Goal: Task Accomplishment & Management: Complete application form

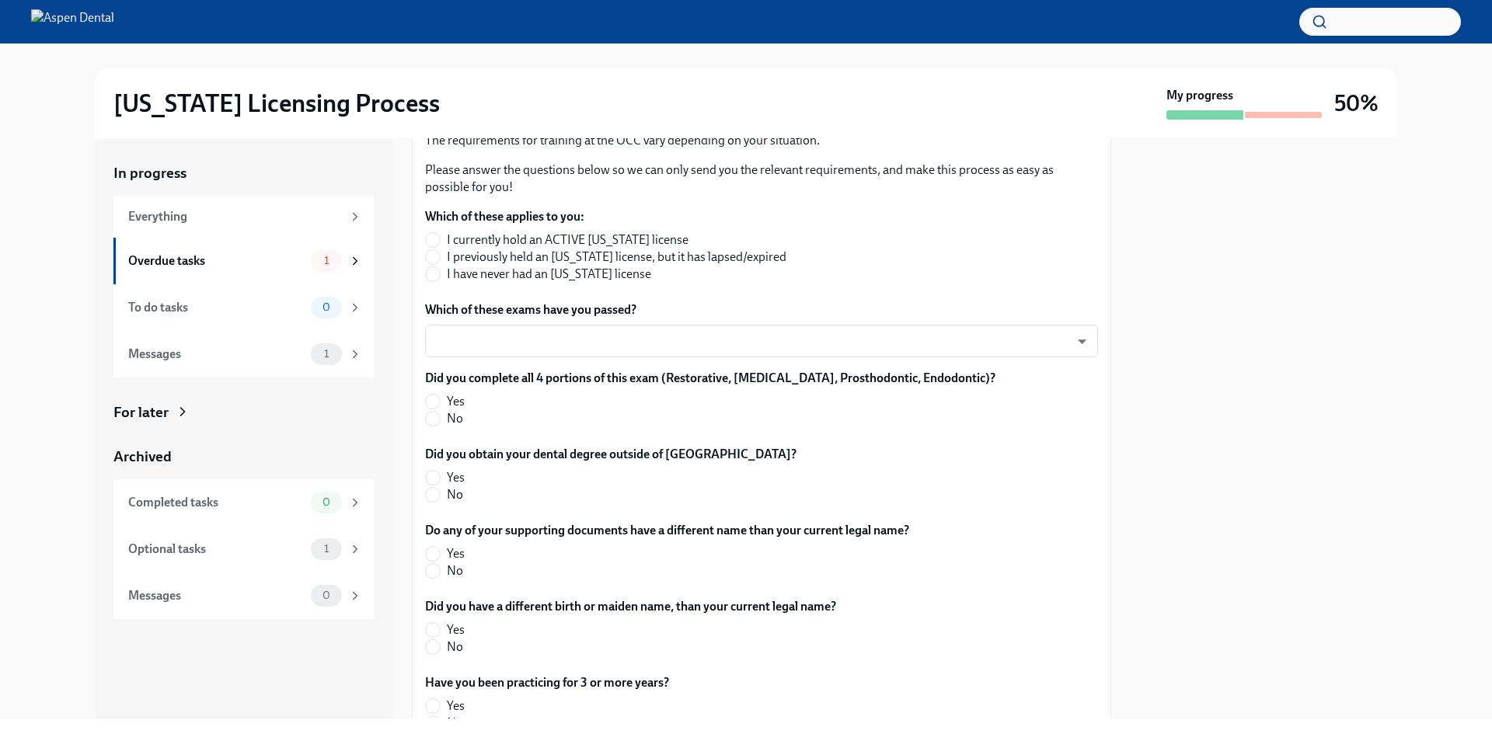
scroll to position [78, 0]
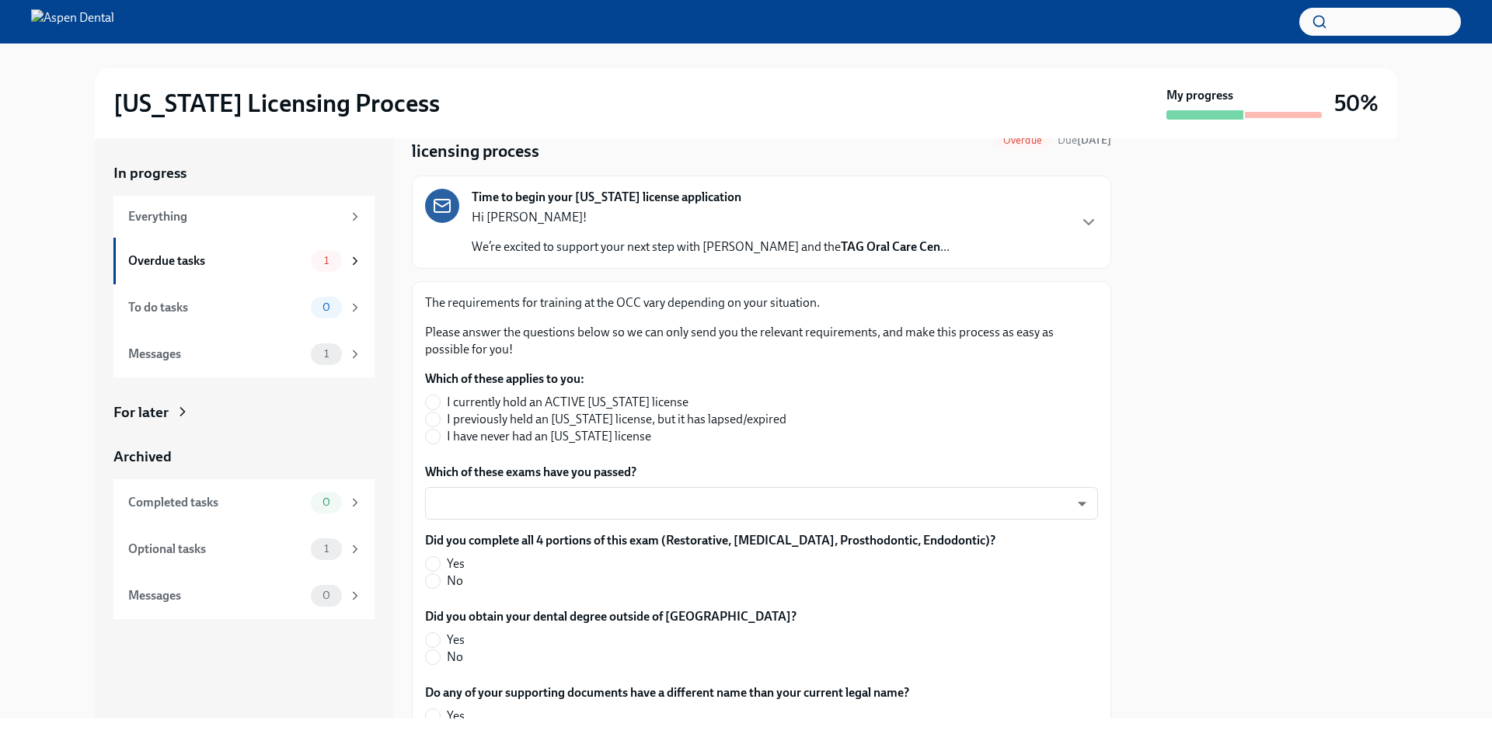
click at [442, 440] on label "I have never had an [US_STATE] license" at bounding box center [605, 436] width 361 height 17
click at [440, 440] on input "I have never had an [US_STATE] license" at bounding box center [433, 437] width 14 height 14
radio input "true"
click at [476, 497] on body "[US_STATE] Licensing Process My progress 50% In progress Everything Overdue tas…" at bounding box center [746, 367] width 1492 height 734
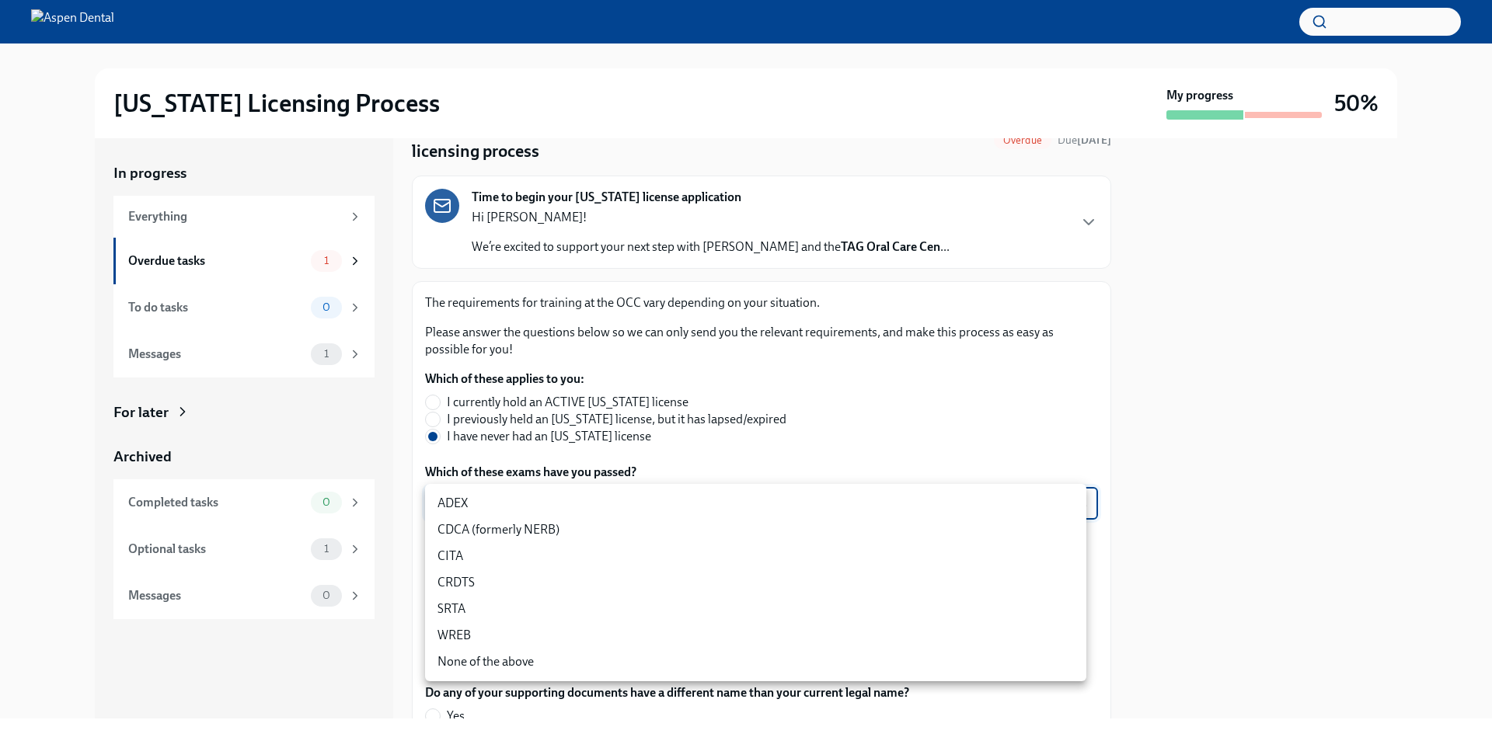
click at [490, 508] on li "ADEX" at bounding box center [755, 503] width 661 height 26
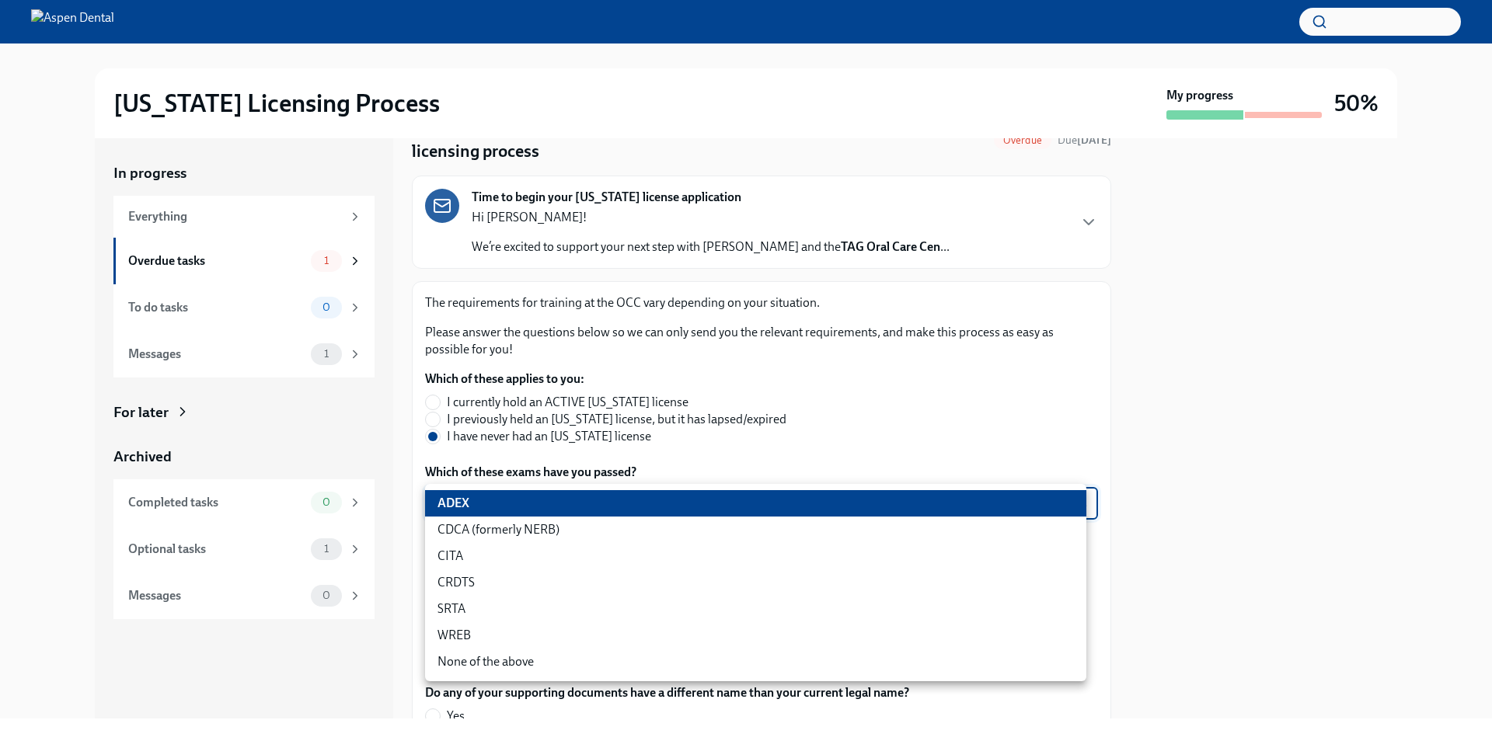
click at [488, 504] on body "[US_STATE] Licensing Process My progress 50% In progress Everything Overdue tas…" at bounding box center [746, 367] width 1492 height 734
click at [497, 519] on li "CDCA (formerly NERB)" at bounding box center [755, 530] width 661 height 26
type input "nrE-1nMl1"
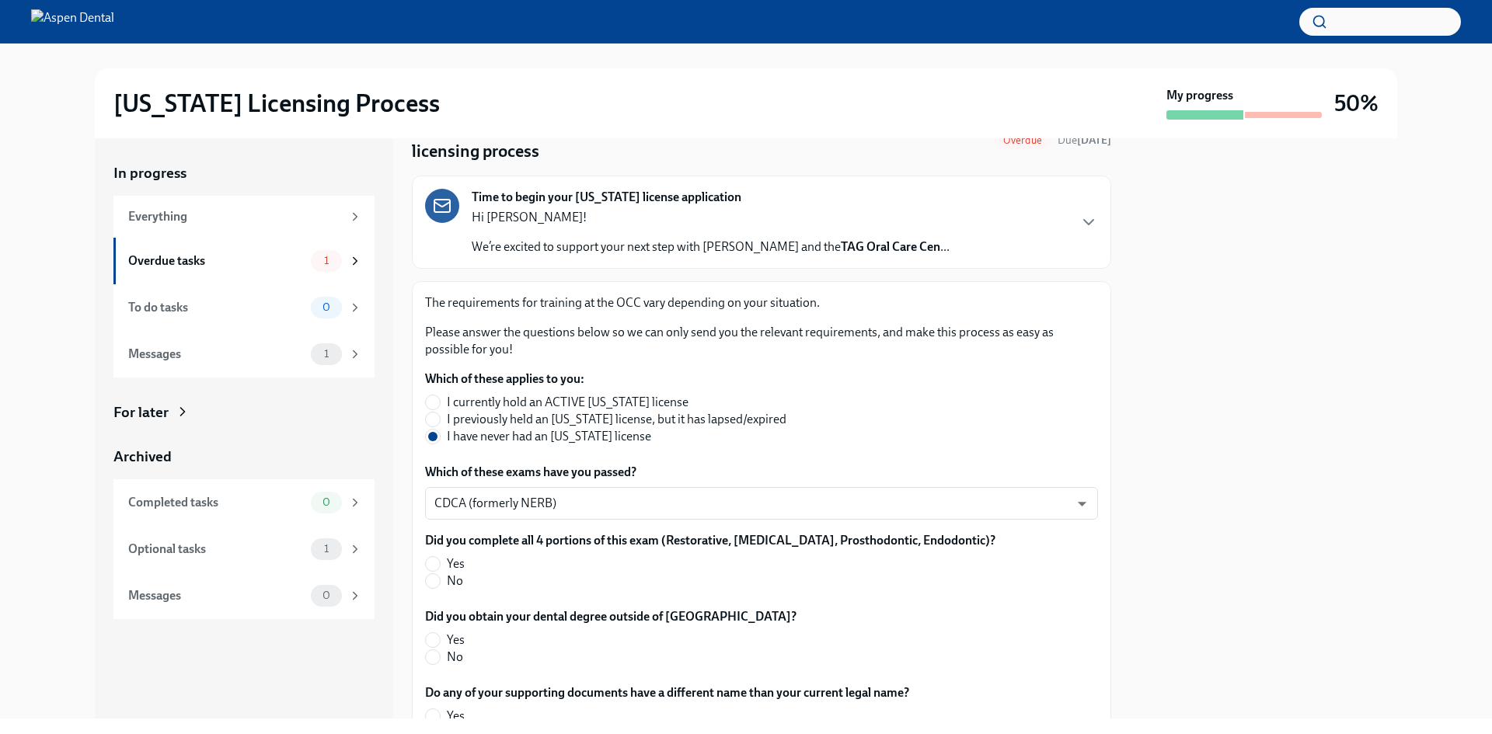
click at [549, 566] on label "Yes" at bounding box center [704, 564] width 558 height 17
click at [440, 566] on input "Yes" at bounding box center [433, 564] width 14 height 14
radio input "true"
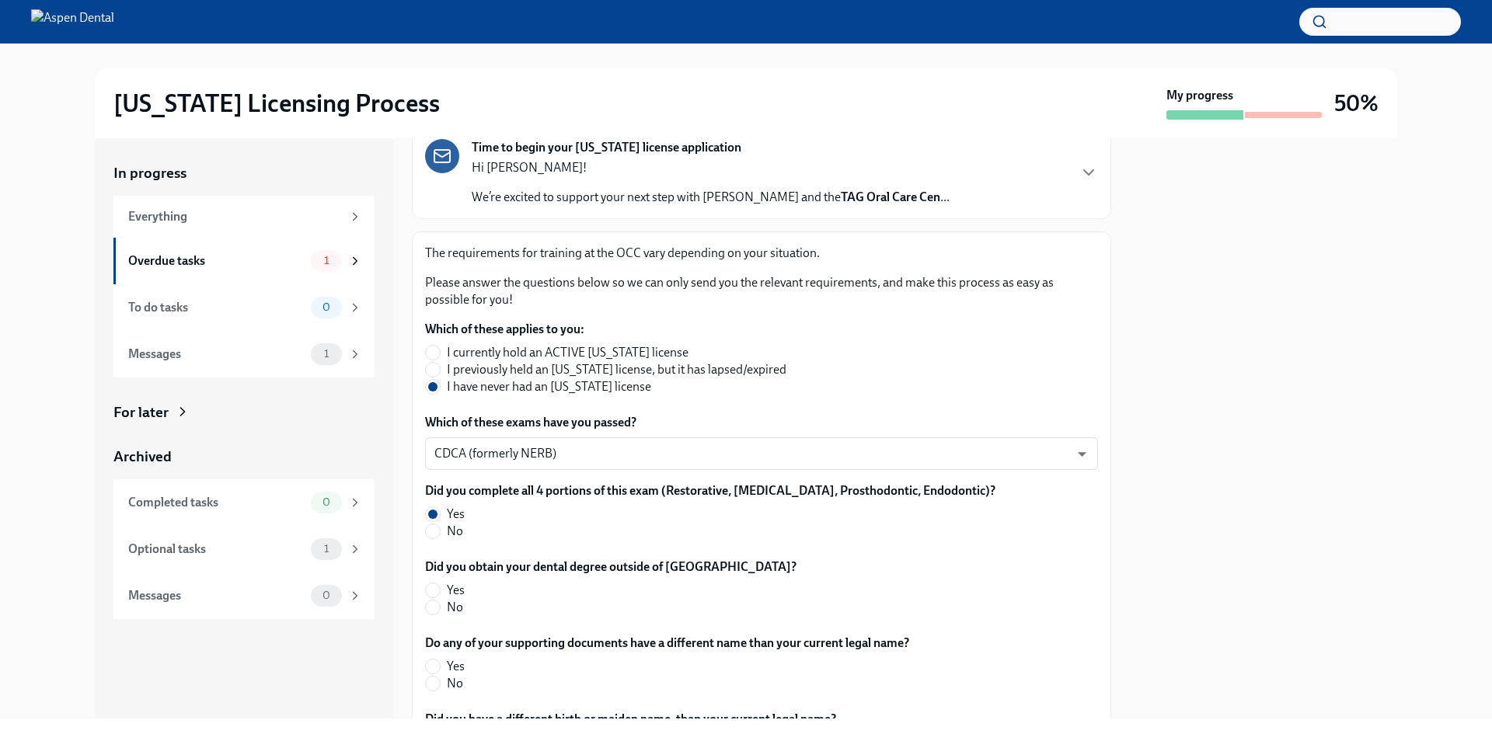
scroll to position [155, 0]
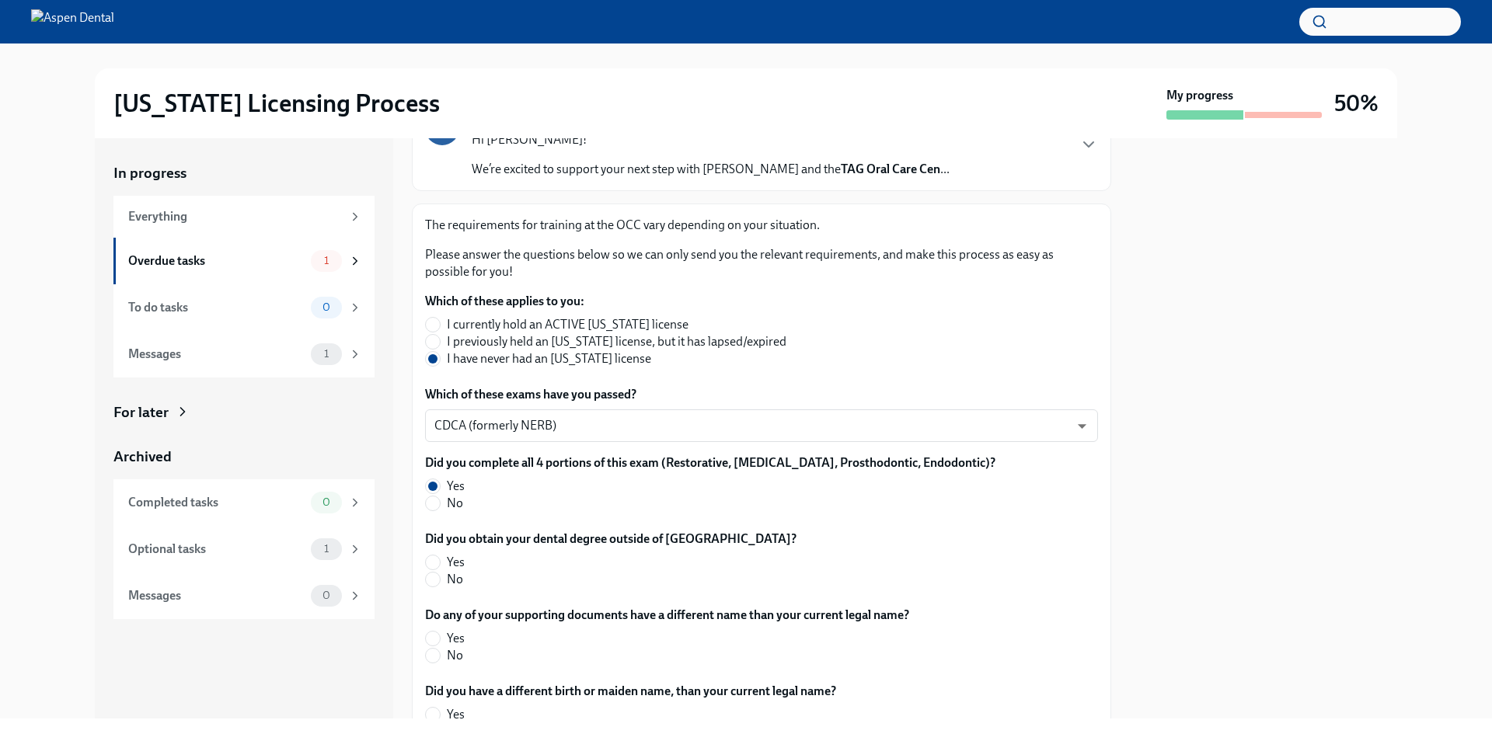
click at [462, 566] on span "Yes" at bounding box center [456, 562] width 18 height 17
click at [440, 566] on input "Yes" at bounding box center [433, 563] width 14 height 14
radio input "true"
click at [458, 581] on span "No" at bounding box center [455, 579] width 16 height 17
click at [440, 581] on input "No" at bounding box center [433, 580] width 14 height 14
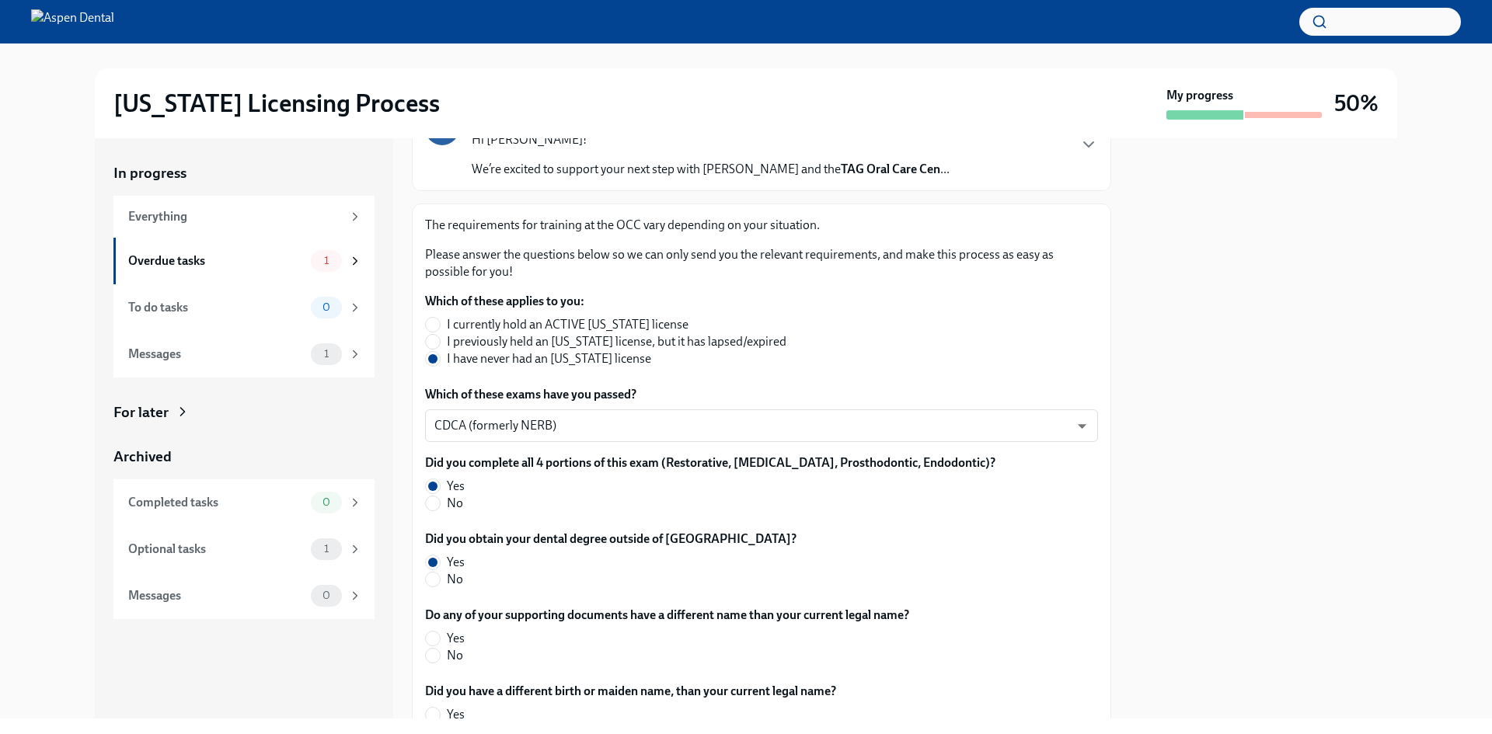
radio input "true"
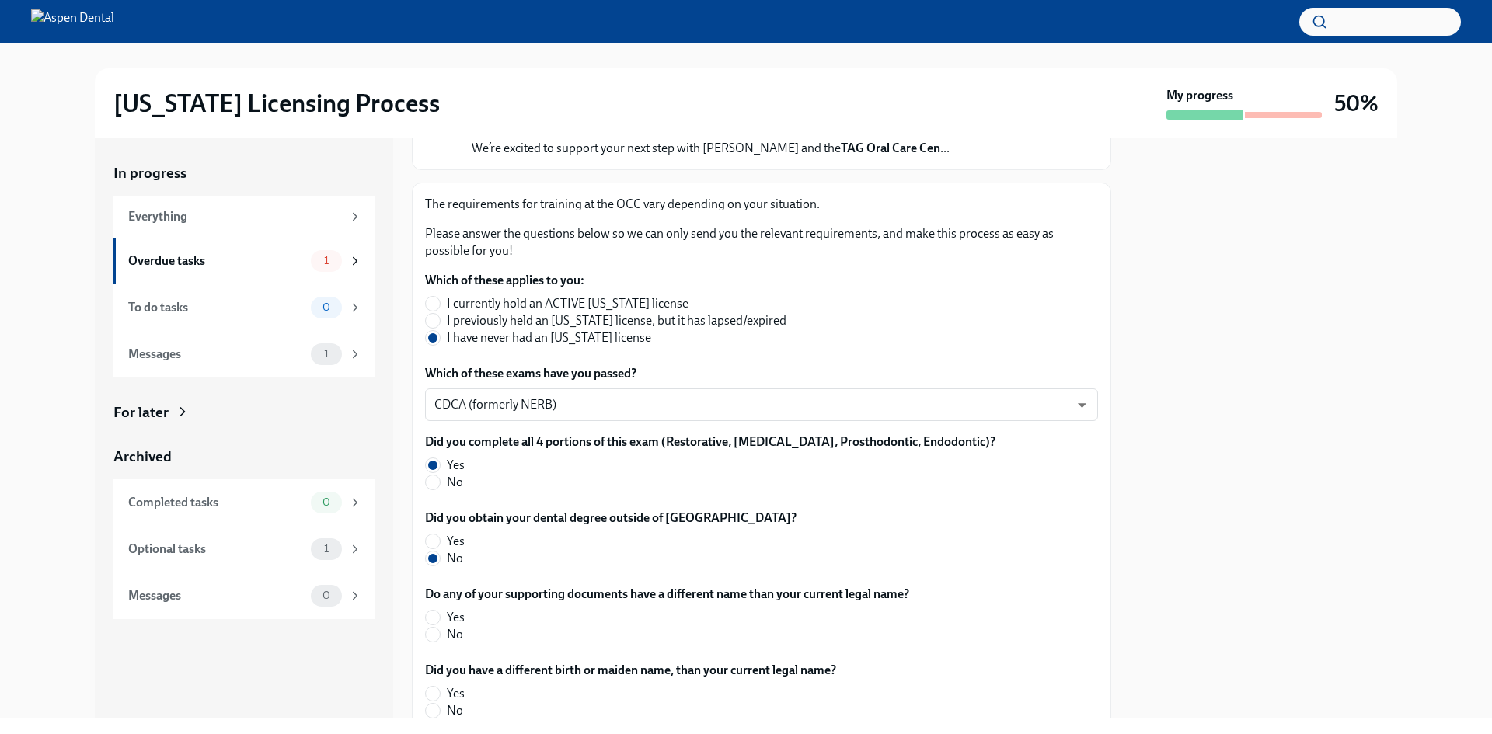
scroll to position [233, 0]
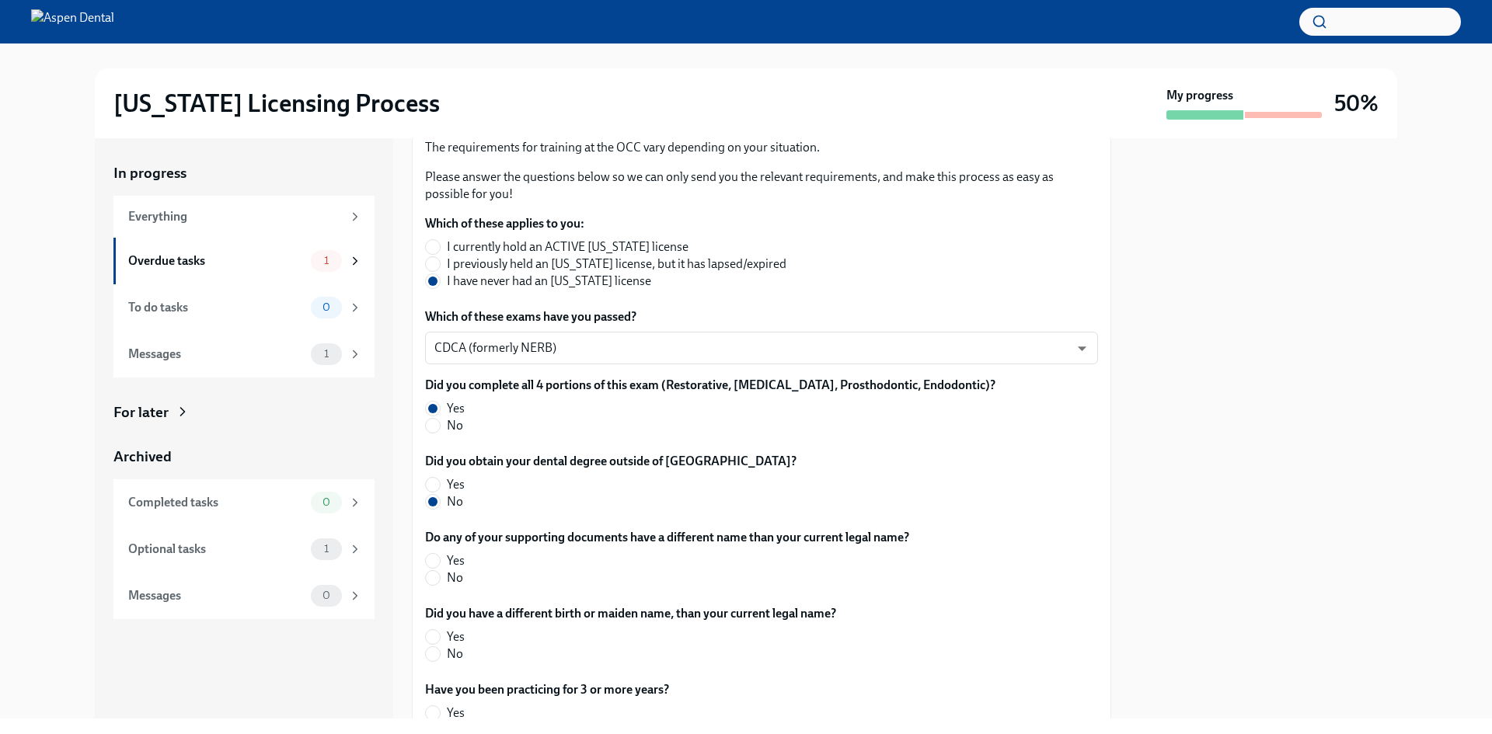
click at [459, 582] on span "No" at bounding box center [455, 578] width 16 height 17
click at [440, 582] on input "No" at bounding box center [433, 578] width 14 height 14
radio input "true"
click at [444, 656] on label "No" at bounding box center [624, 654] width 399 height 17
click at [440, 656] on input "No" at bounding box center [433, 654] width 14 height 14
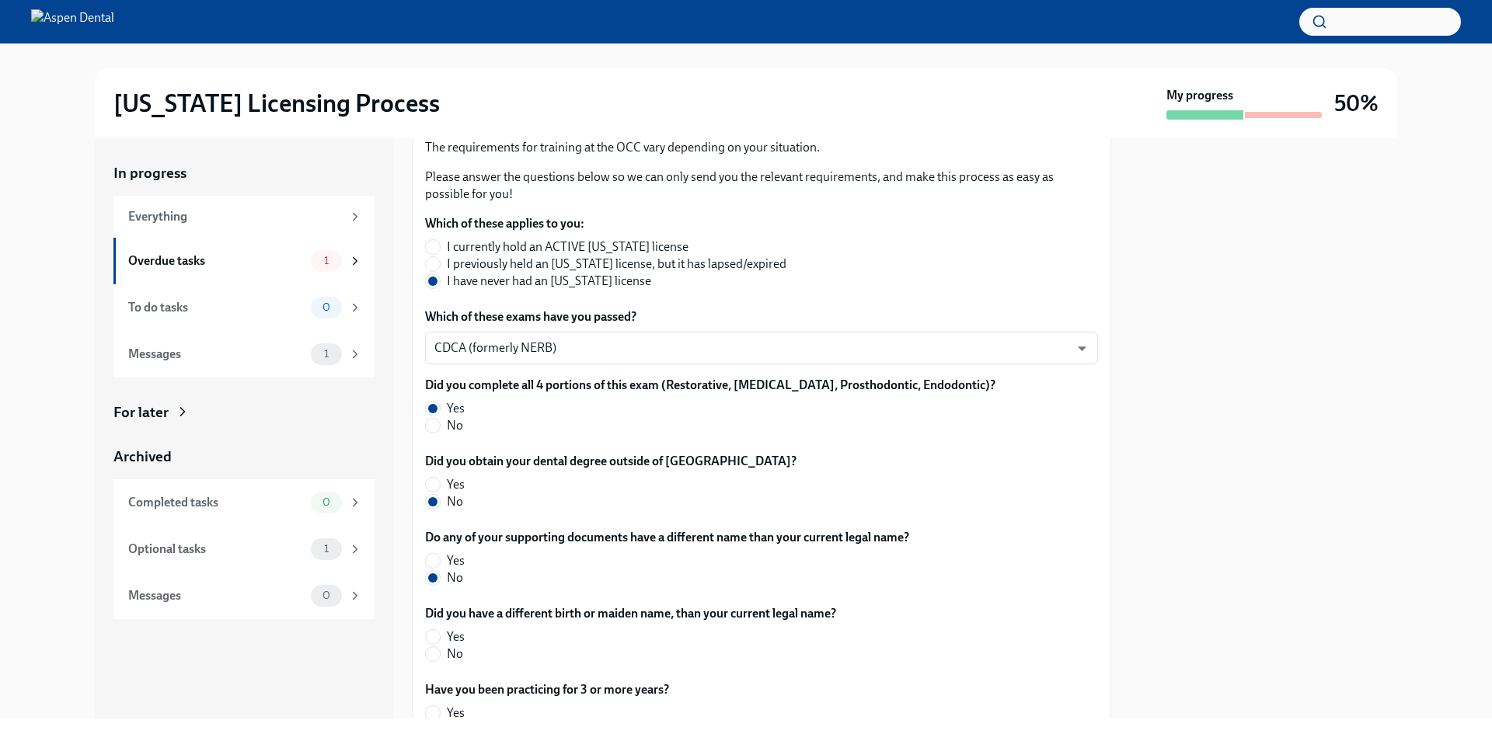
radio input "true"
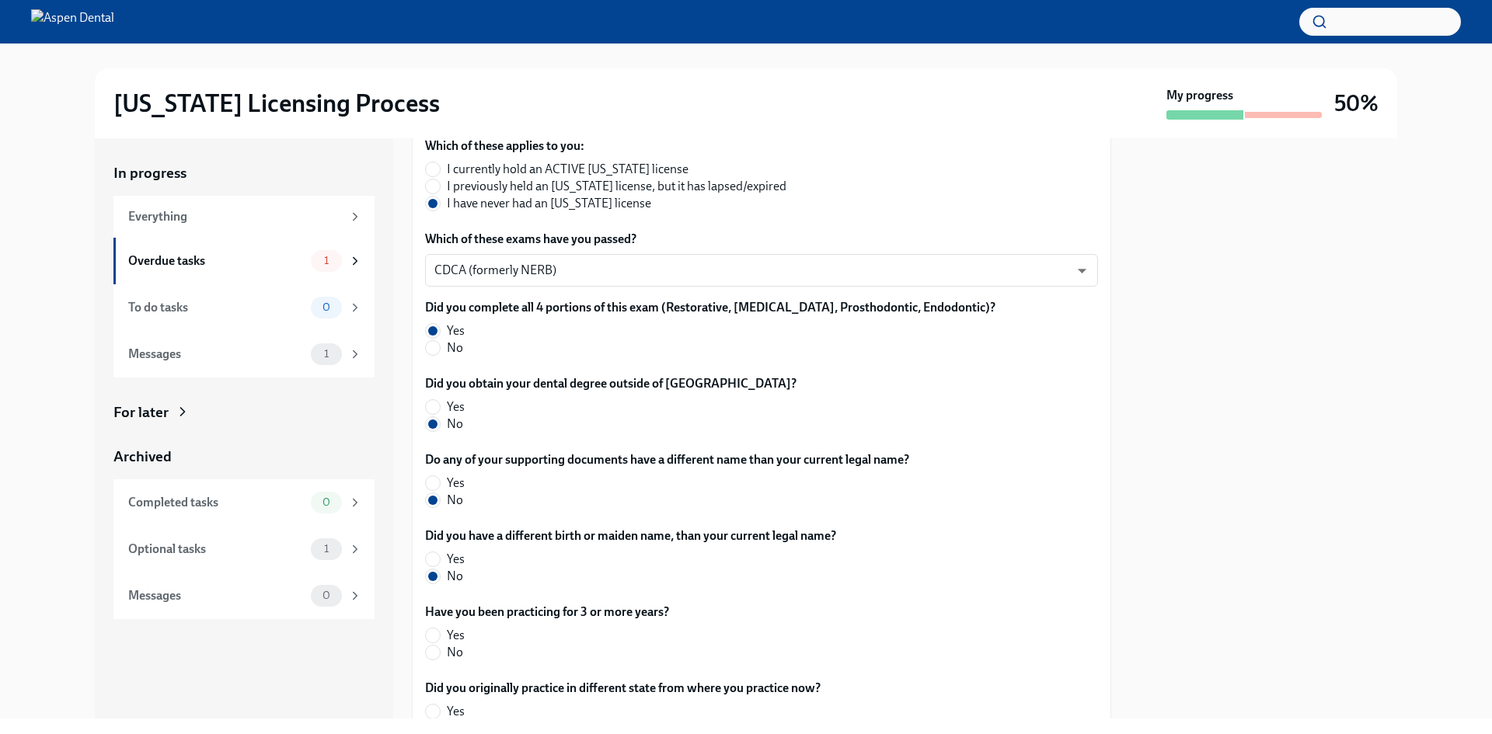
click at [450, 660] on span "No" at bounding box center [455, 652] width 16 height 17
click at [440, 660] on input "No" at bounding box center [433, 653] width 14 height 14
radio input "true"
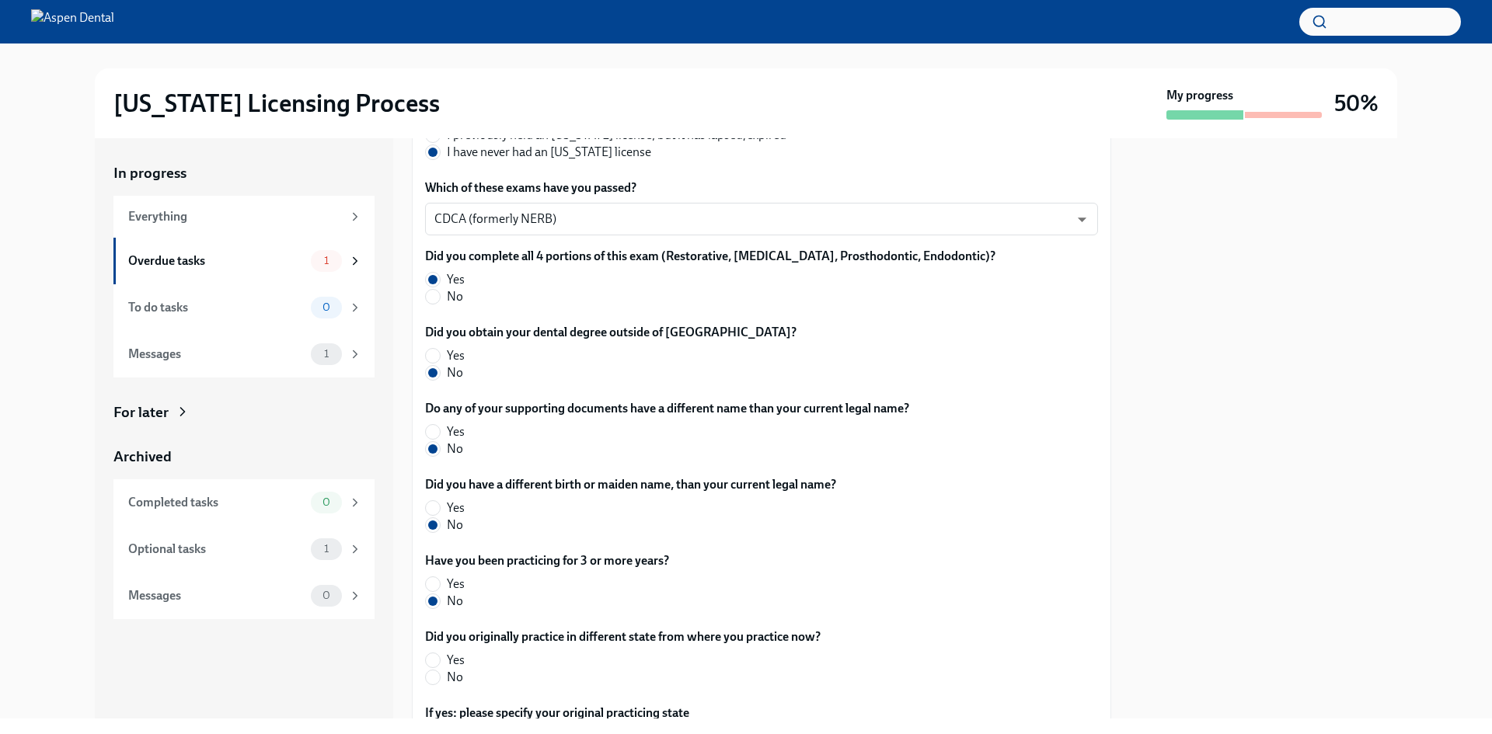
scroll to position [389, 0]
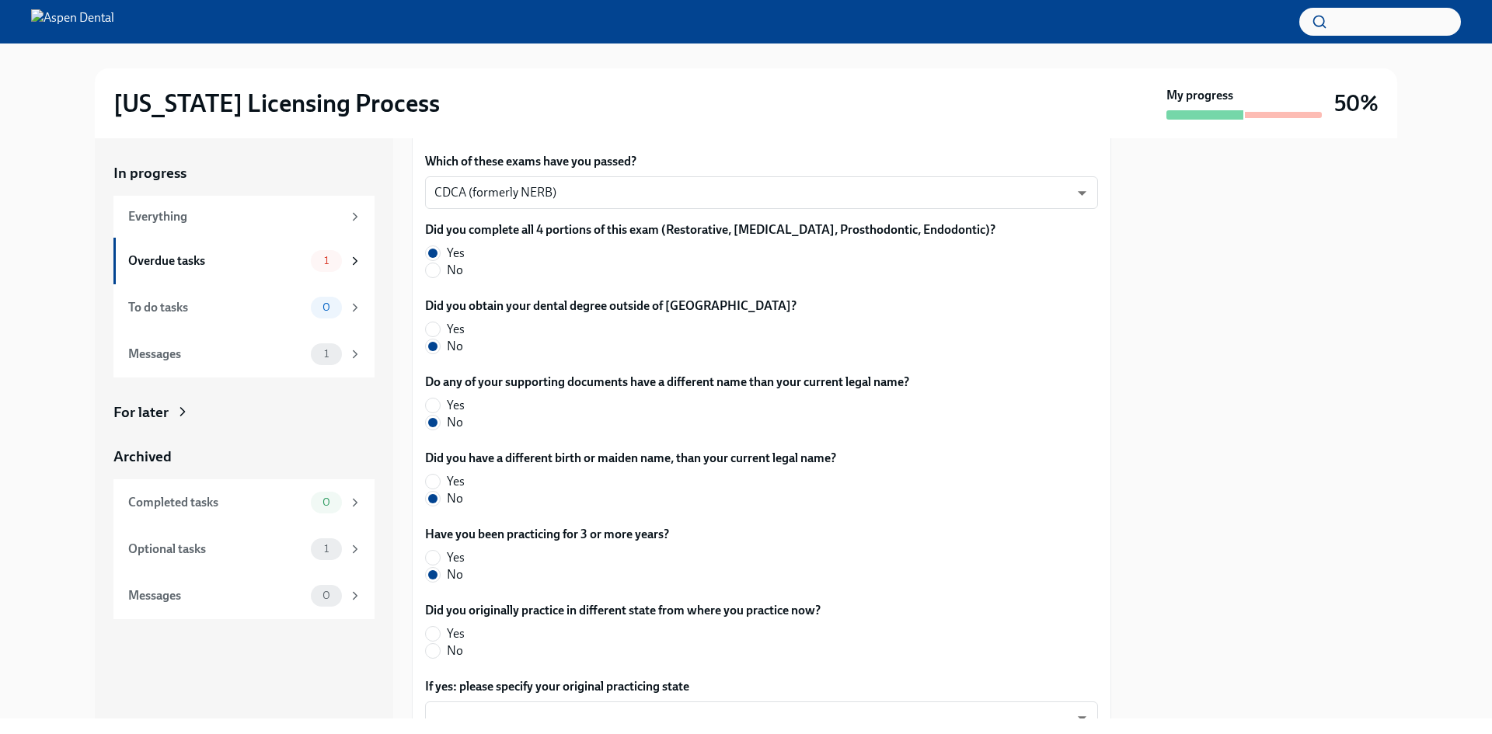
click at [448, 659] on span "No" at bounding box center [455, 651] width 16 height 17
click at [440, 658] on input "No" at bounding box center [433, 651] width 14 height 14
radio input "true"
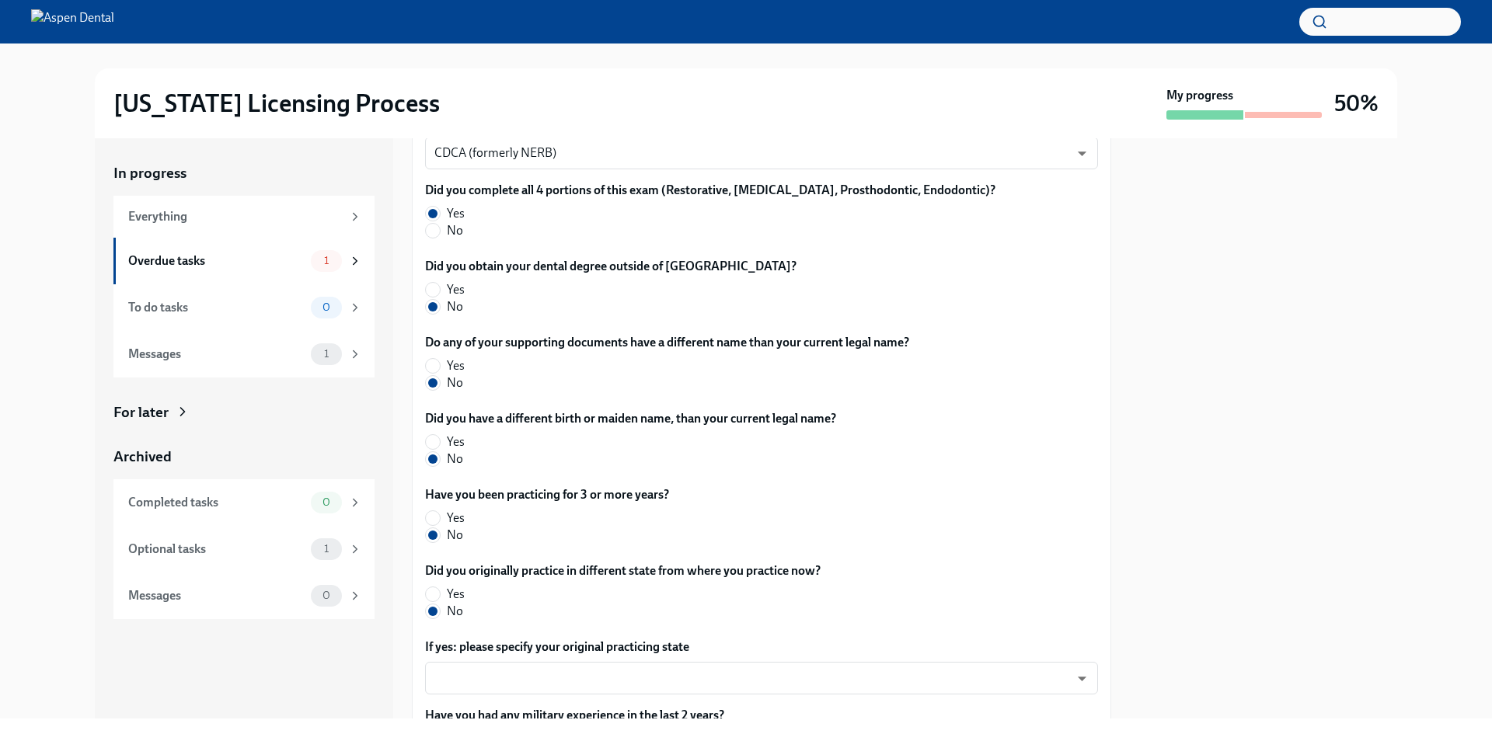
scroll to position [466, 0]
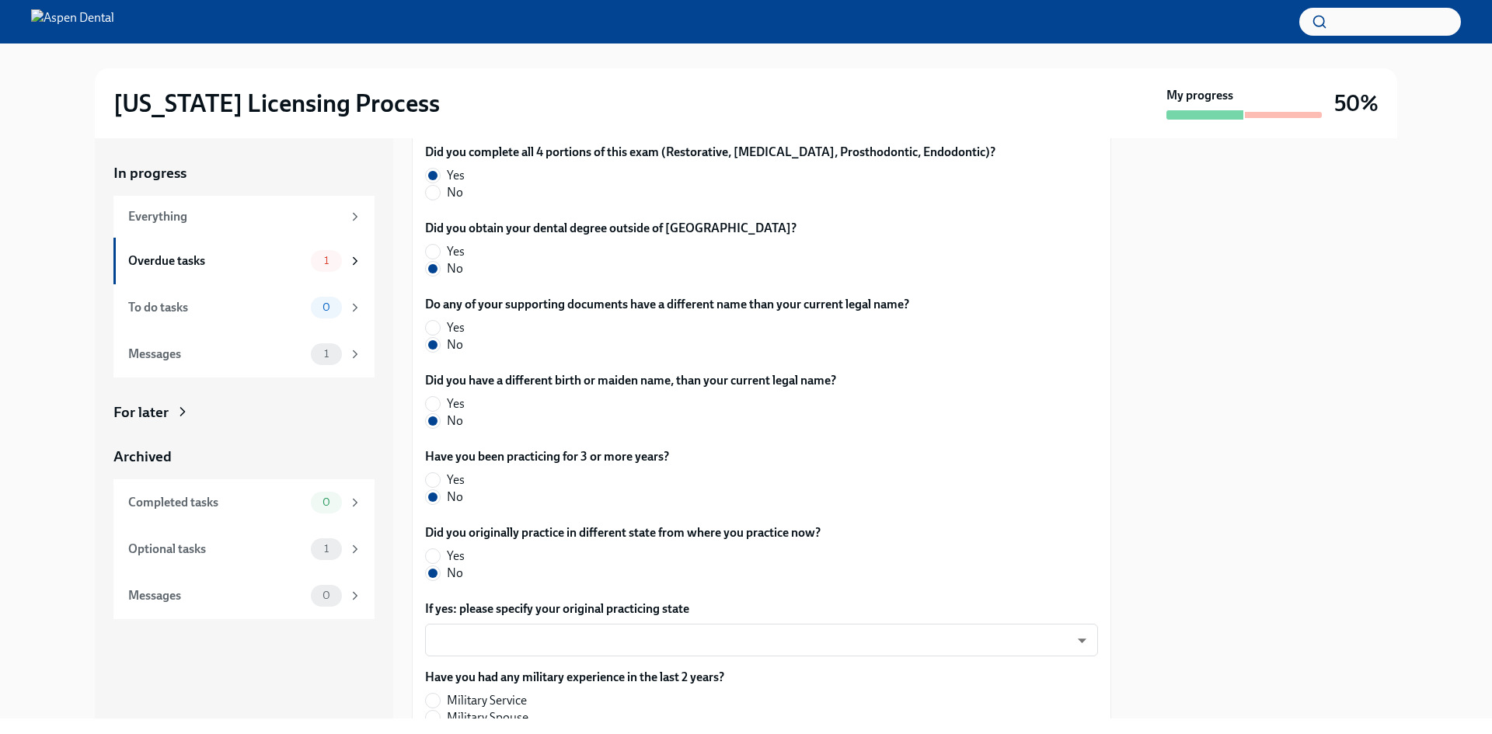
click at [465, 555] on label "Yes" at bounding box center [616, 556] width 383 height 17
click at [440, 555] on input "Yes" at bounding box center [433, 556] width 14 height 14
radio input "true"
click at [449, 570] on span "No" at bounding box center [455, 573] width 16 height 17
click at [440, 570] on input "No" at bounding box center [433, 573] width 14 height 14
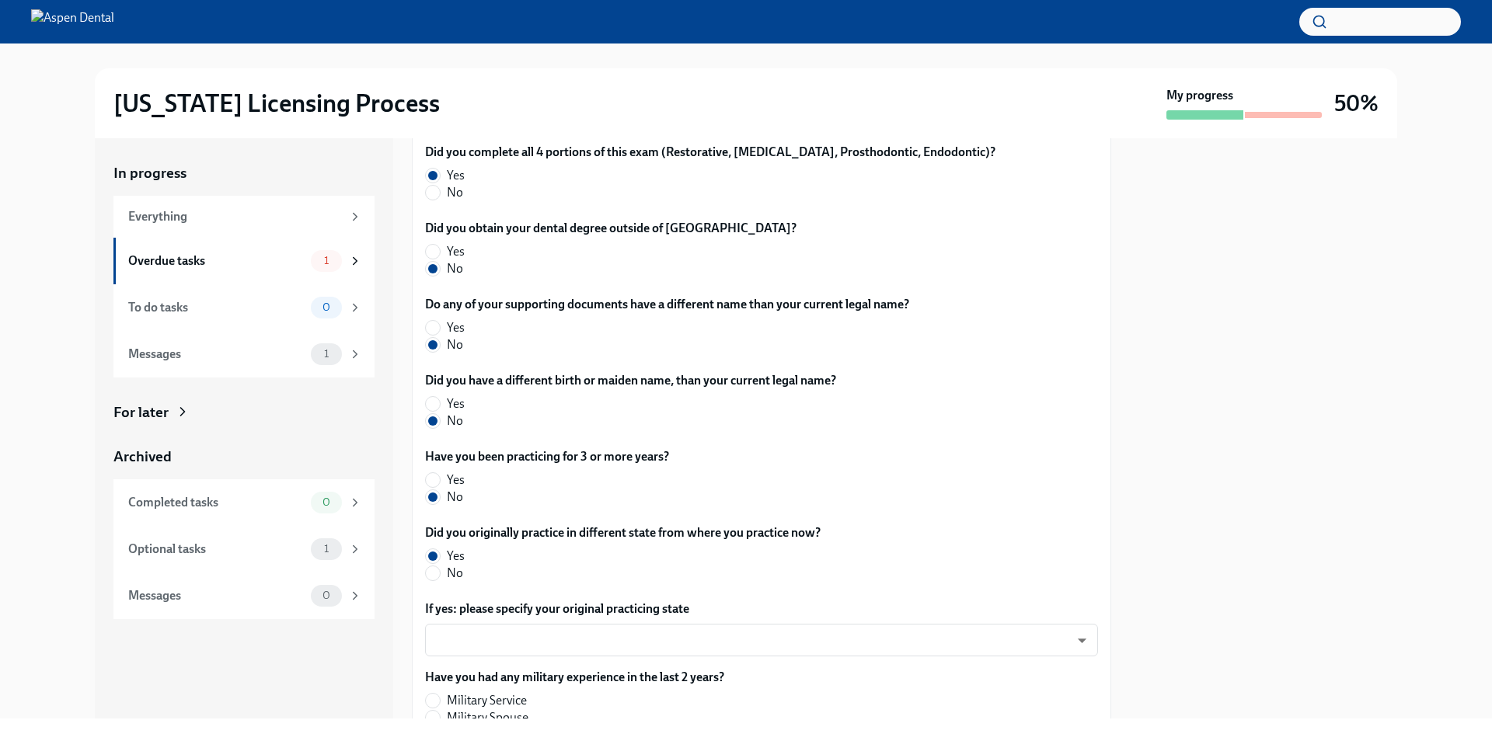
radio input "true"
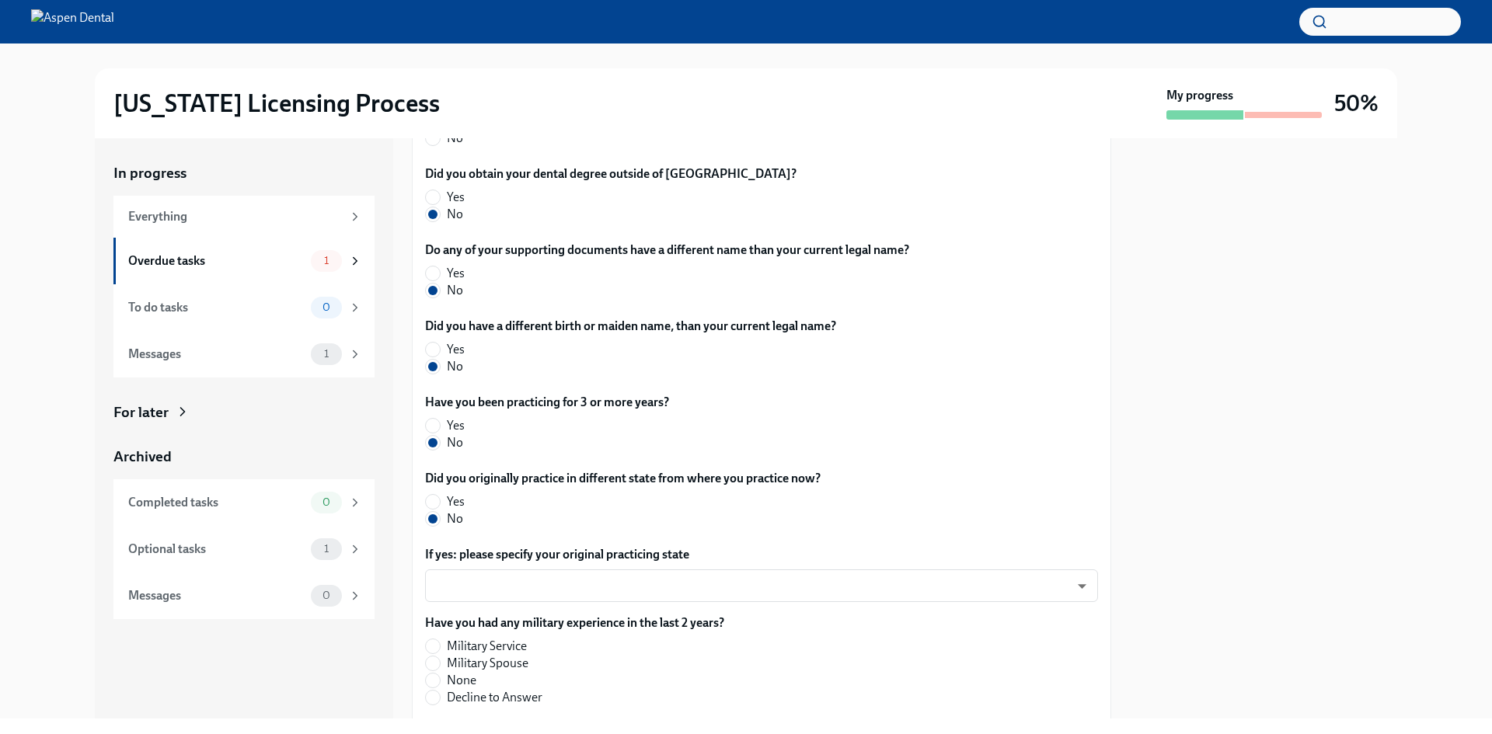
scroll to position [544, 0]
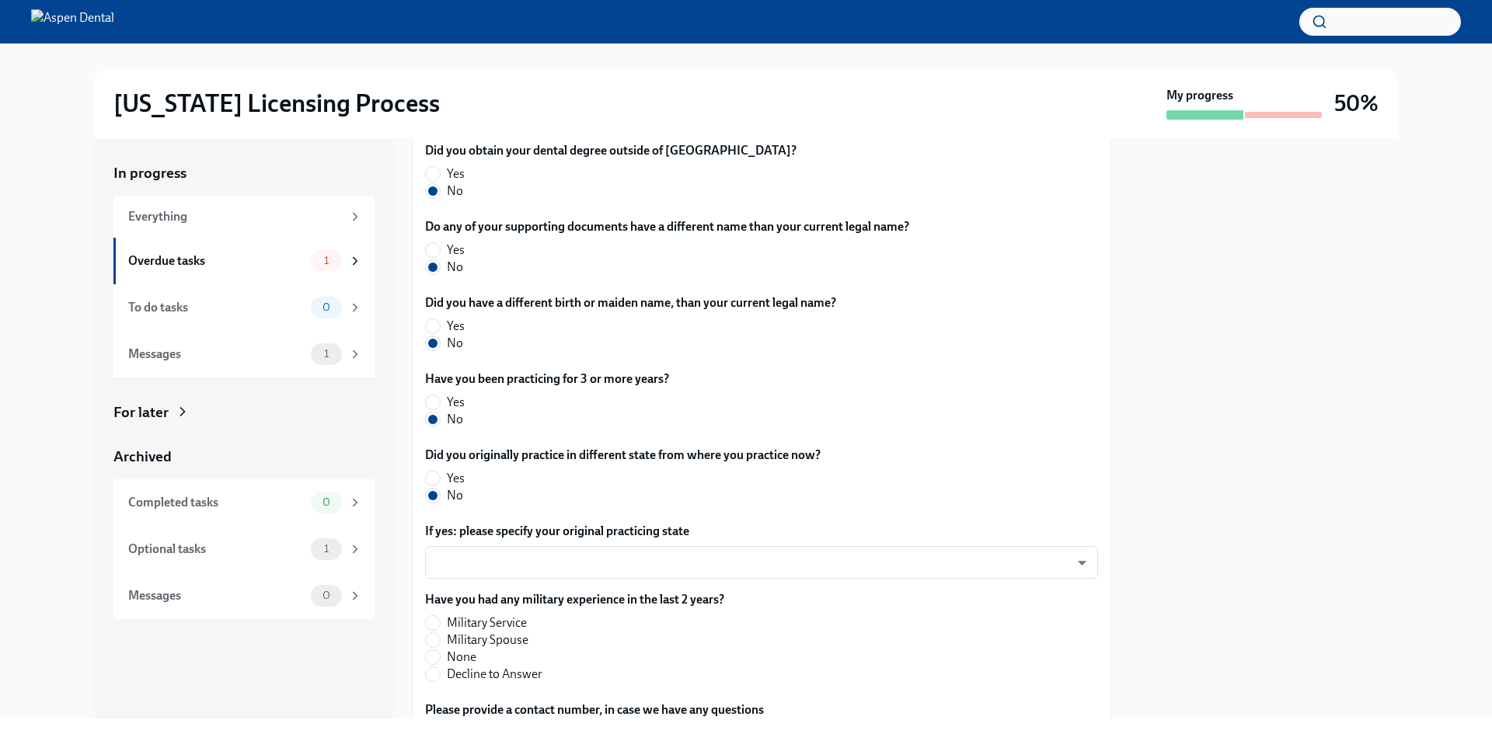
click at [451, 660] on span "None" at bounding box center [462, 657] width 30 height 17
click at [440, 660] on input "None" at bounding box center [433, 657] width 14 height 14
radio input "true"
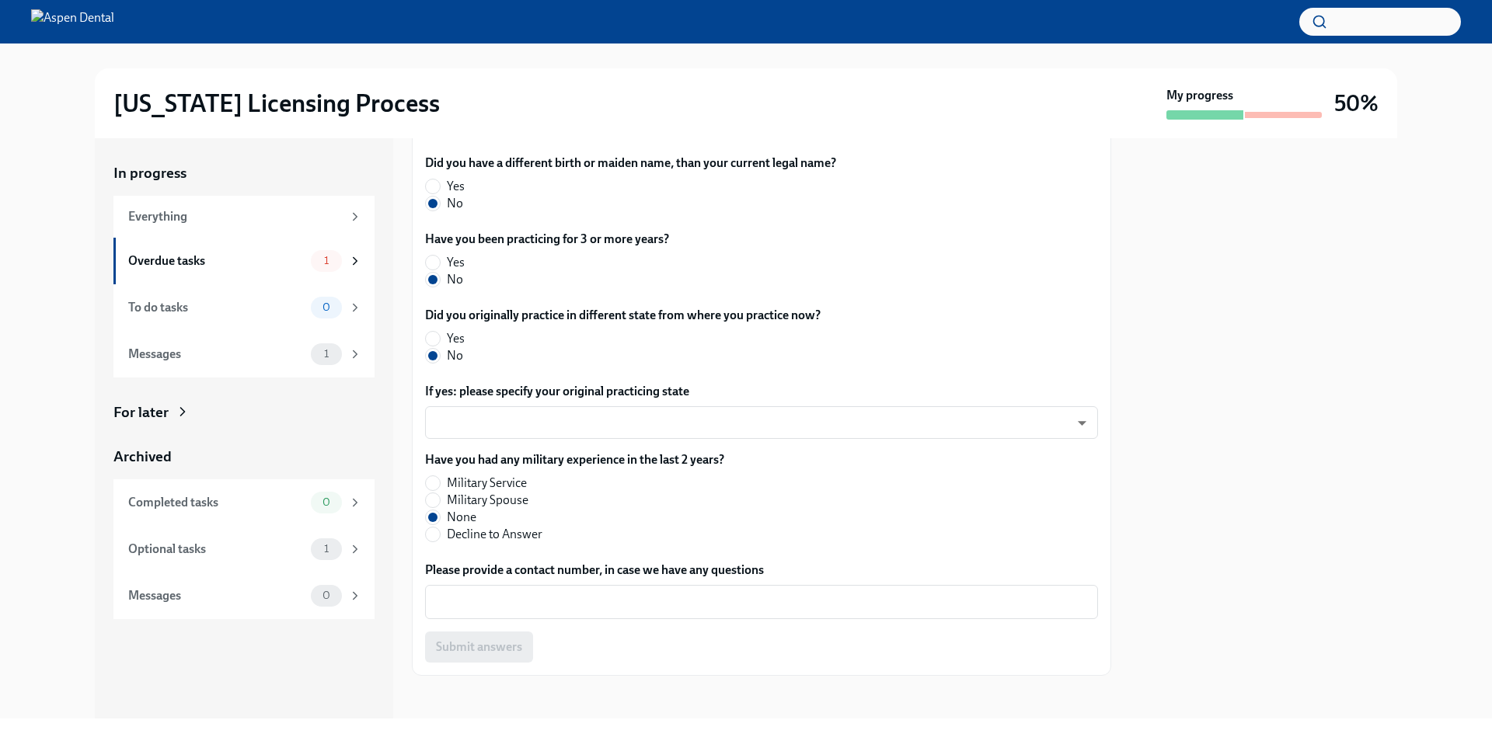
scroll to position [691, 0]
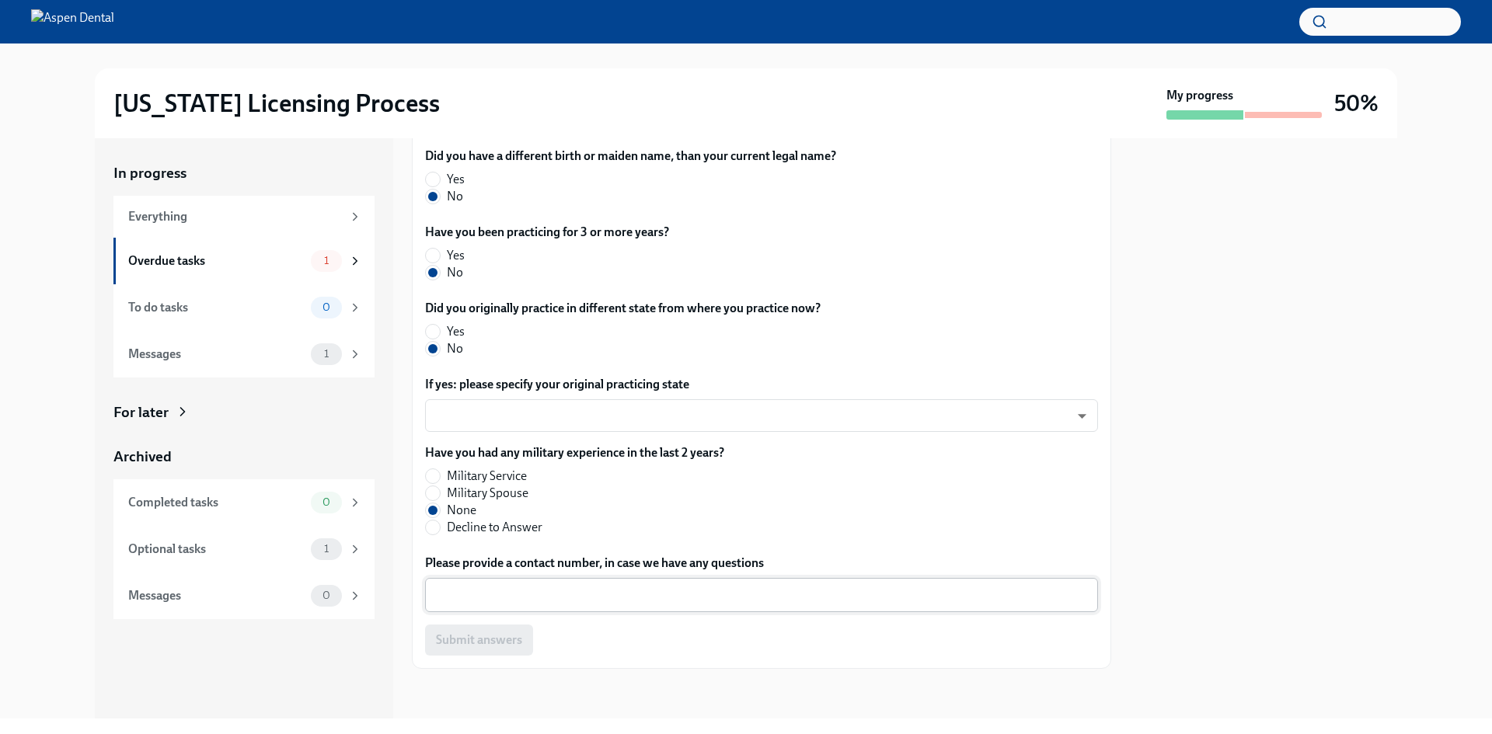
click at [486, 603] on textarea "Please provide a contact number, in case we have any questions" at bounding box center [761, 595] width 654 height 19
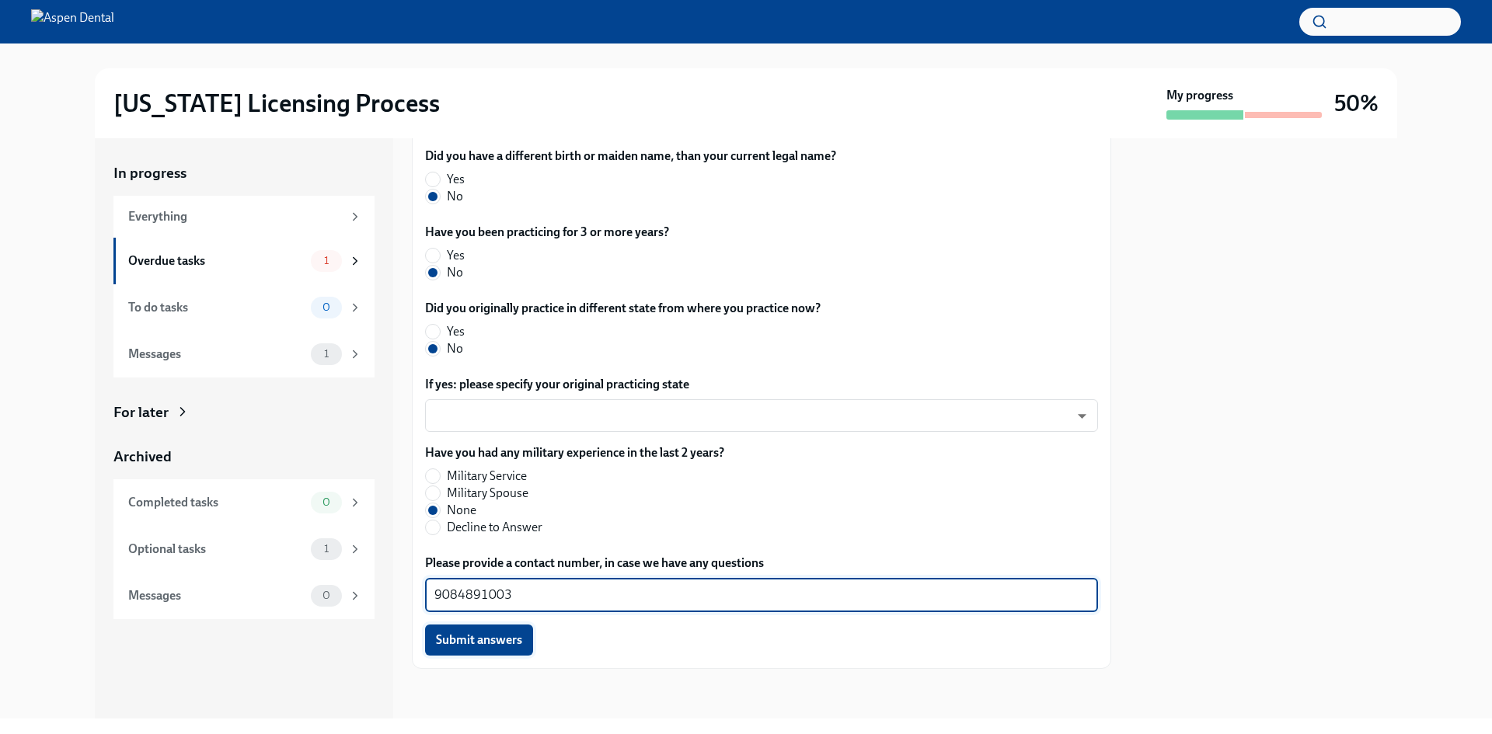
type textarea "9084891003"
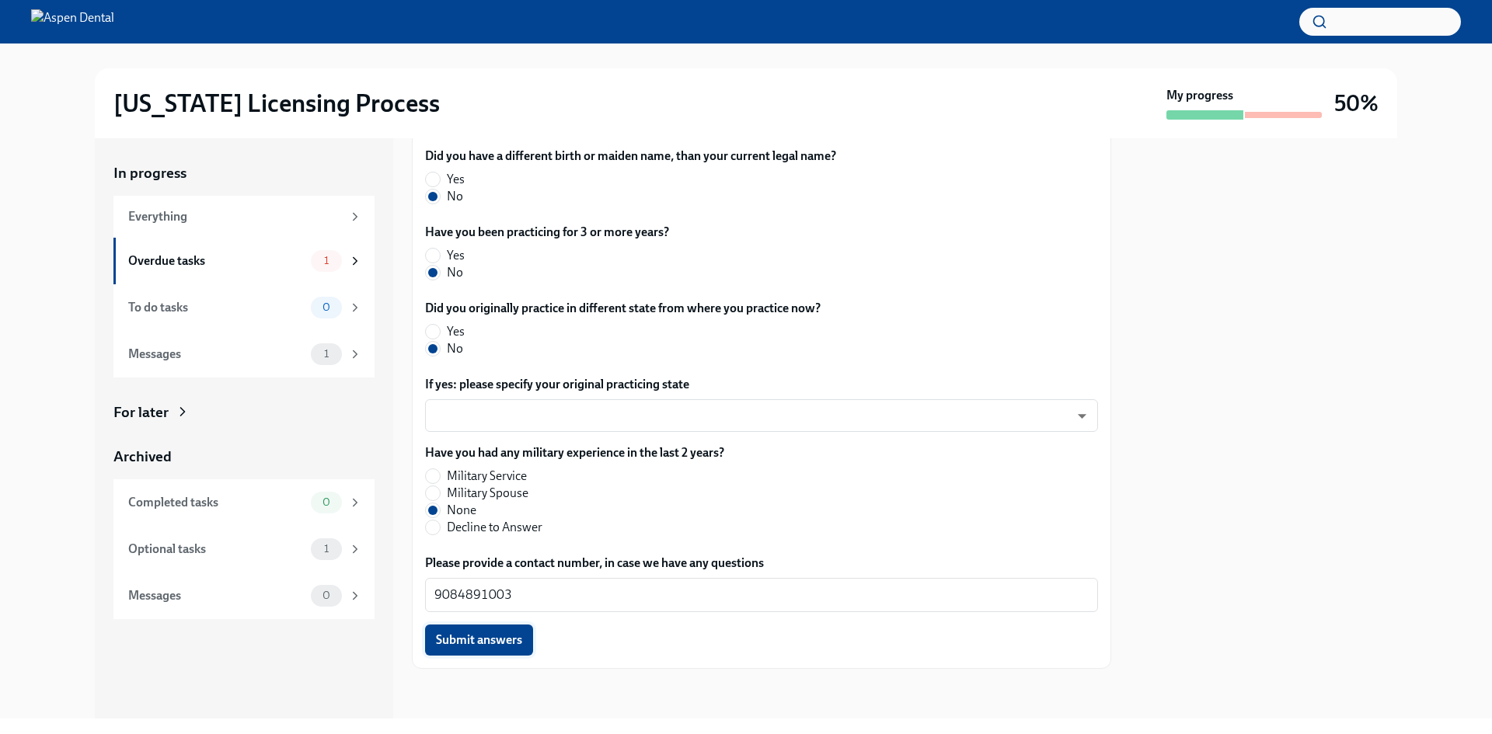
click at [514, 628] on button "Submit answers" at bounding box center [479, 640] width 108 height 31
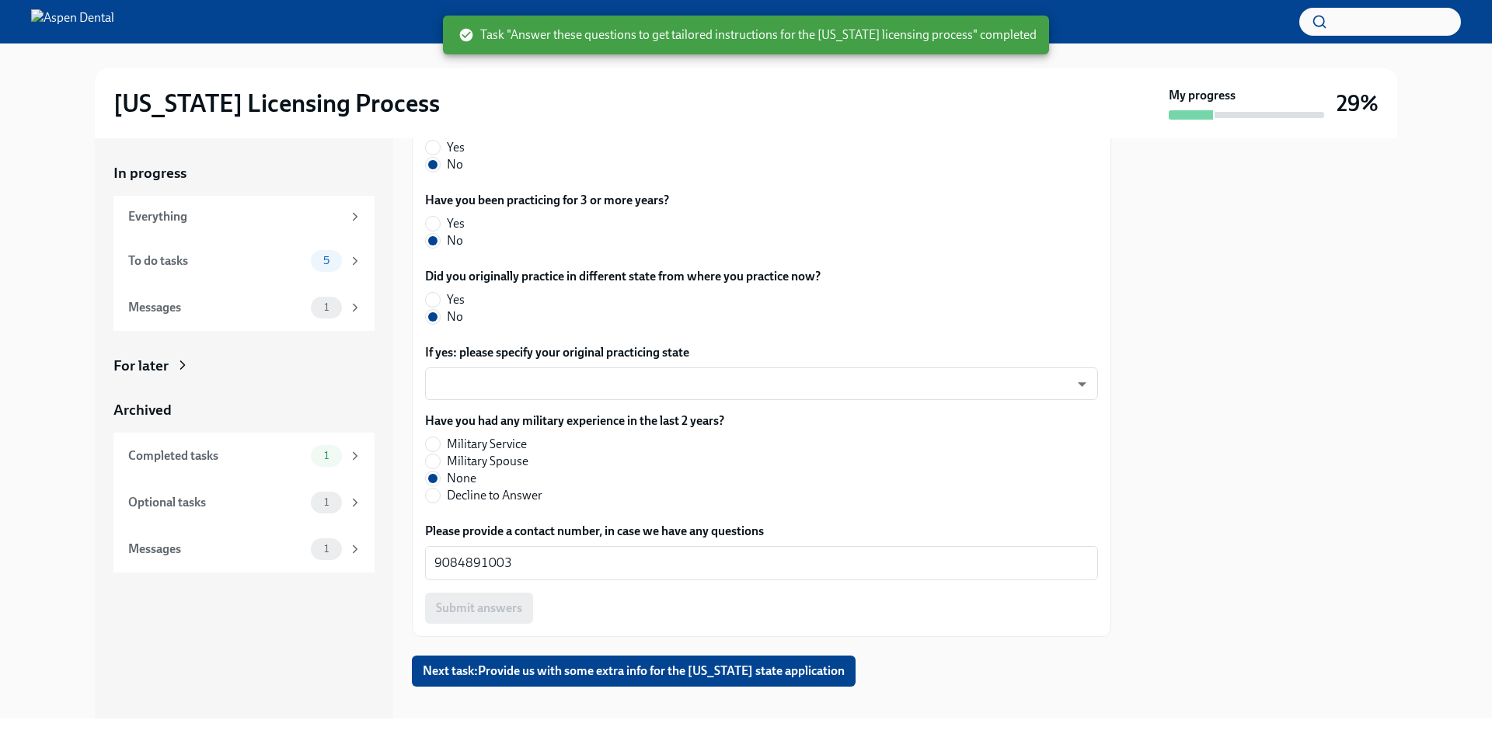
scroll to position [740, 0]
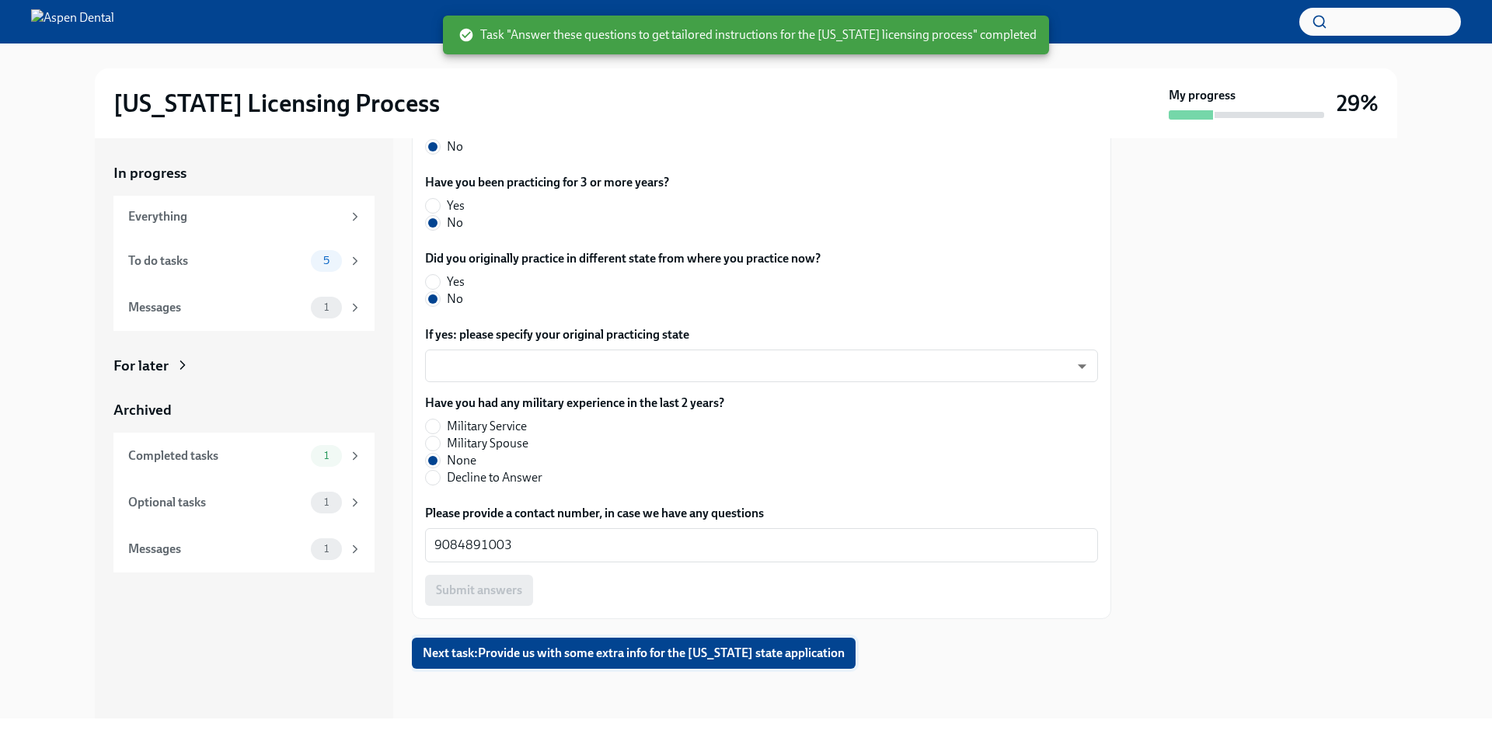
click at [495, 661] on span "Next task : Provide us with some extra info for the [US_STATE] state application" at bounding box center [634, 654] width 422 height 16
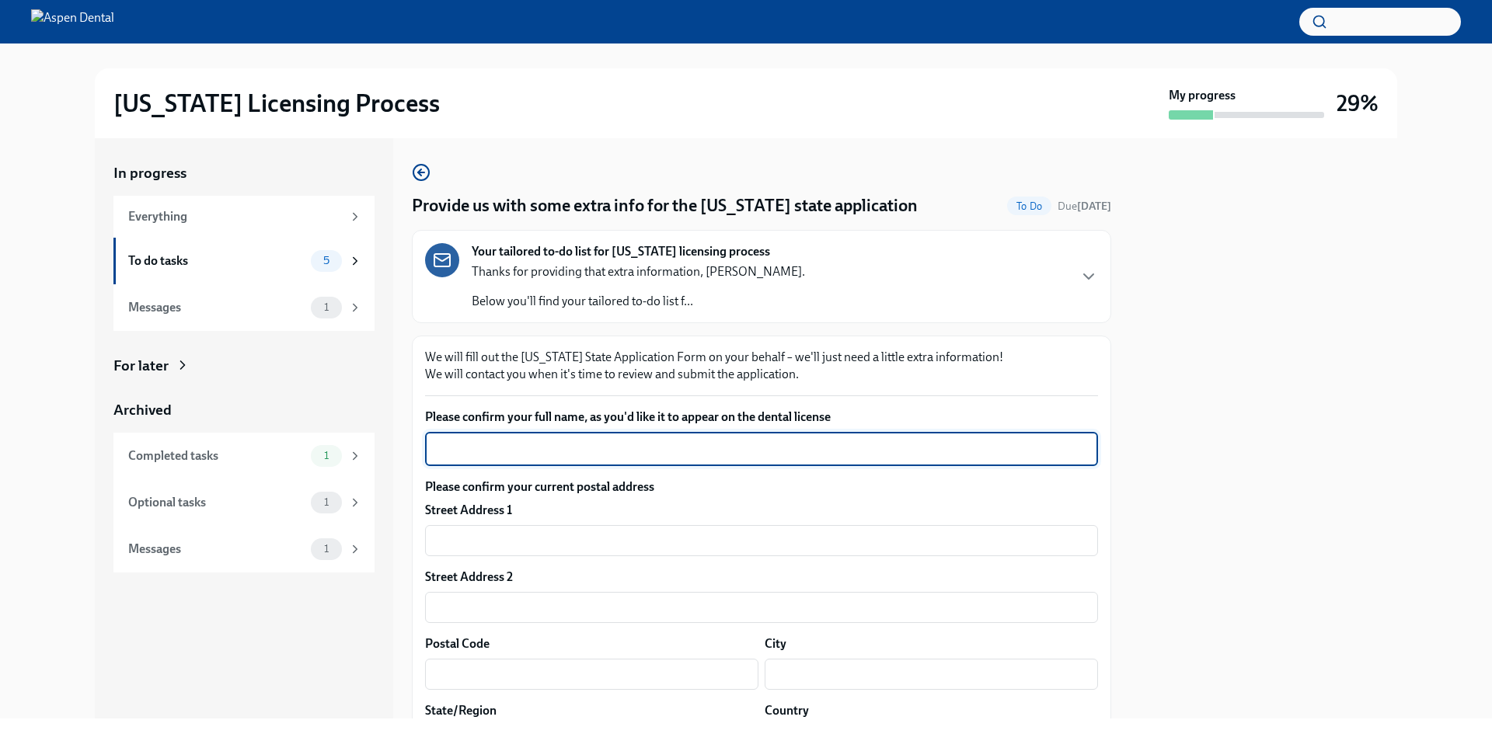
click at [535, 440] on textarea "Please confirm your full name, as you'd like it to appear on the dental license" at bounding box center [761, 449] width 654 height 19
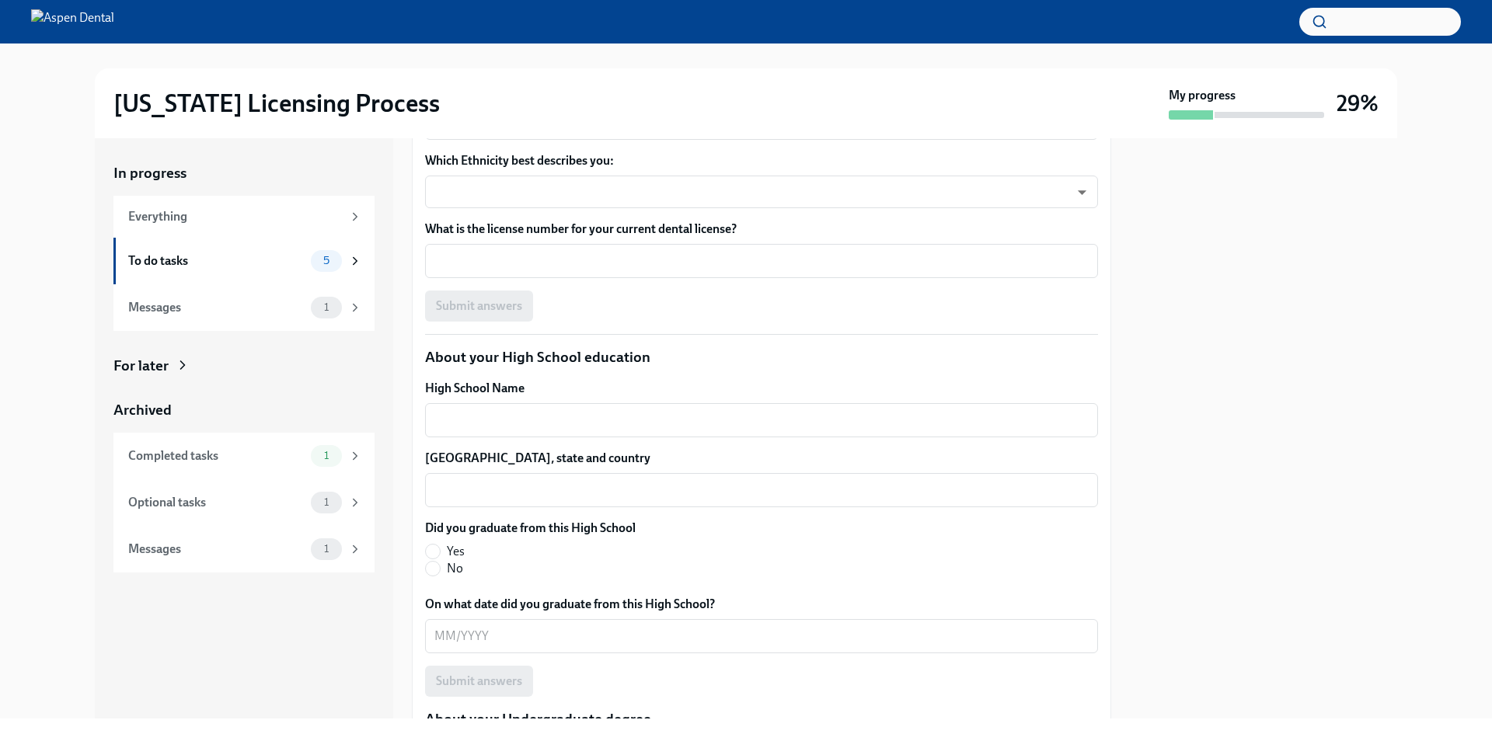
scroll to position [1321, 0]
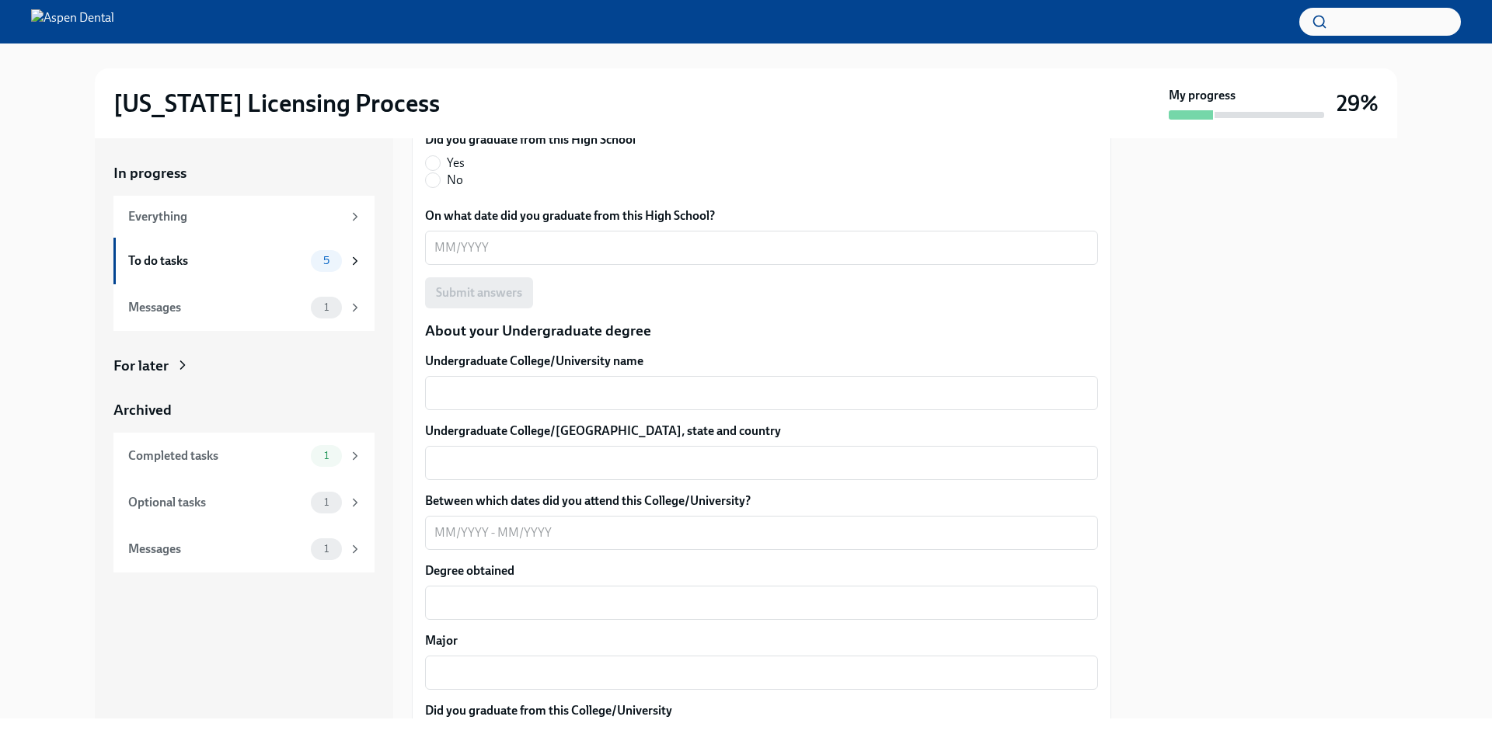
type textarea "[PERSON_NAME]"
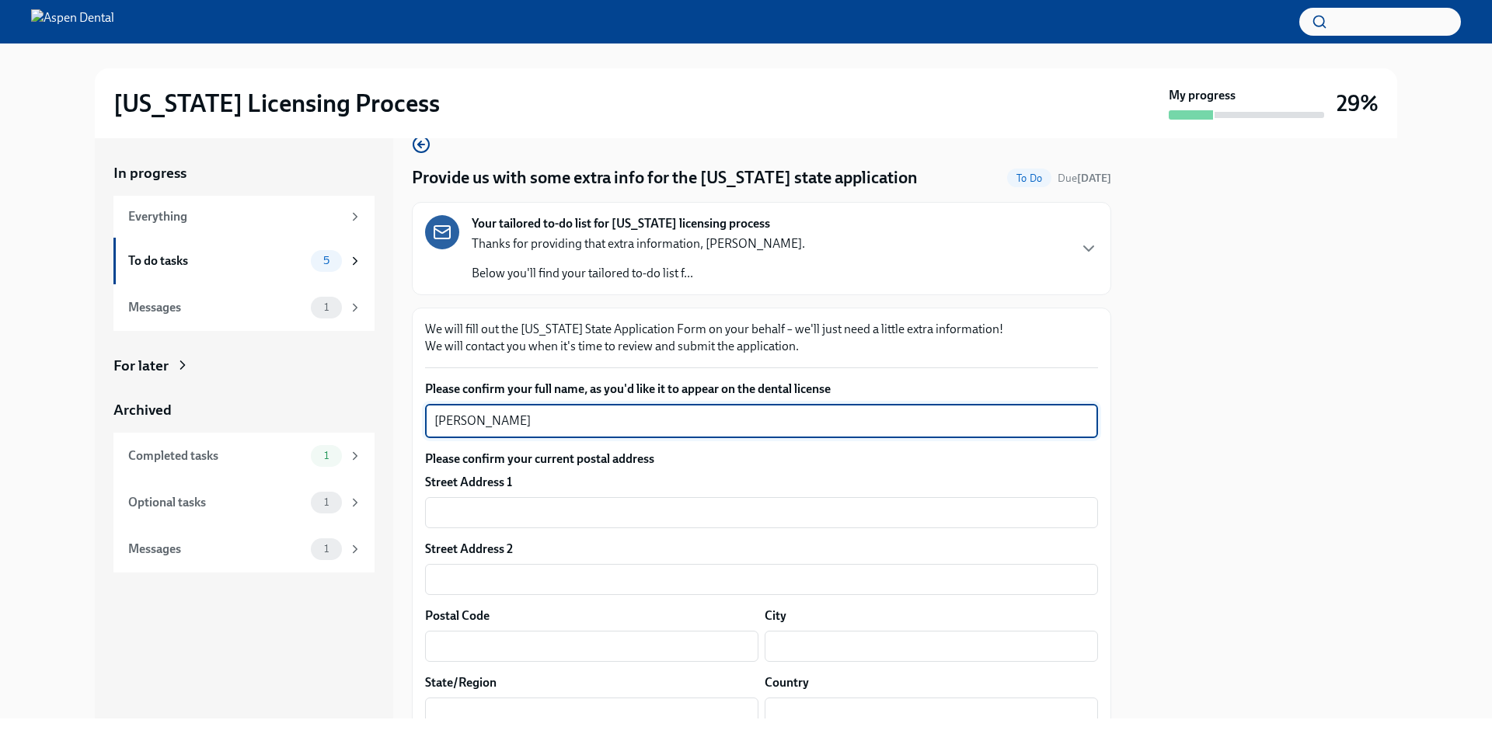
scroll to position [0, 0]
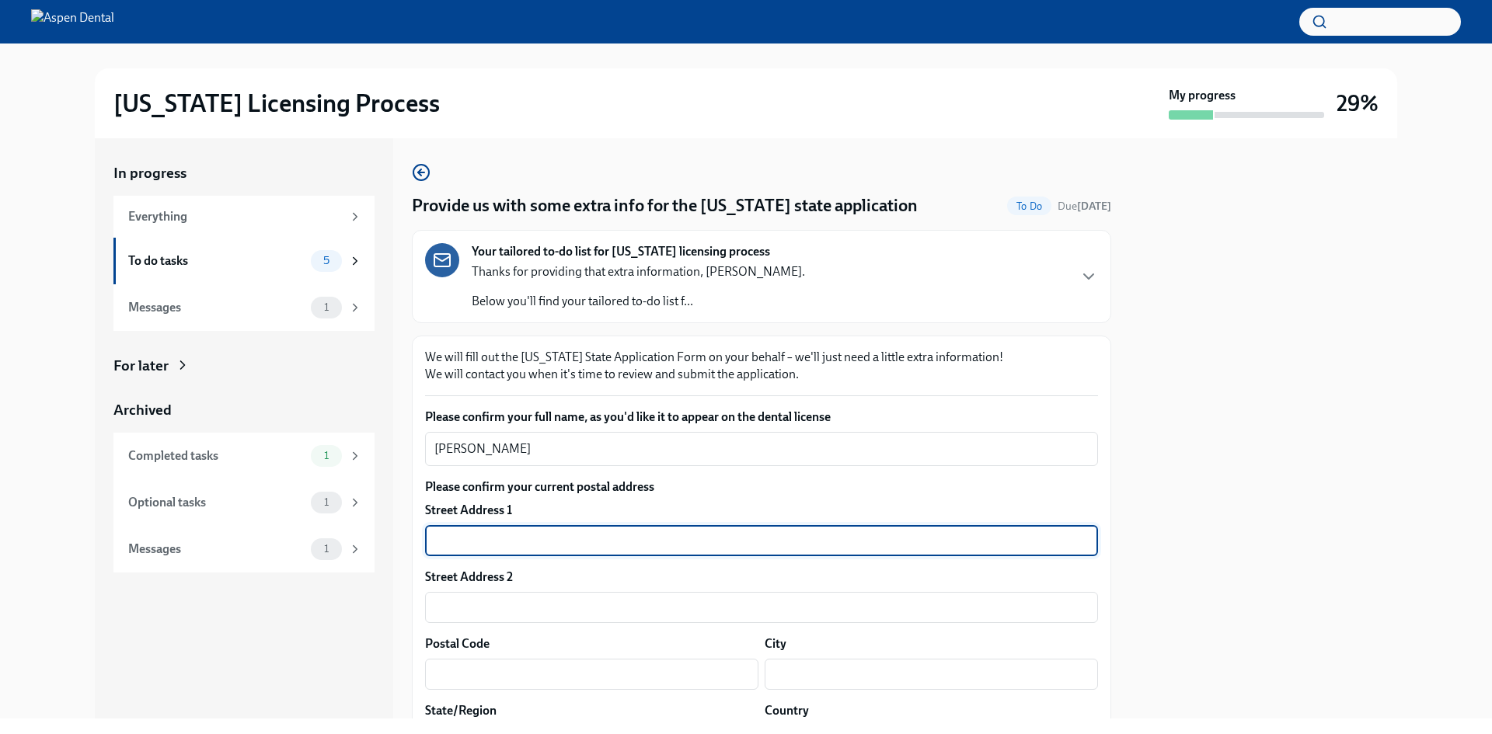
click at [538, 549] on input "text" at bounding box center [761, 540] width 673 height 31
paste input "[STREET_ADDRESS][PERSON_NAME]"
click at [529, 537] on input "[STREET_ADDRESS][PERSON_NAME]" at bounding box center [761, 540] width 673 height 31
type input "[STREET_ADDRESS]"
click at [476, 605] on input "text" at bounding box center [761, 607] width 673 height 31
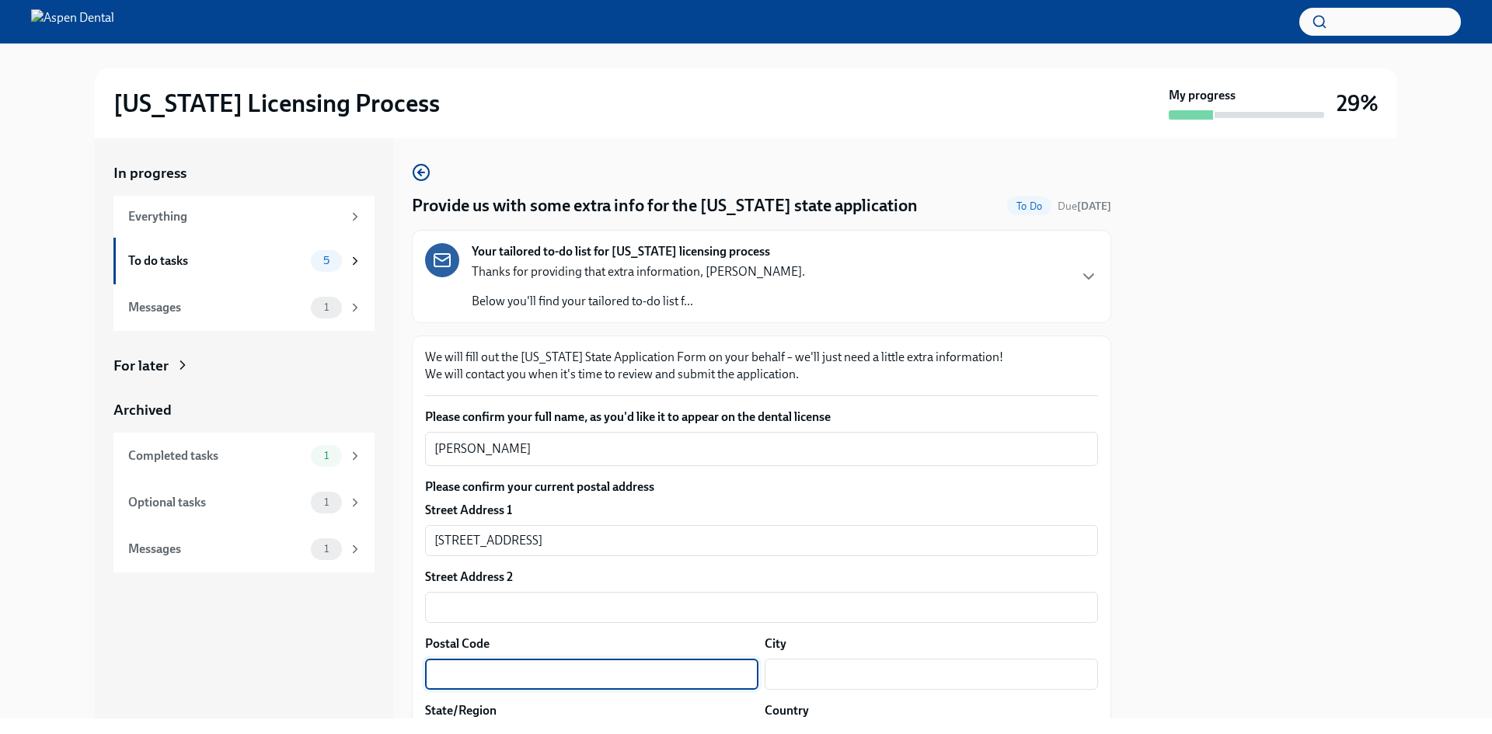
click at [531, 662] on input "text" at bounding box center [591, 674] width 333 height 31
type input "Bismarck"
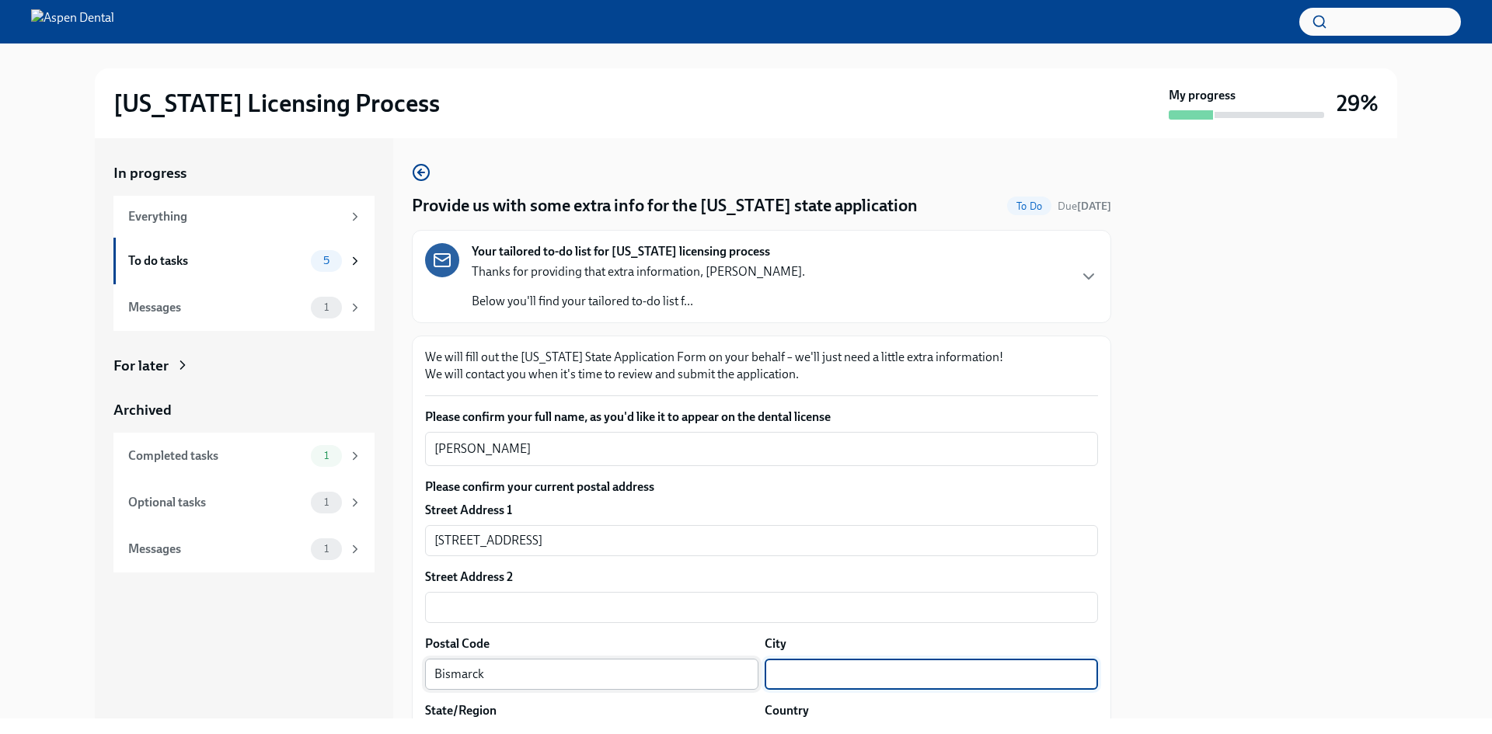
type input "N"
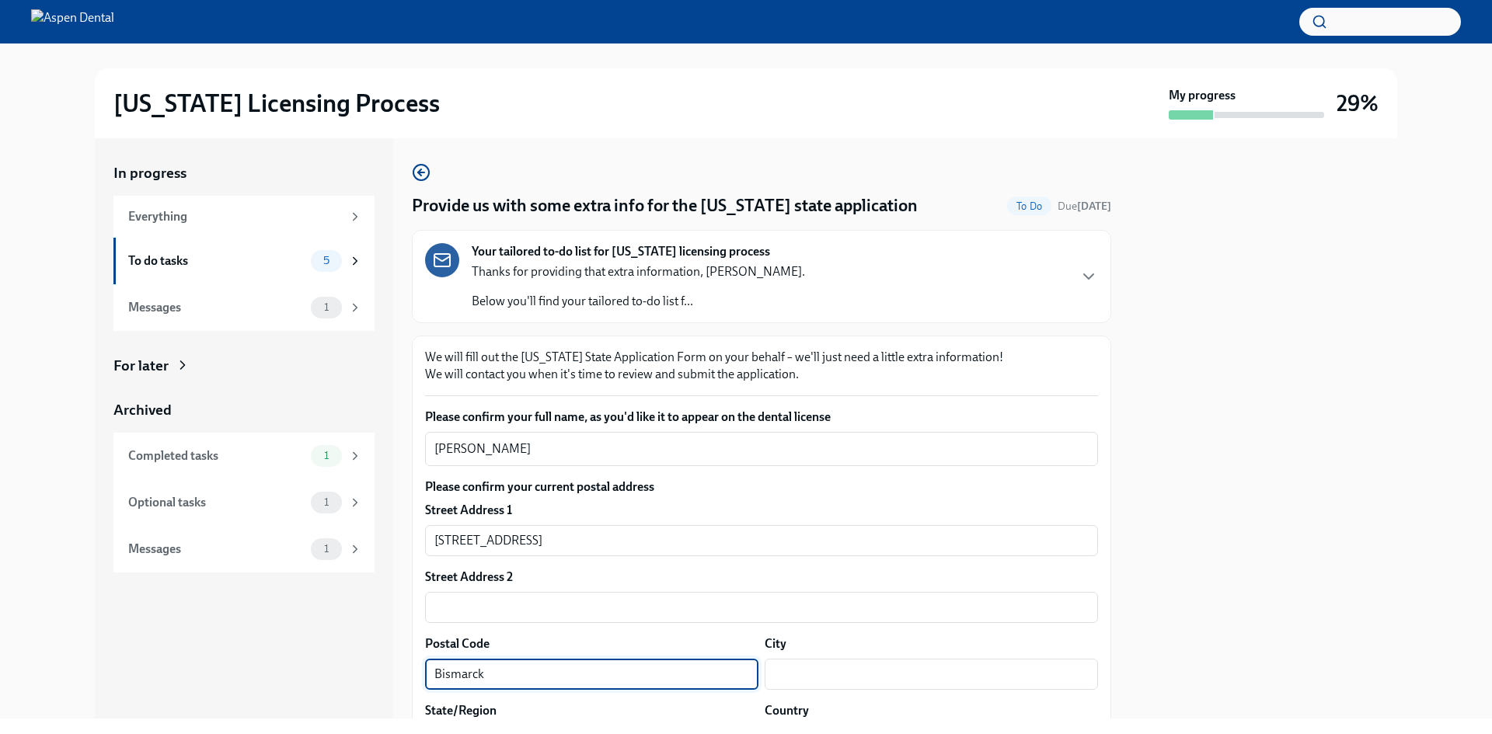
drag, startPoint x: 531, startPoint y: 672, endPoint x: 236, endPoint y: 660, distance: 295.5
click at [236, 660] on div "In progress Everything To do tasks 5 Messages 1 For later Archived Completed ta…" at bounding box center [746, 428] width 1302 height 580
type input "58503"
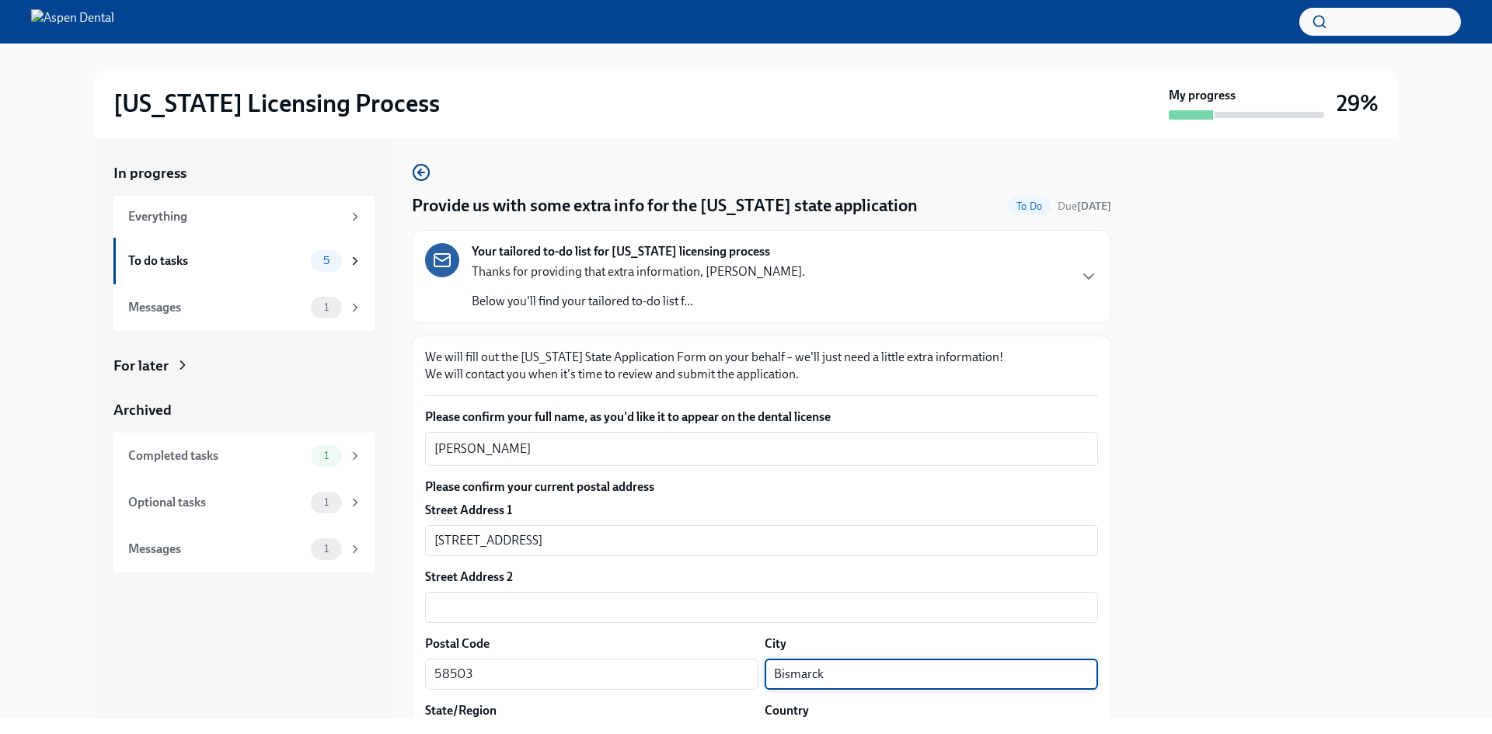
type input "Bismarck"
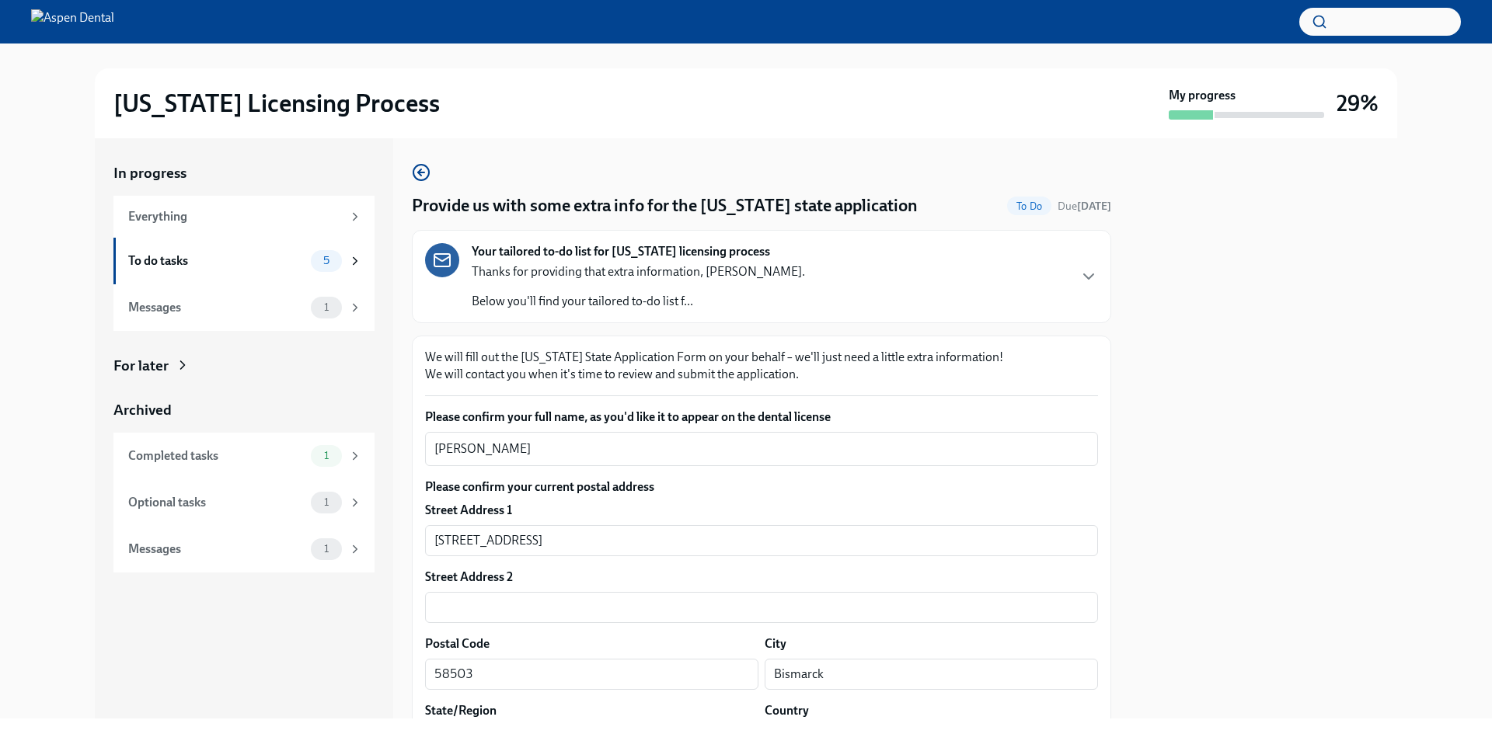
scroll to position [313, 0]
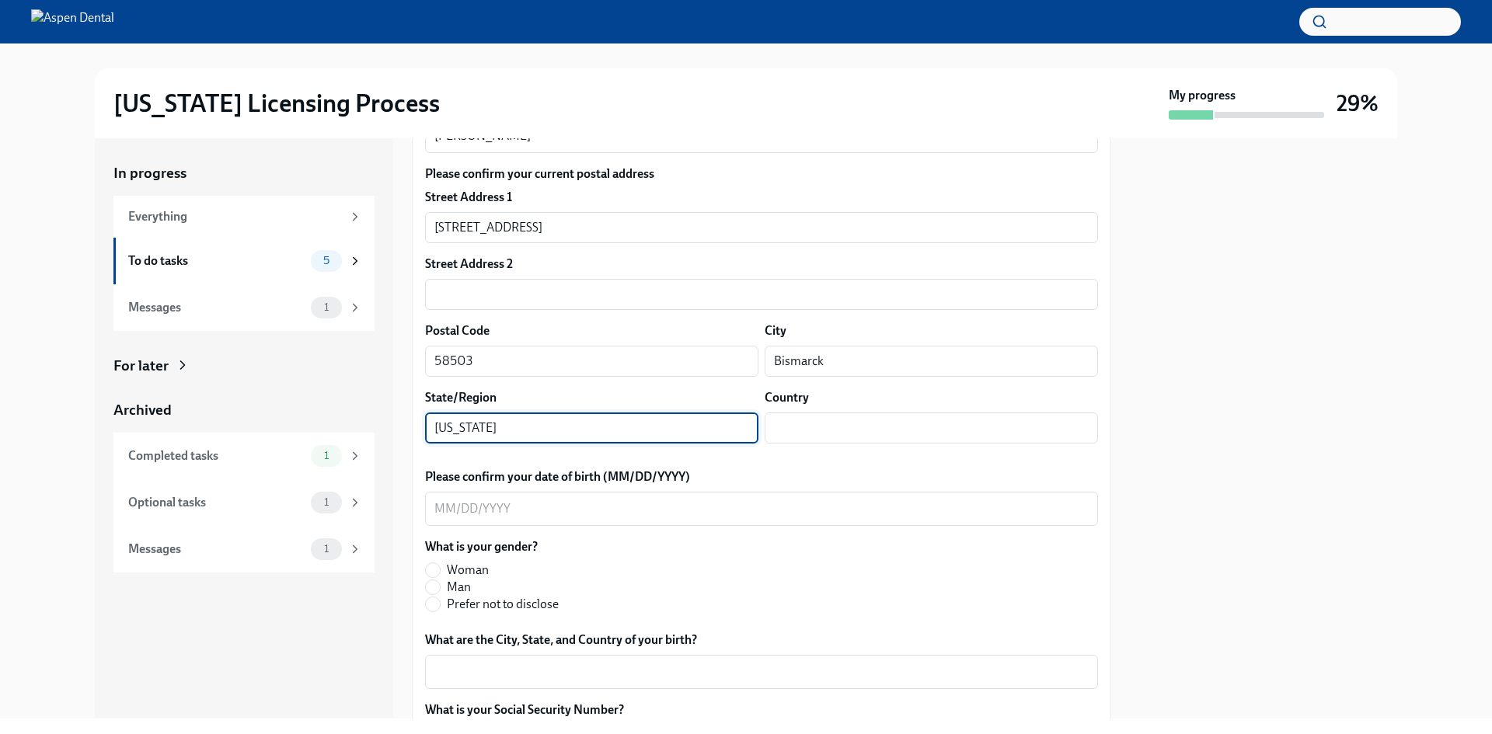
type input "[US_STATE]"
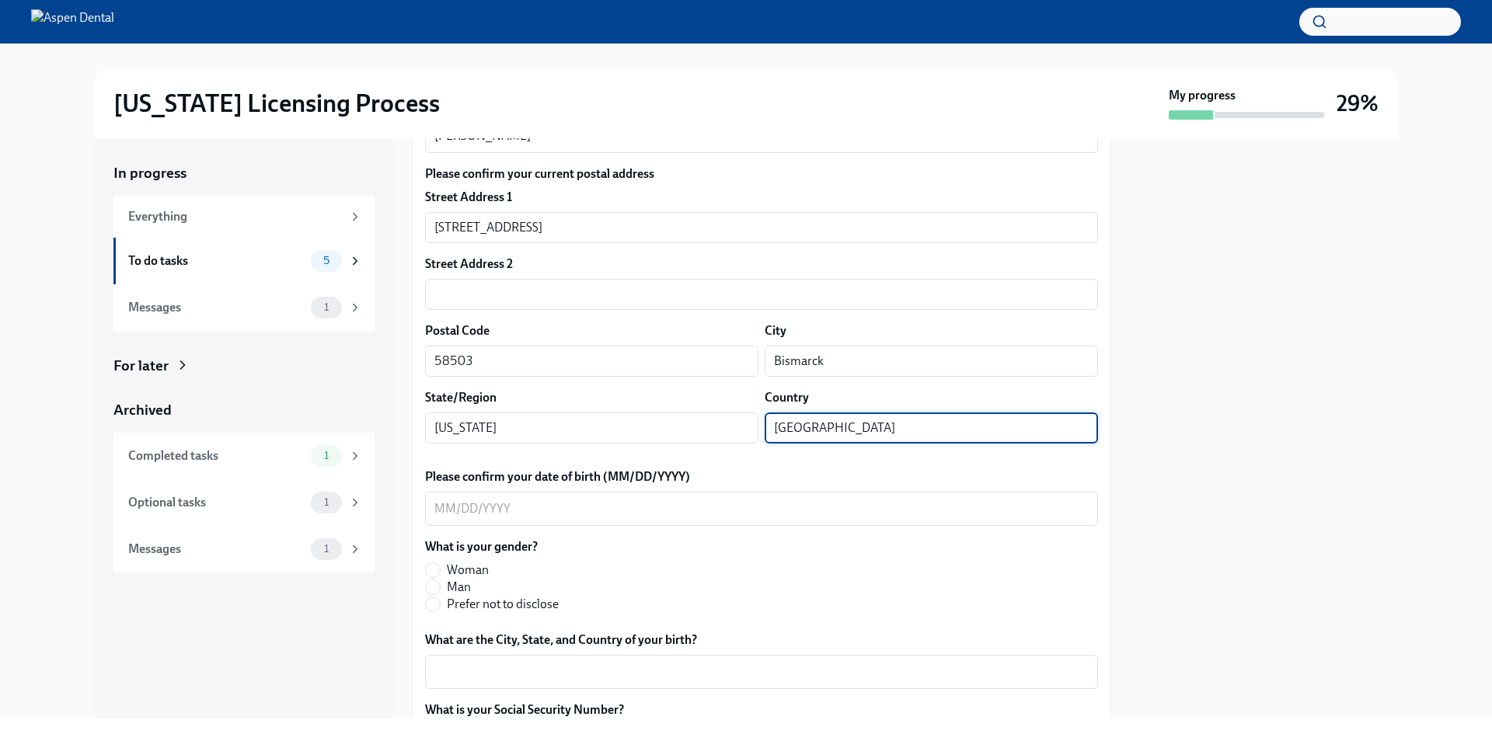
type input "[GEOGRAPHIC_DATA]"
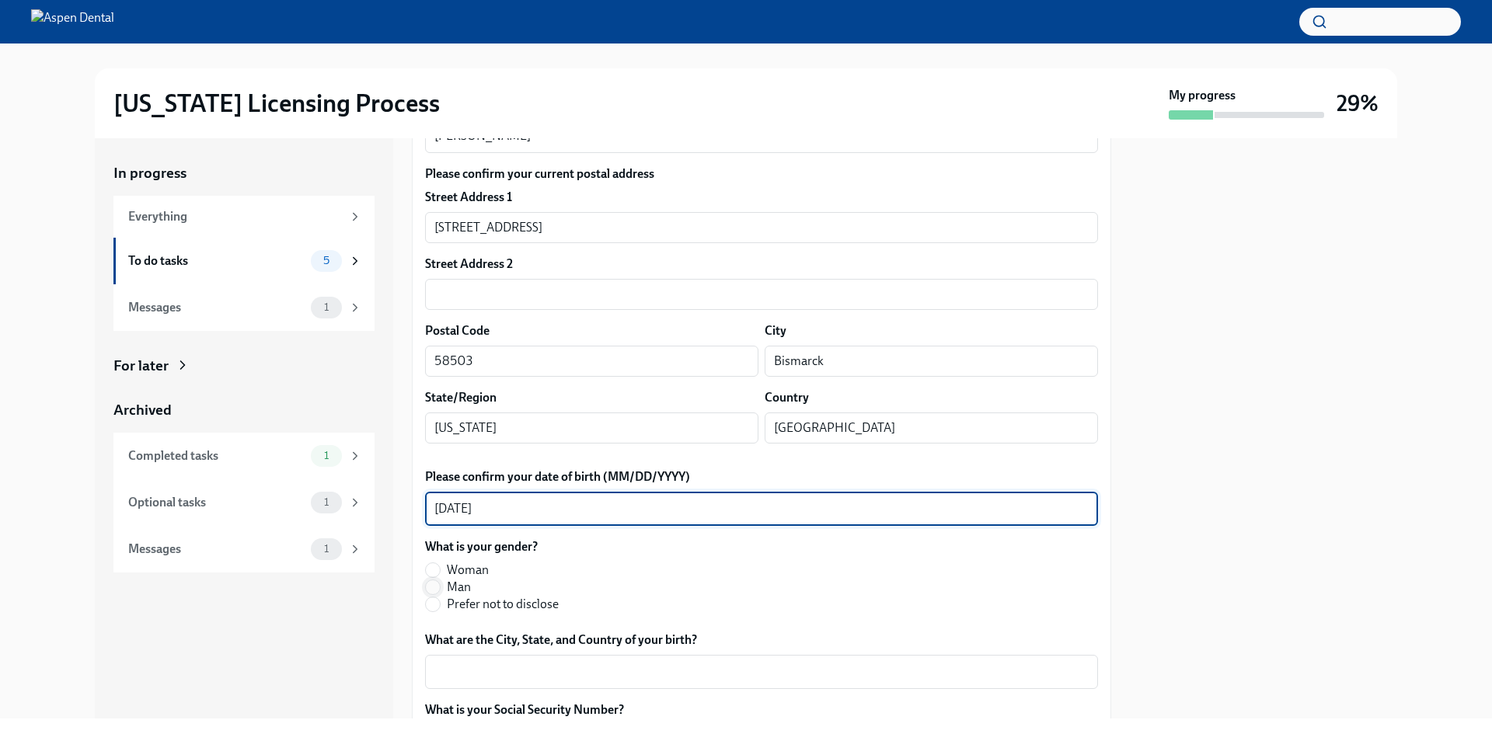
type textarea "[DATE]"
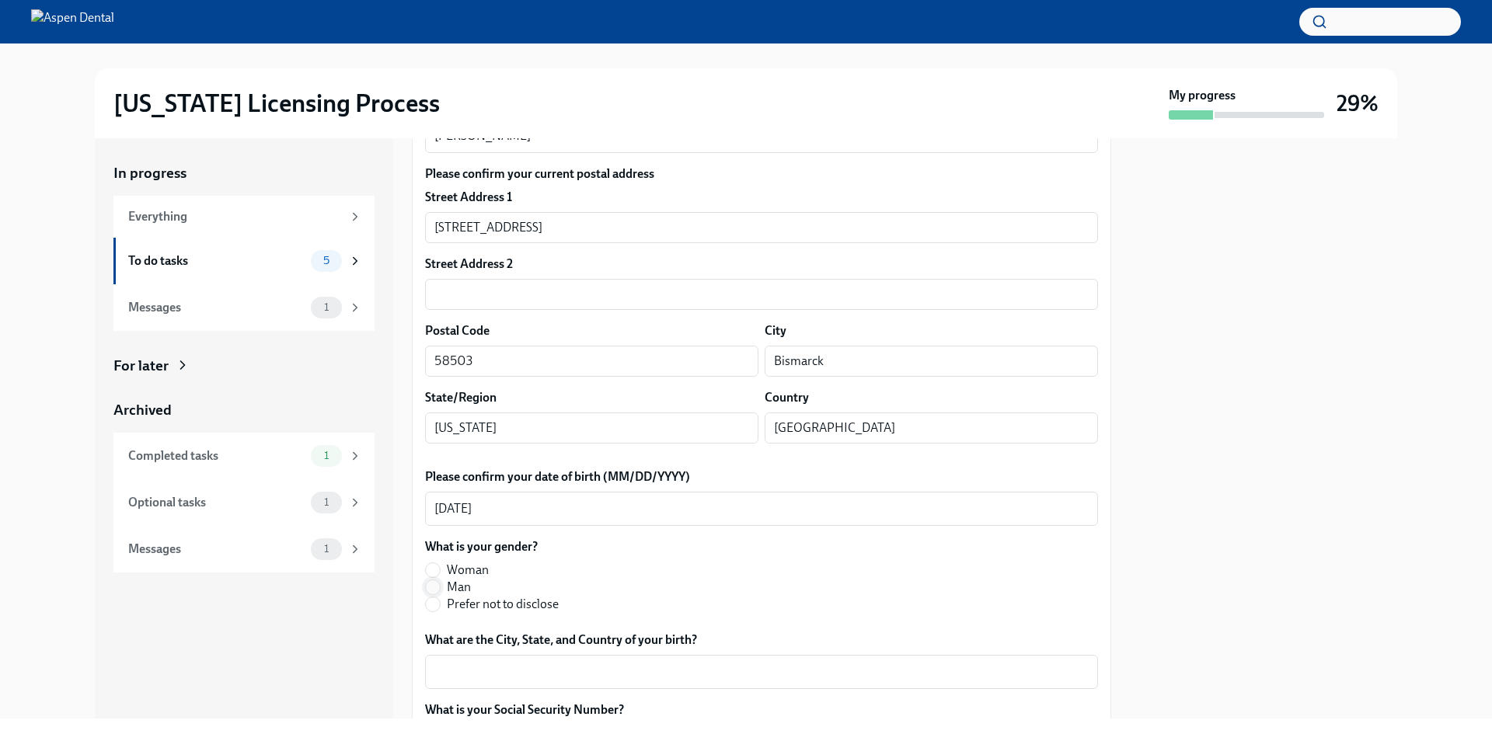
click at [433, 587] on input "Man" at bounding box center [433, 587] width 14 height 14
radio input "true"
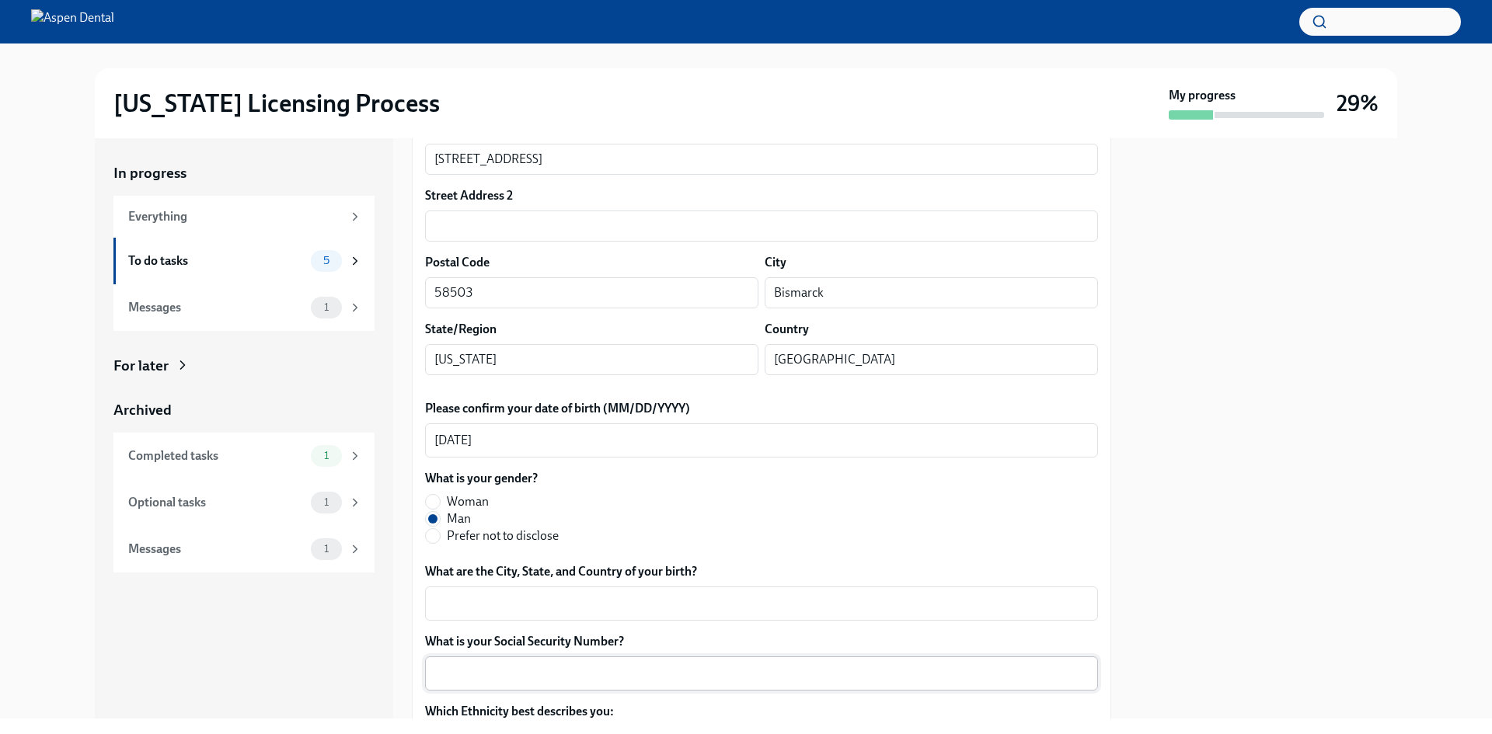
scroll to position [469, 0]
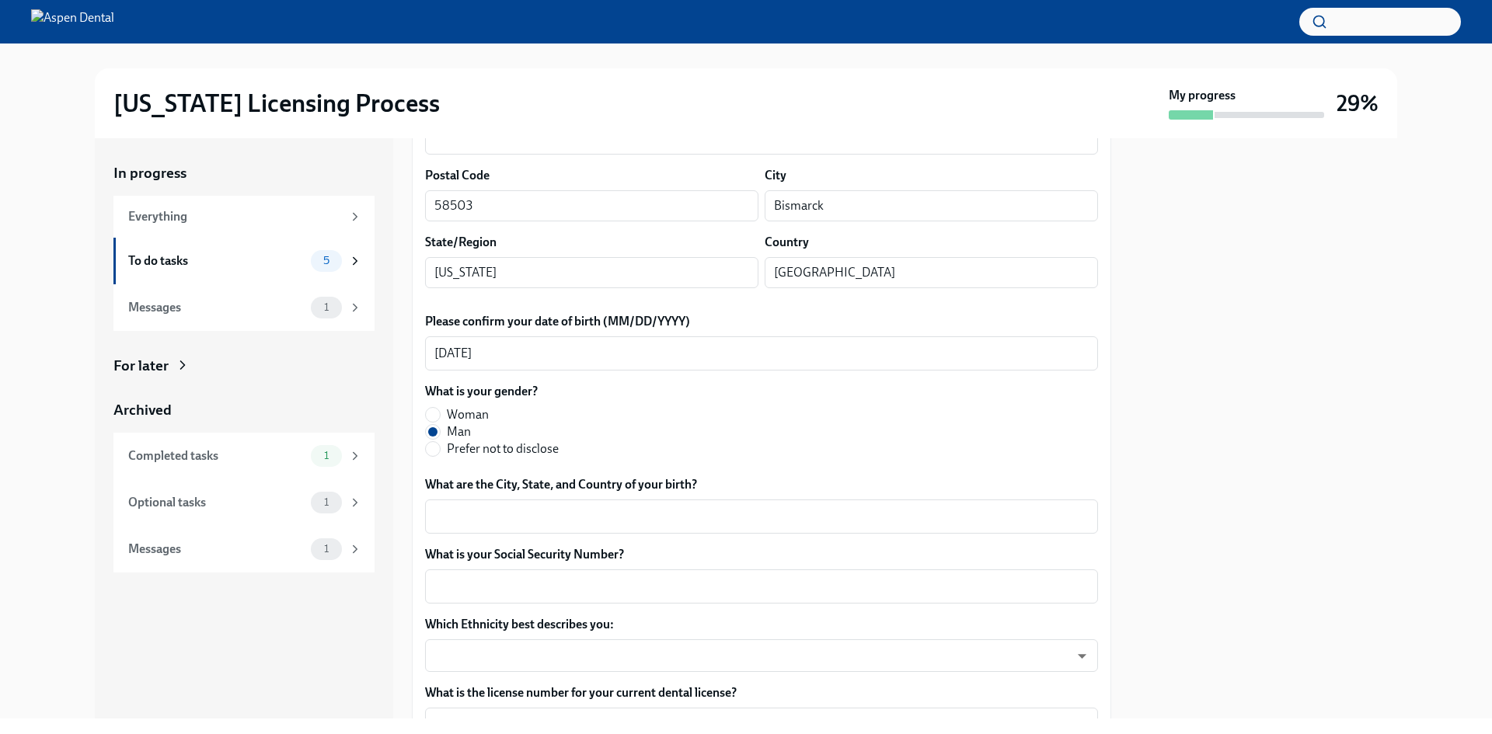
click at [504, 537] on div "Please confirm your full name, as you'd like it to appear on the dental license…" at bounding box center [761, 362] width 673 height 845
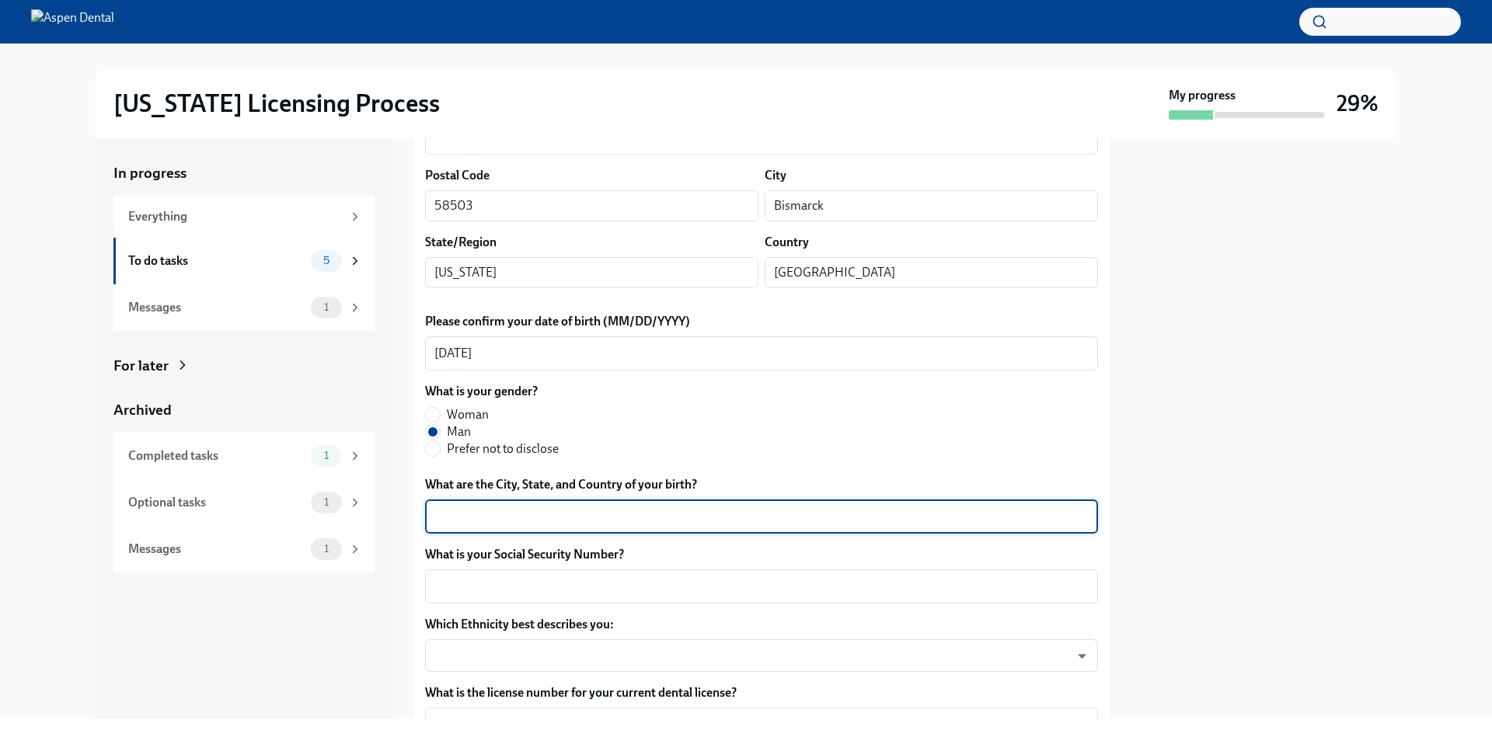
click at [500, 521] on textarea "What are the City, State, and Country of your birth?" at bounding box center [761, 516] width 654 height 19
type textarea "[GEOGRAPHIC_DATA]"
click at [506, 579] on textarea "What is your Social Security Number?" at bounding box center [761, 586] width 654 height 19
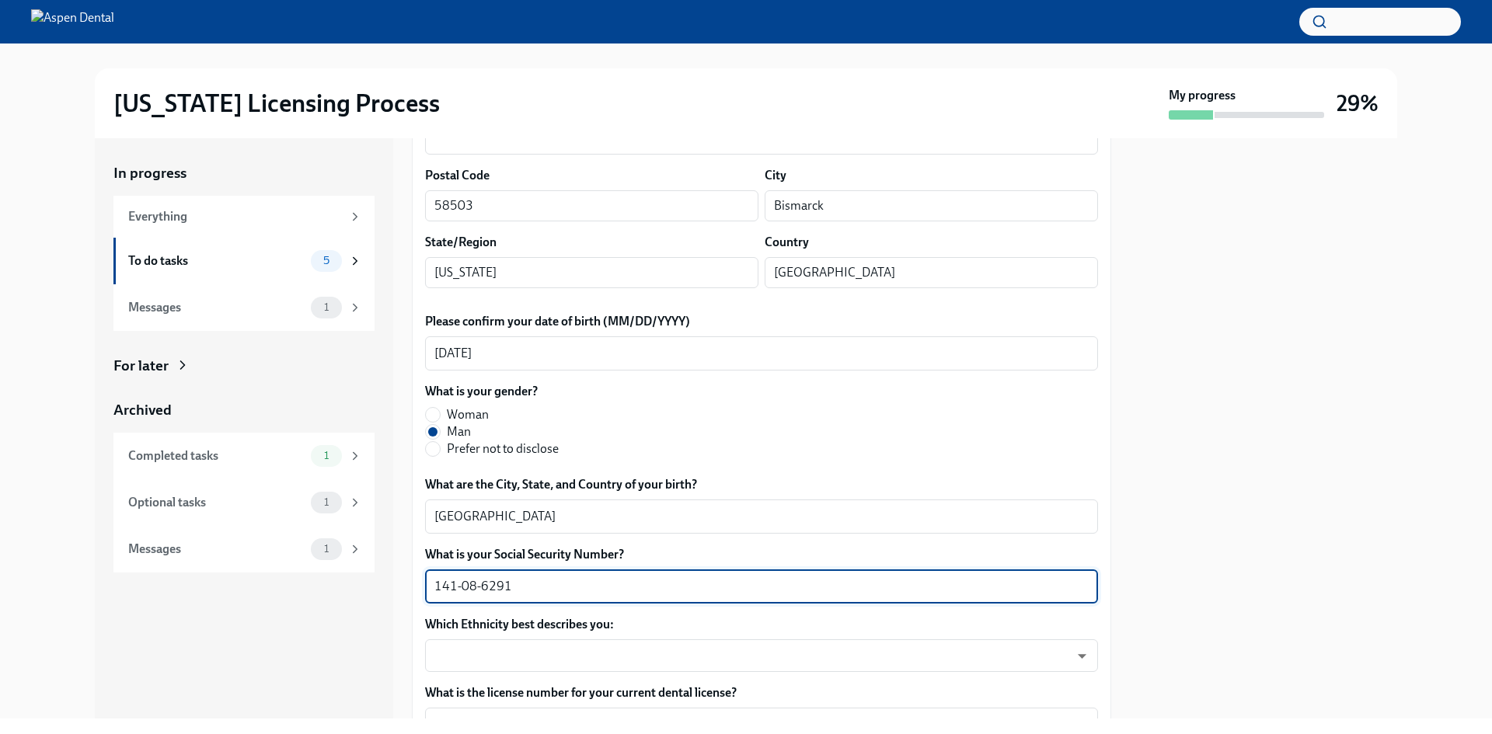
type textarea "141-08-6291"
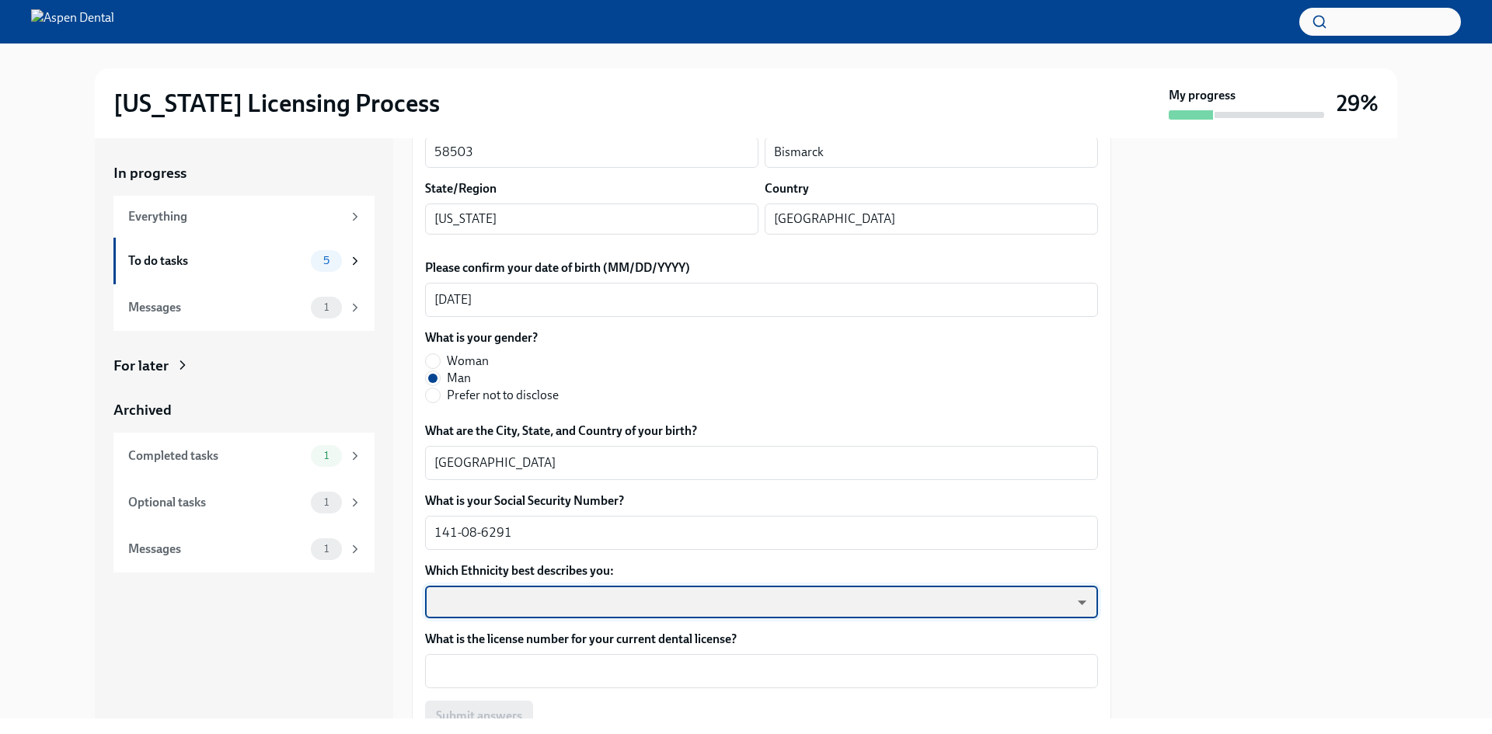
scroll to position [546, 0]
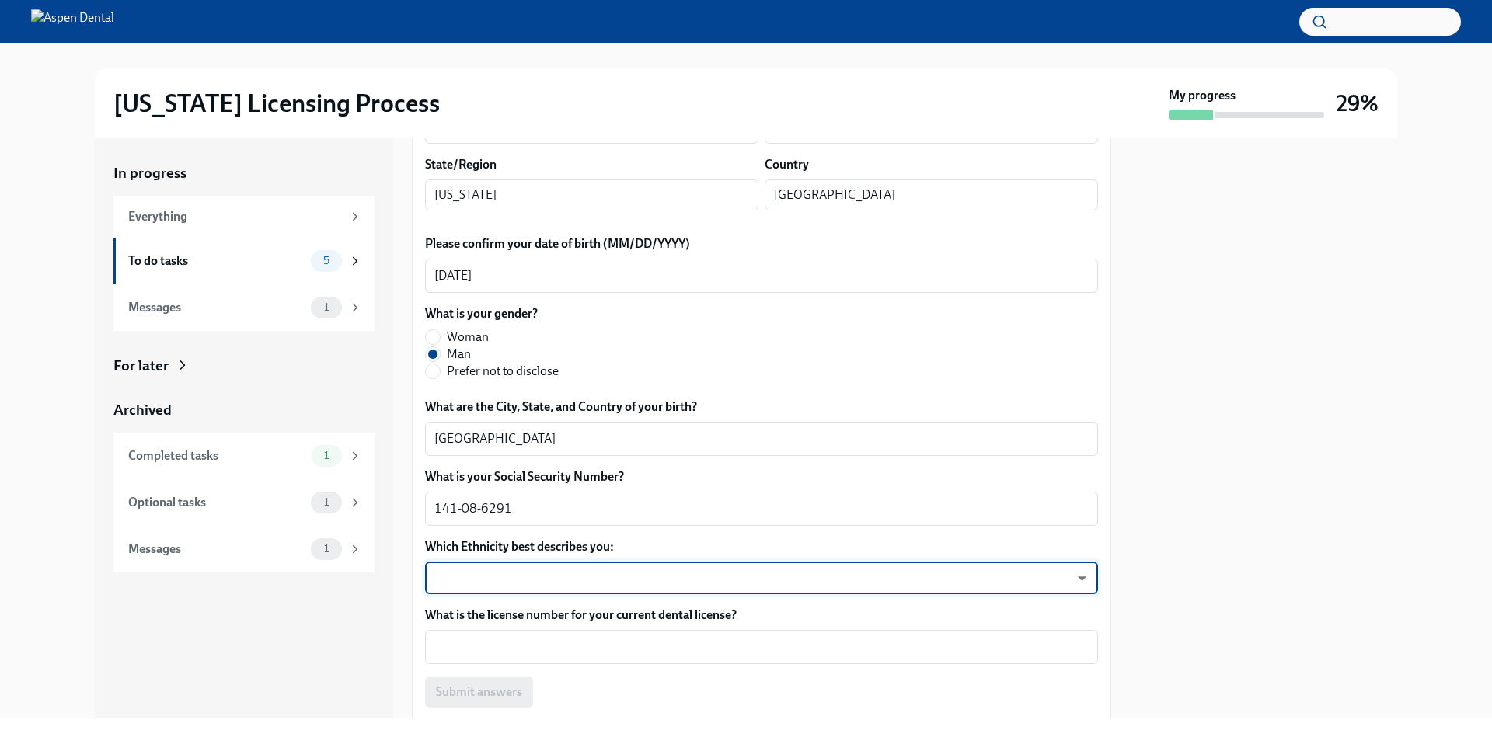
click at [479, 568] on body "[US_STATE] Licensing Process My progress 29% In progress Everything To do tasks…" at bounding box center [746, 367] width 1492 height 734
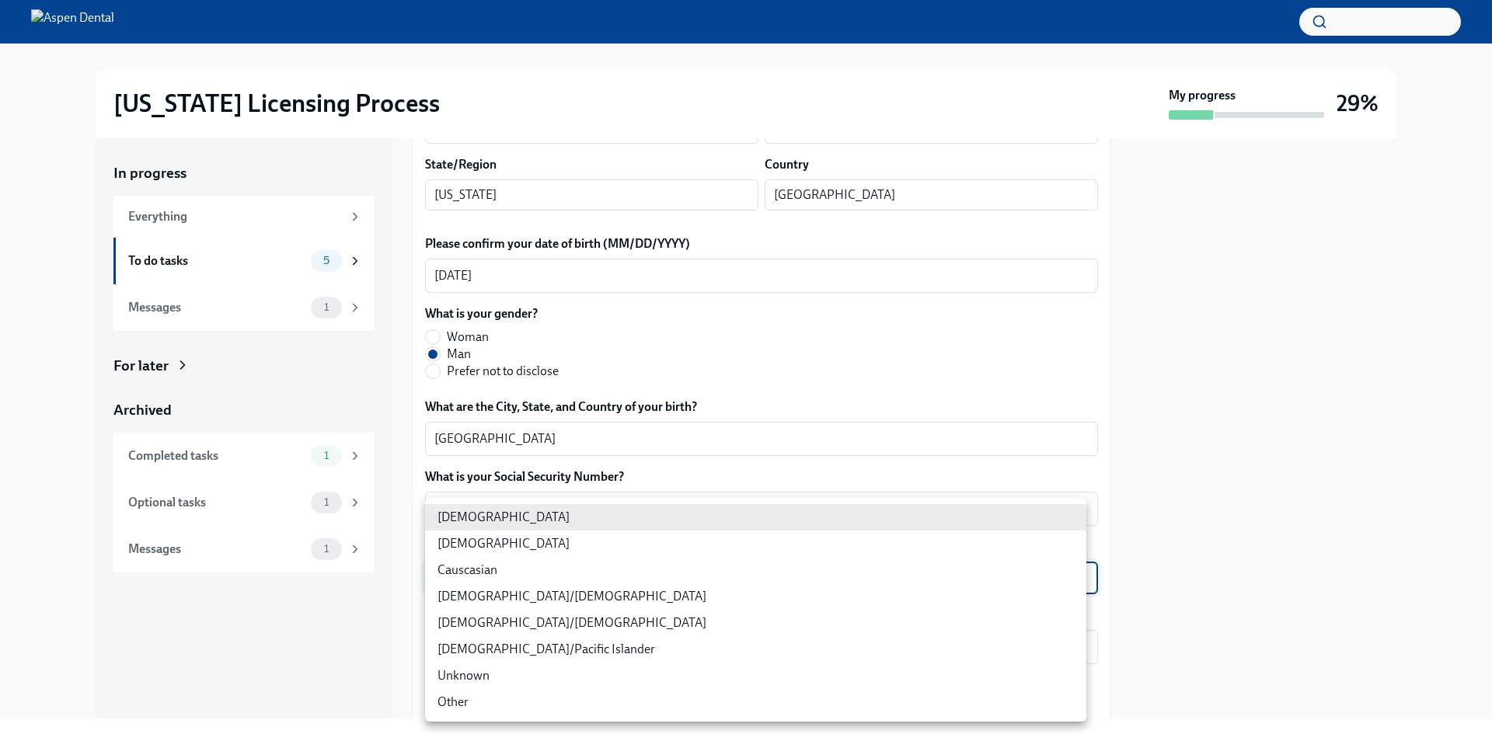
click at [483, 542] on li "[DEMOGRAPHIC_DATA]" at bounding box center [755, 544] width 661 height 26
type input "930Z9RFkx"
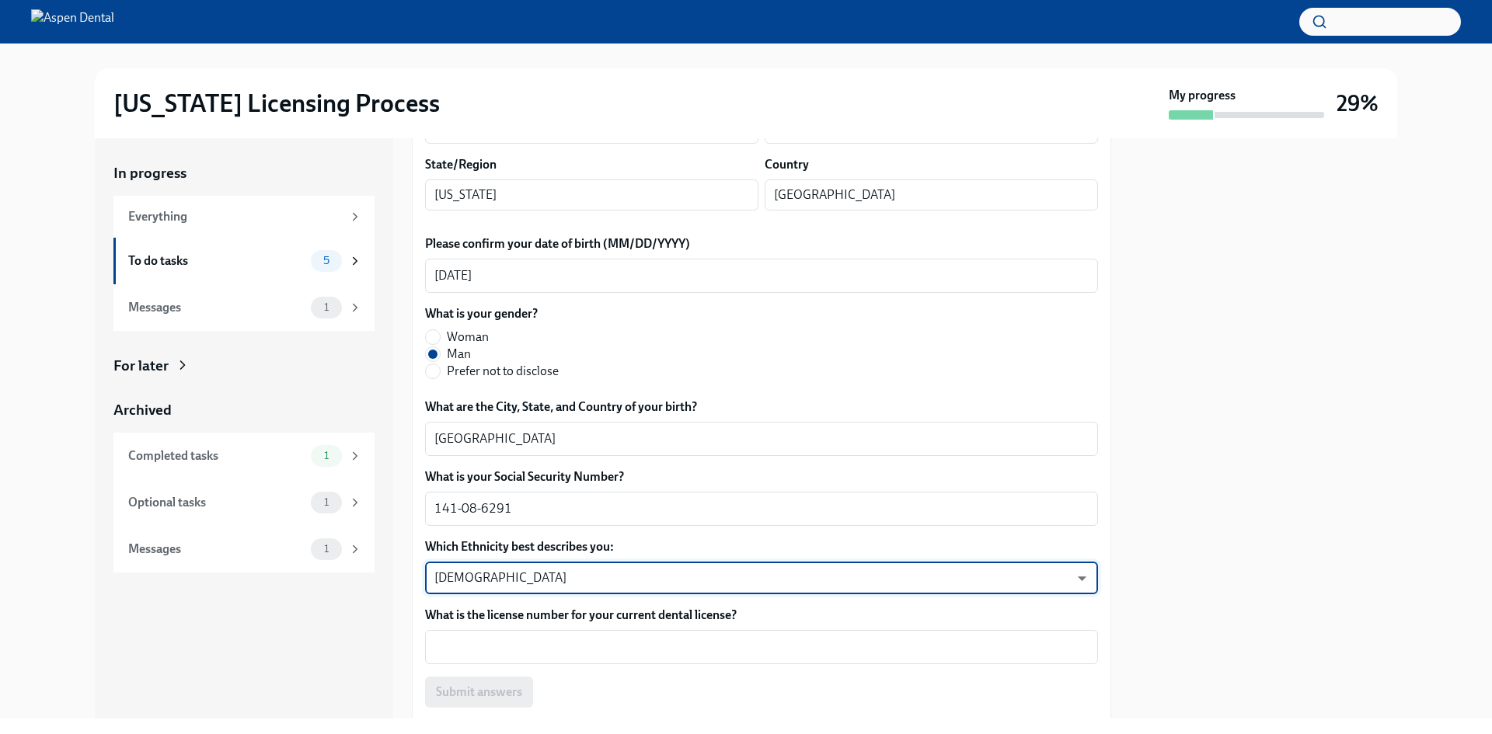
click at [483, 587] on body "[US_STATE] Licensing Process My progress 29% In progress Everything To do tasks…" at bounding box center [746, 367] width 1492 height 734
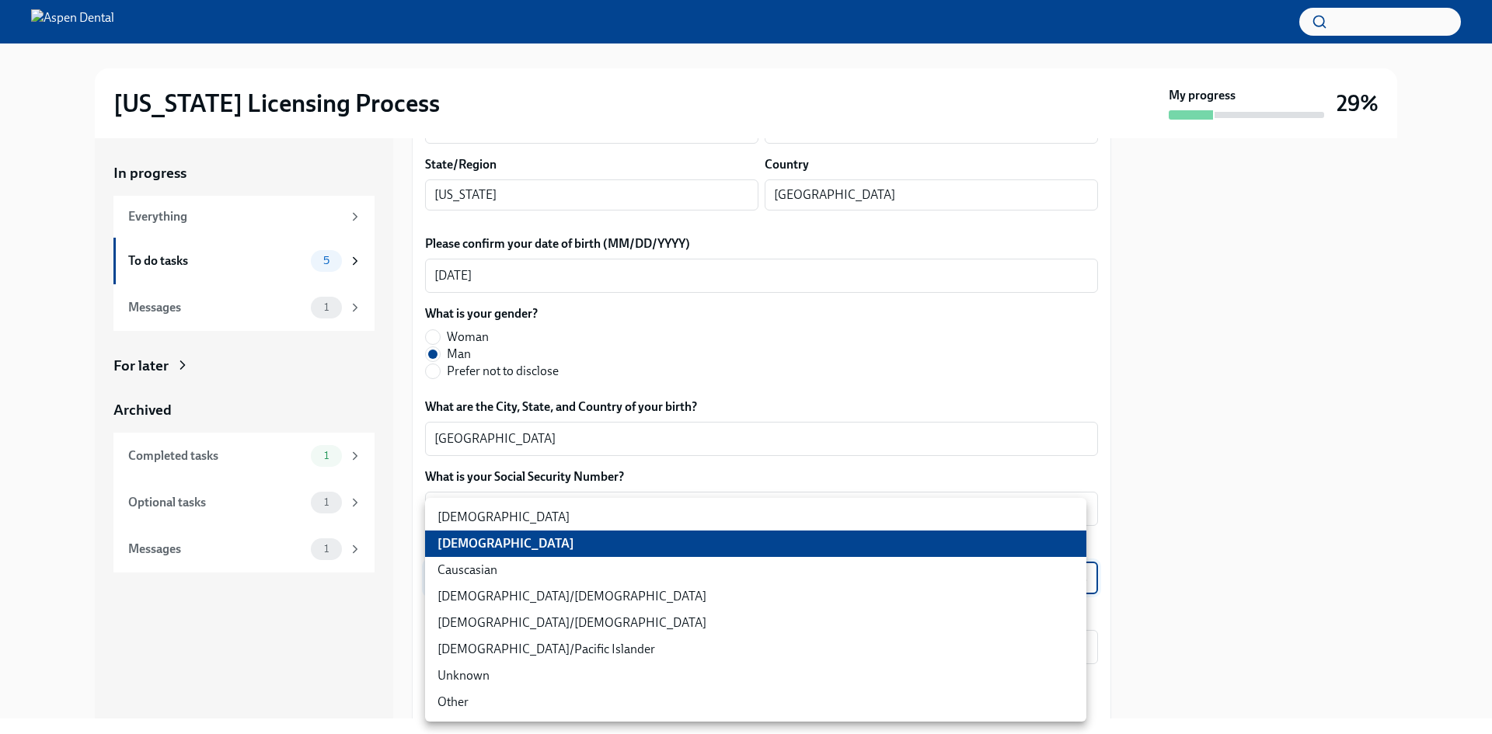
click at [313, 643] on div at bounding box center [746, 367] width 1492 height 734
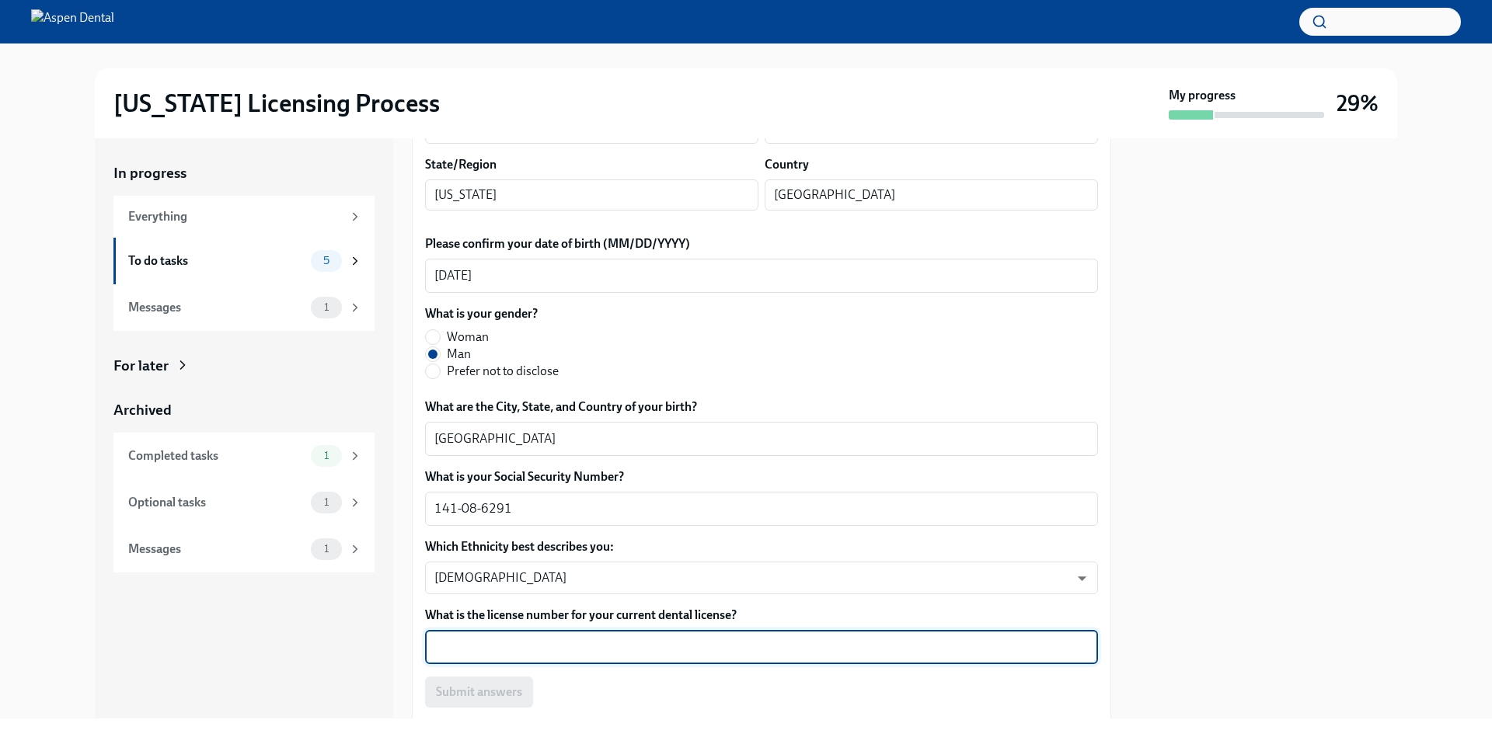
click at [484, 650] on textarea "What is the license number for your current dental license?" at bounding box center [761, 647] width 654 height 19
type textarea "2560"
click at [499, 693] on span "Submit answers" at bounding box center [479, 693] width 86 height 16
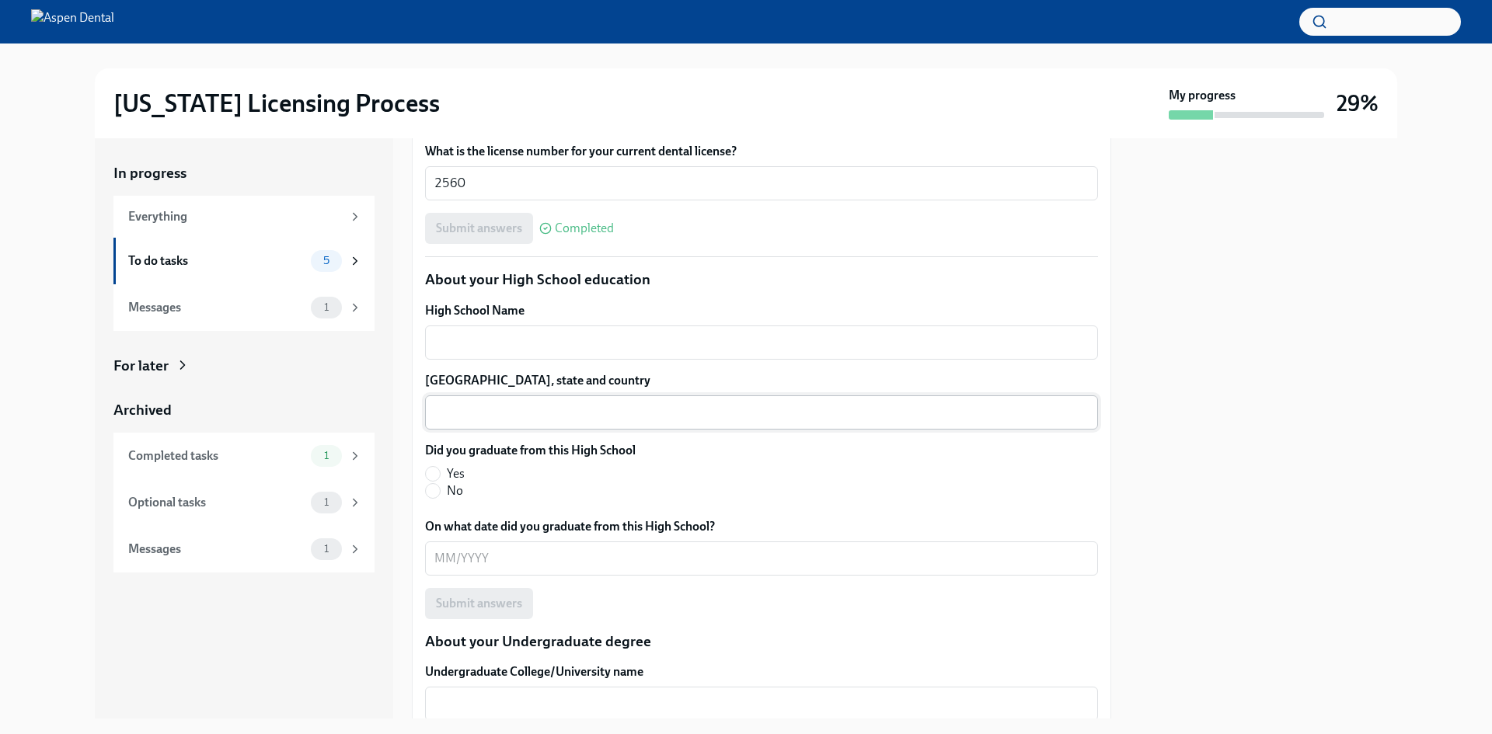
scroll to position [1088, 0]
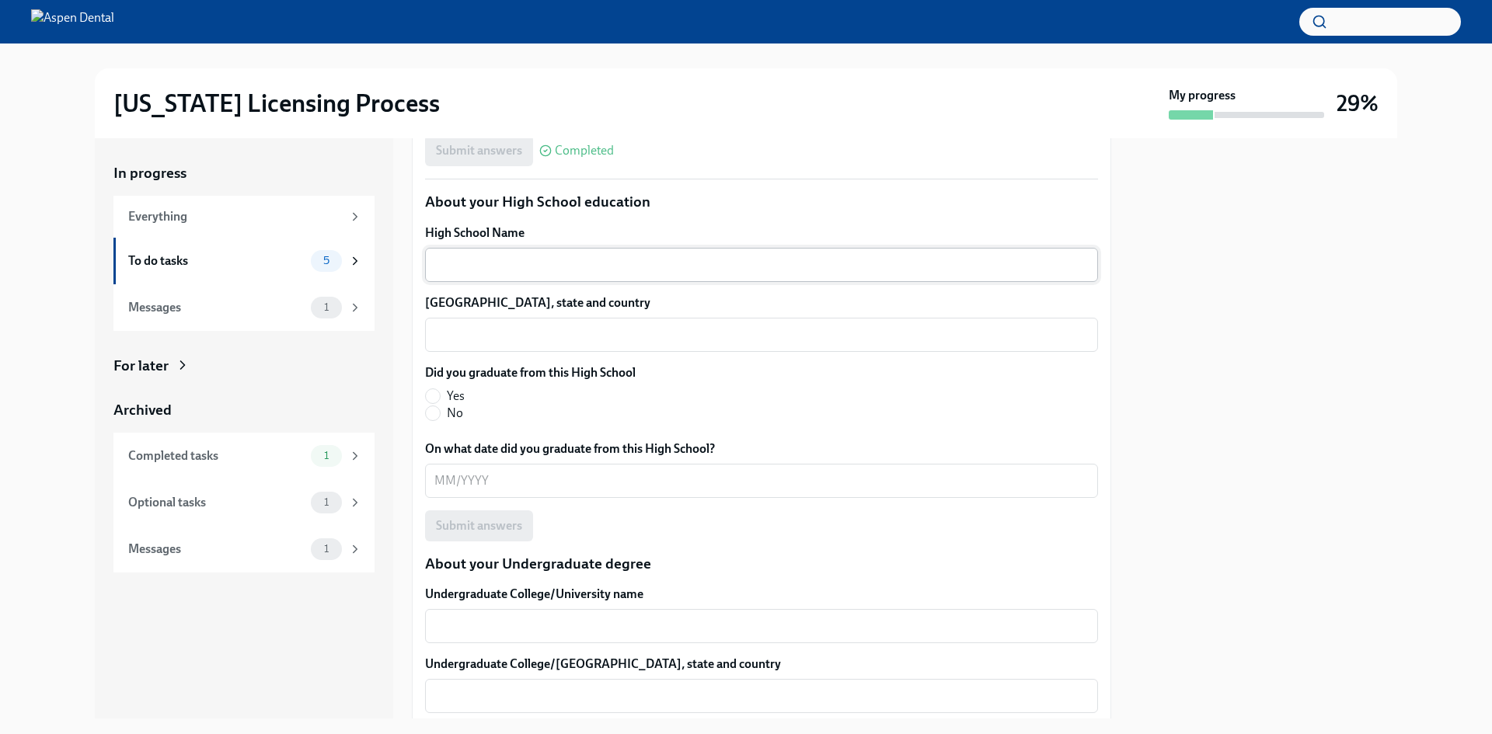
click at [537, 274] on div "x ​" at bounding box center [761, 265] width 673 height 34
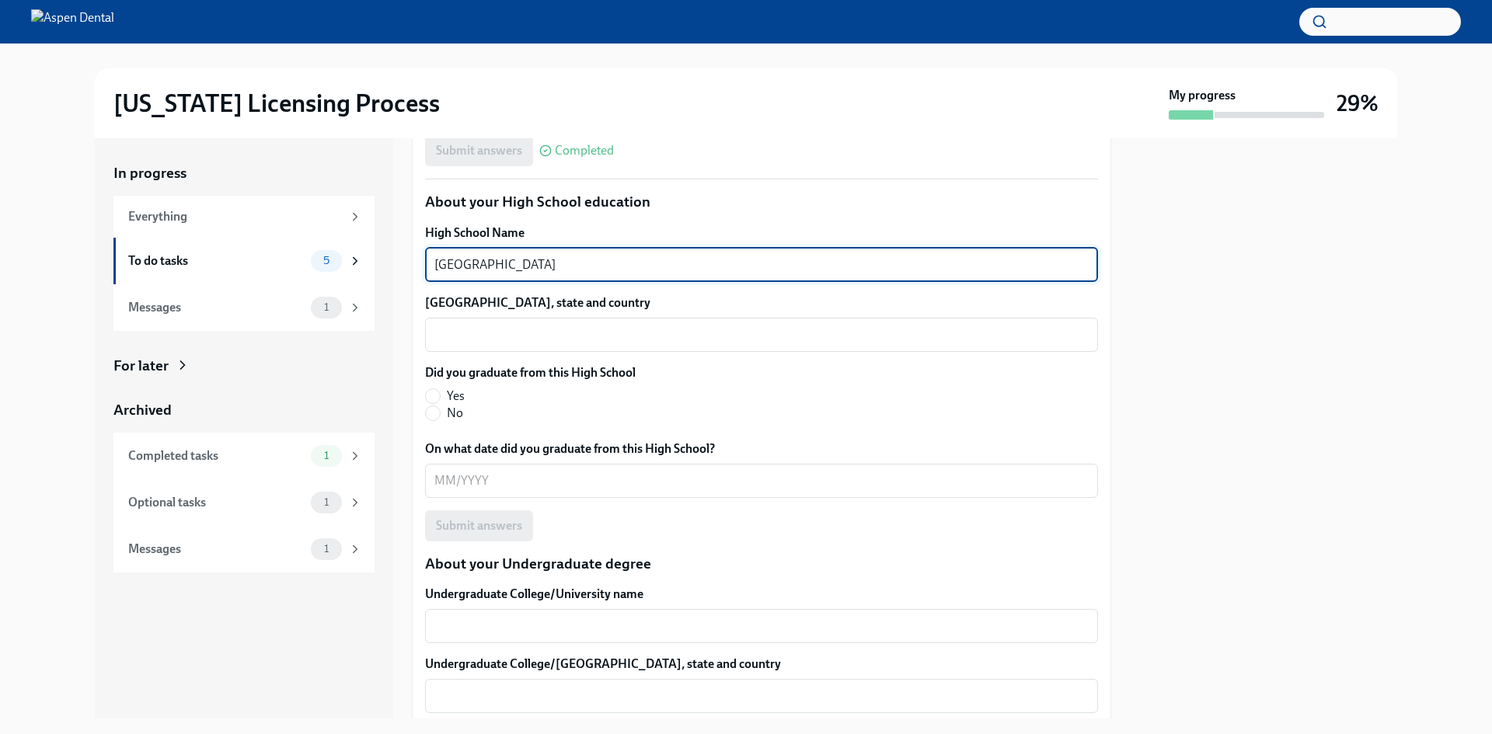
type textarea "[GEOGRAPHIC_DATA]"
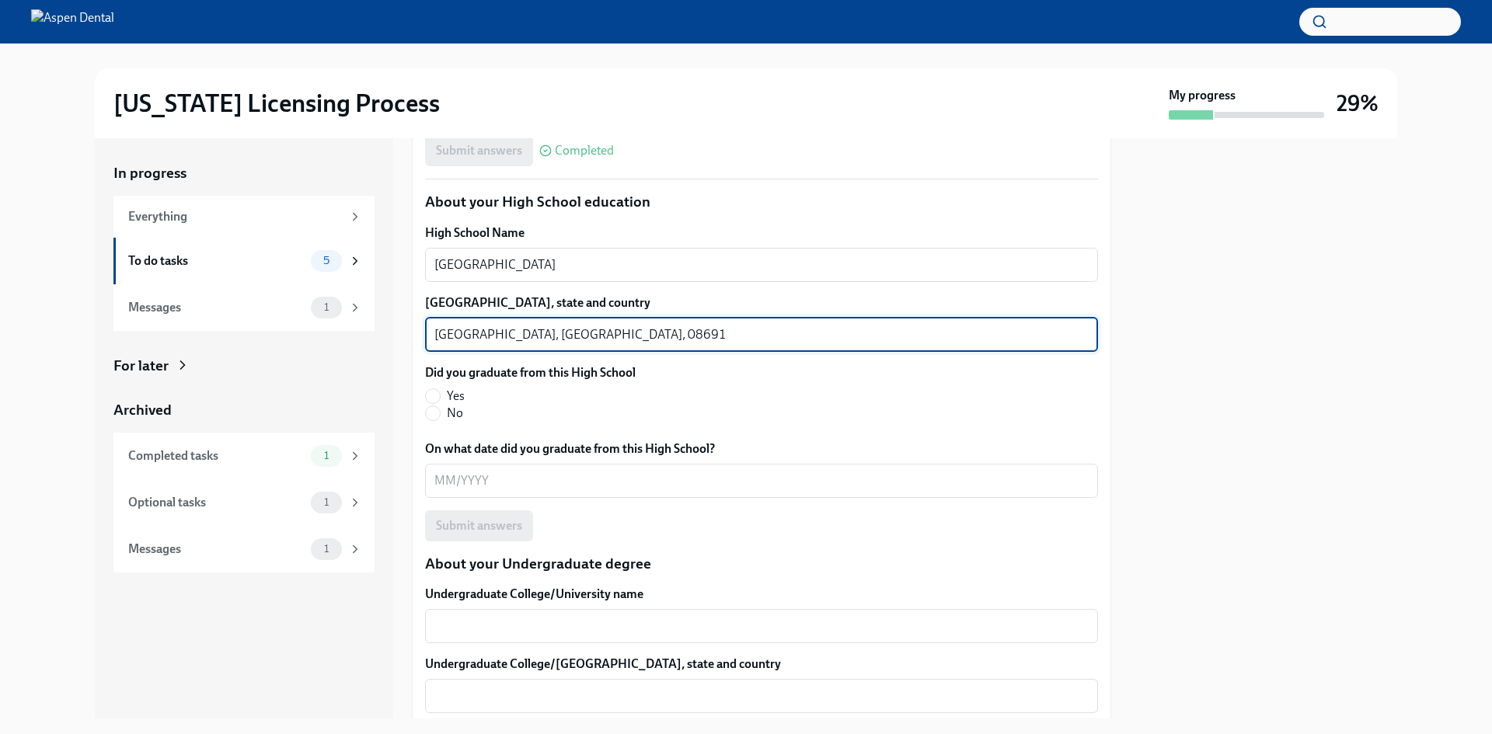
drag, startPoint x: 526, startPoint y: 328, endPoint x: 635, endPoint y: 356, distance: 112.3
click at [635, 356] on div "High School Name [GEOGRAPHIC_DATA] x ​ [GEOGRAPHIC_DATA], state and country [GE…" at bounding box center [761, 383] width 673 height 317
type textarea "[GEOGRAPHIC_DATA], [GEOGRAPHIC_DATA], [GEOGRAPHIC_DATA]"
click at [444, 391] on label "Yes" at bounding box center [524, 396] width 198 height 17
click at [440, 391] on input "Yes" at bounding box center [433, 396] width 14 height 14
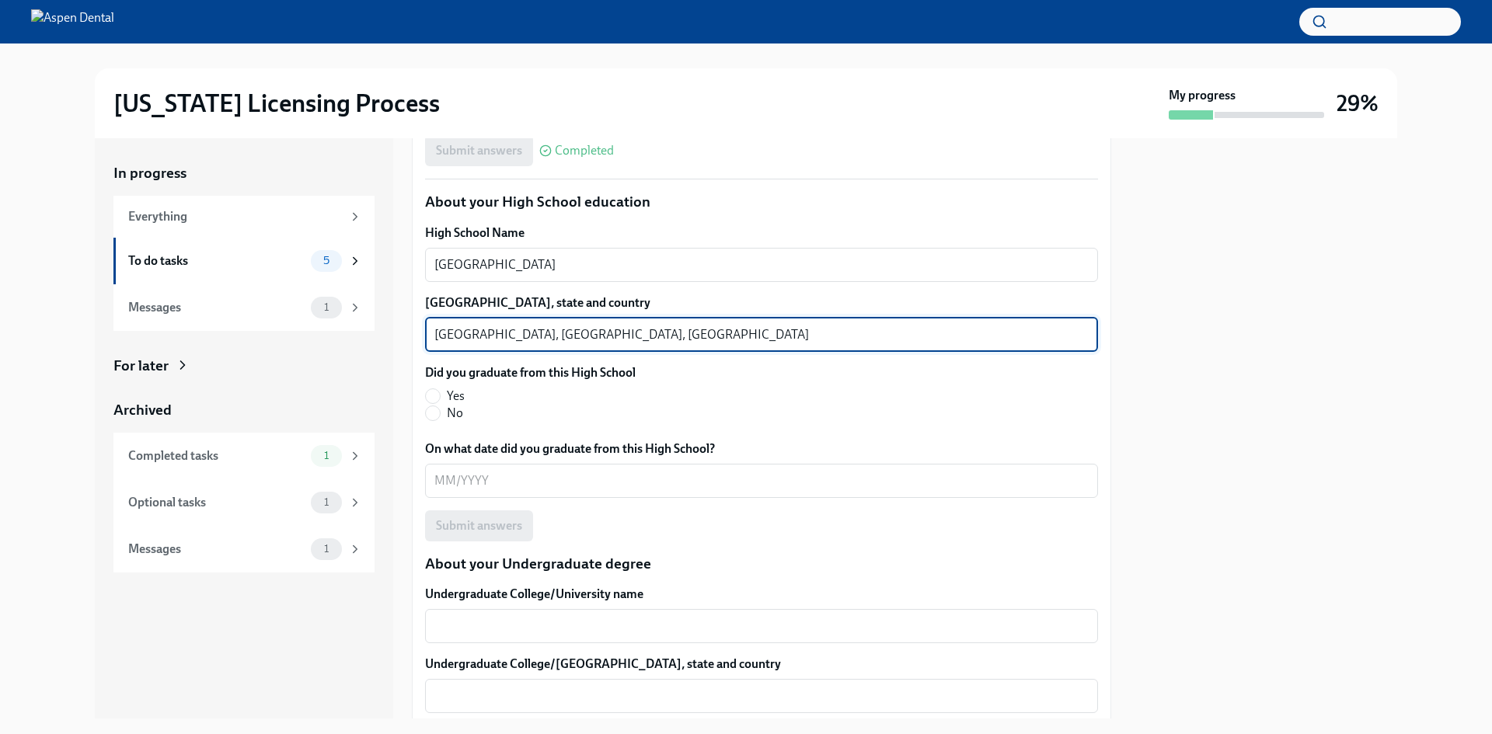
radio input "true"
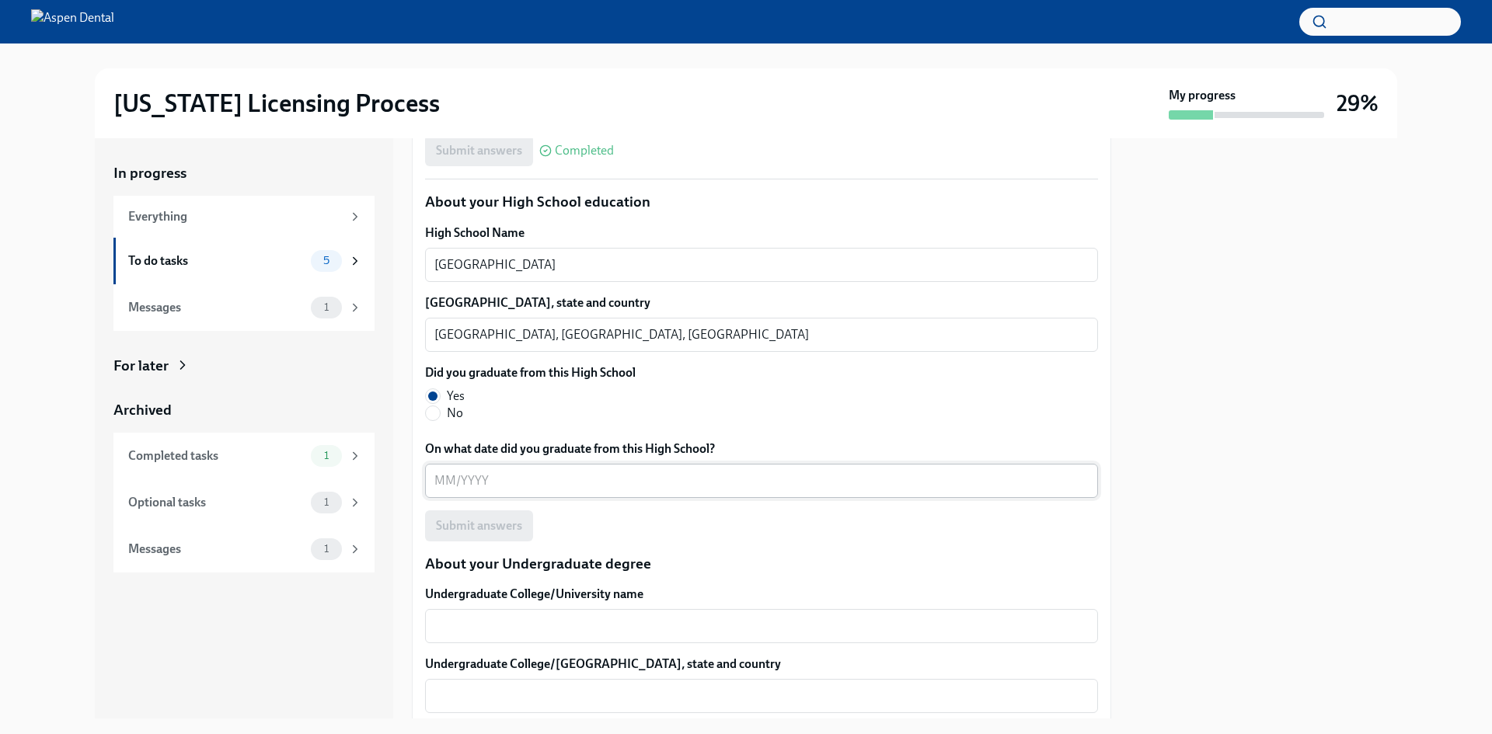
click at [486, 472] on textarea "On what date did you graduate from this High School?" at bounding box center [761, 481] width 654 height 19
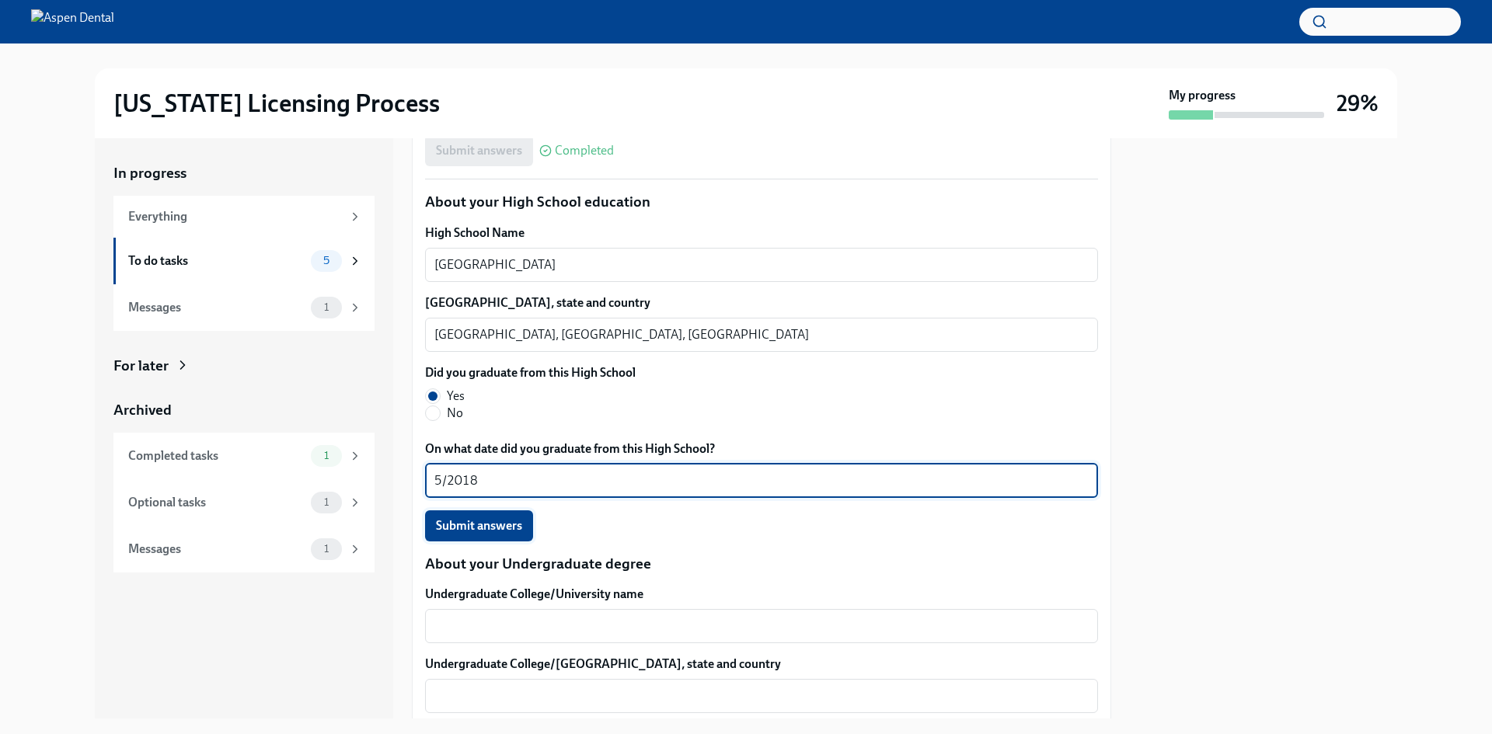
type textarea "5/2018"
click at [481, 527] on span "Submit answers" at bounding box center [479, 526] width 86 height 16
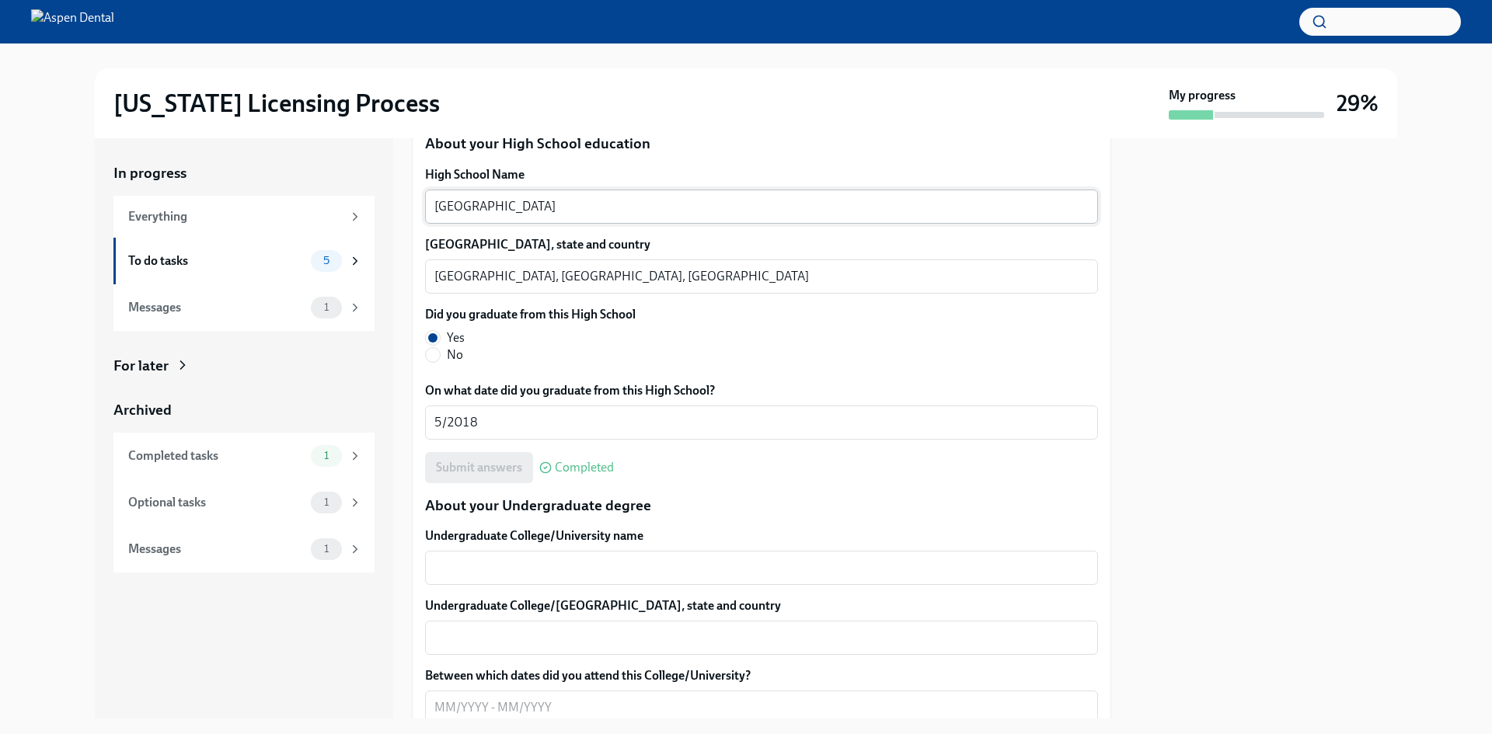
scroll to position [1243, 0]
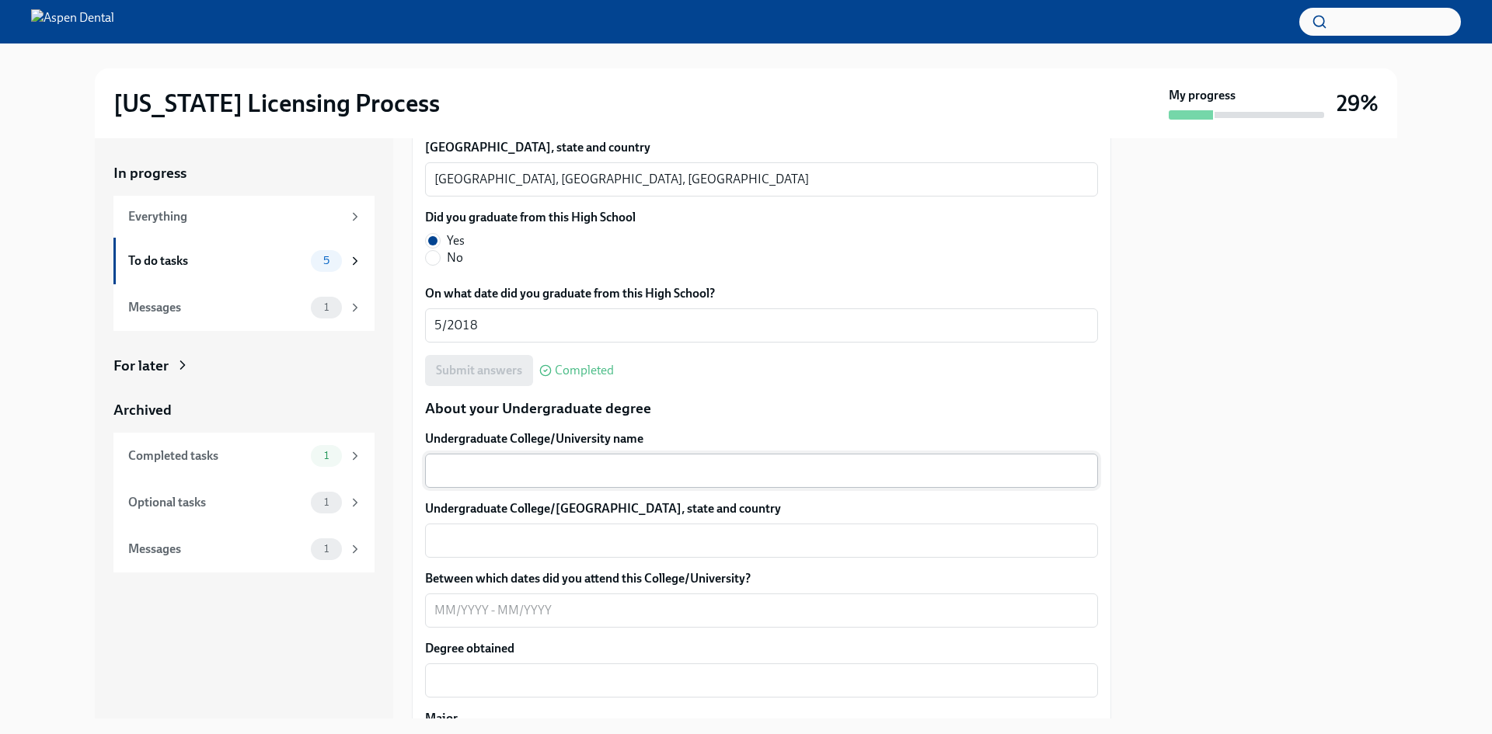
click at [518, 476] on textarea "Undergraduate College/University name" at bounding box center [761, 471] width 654 height 19
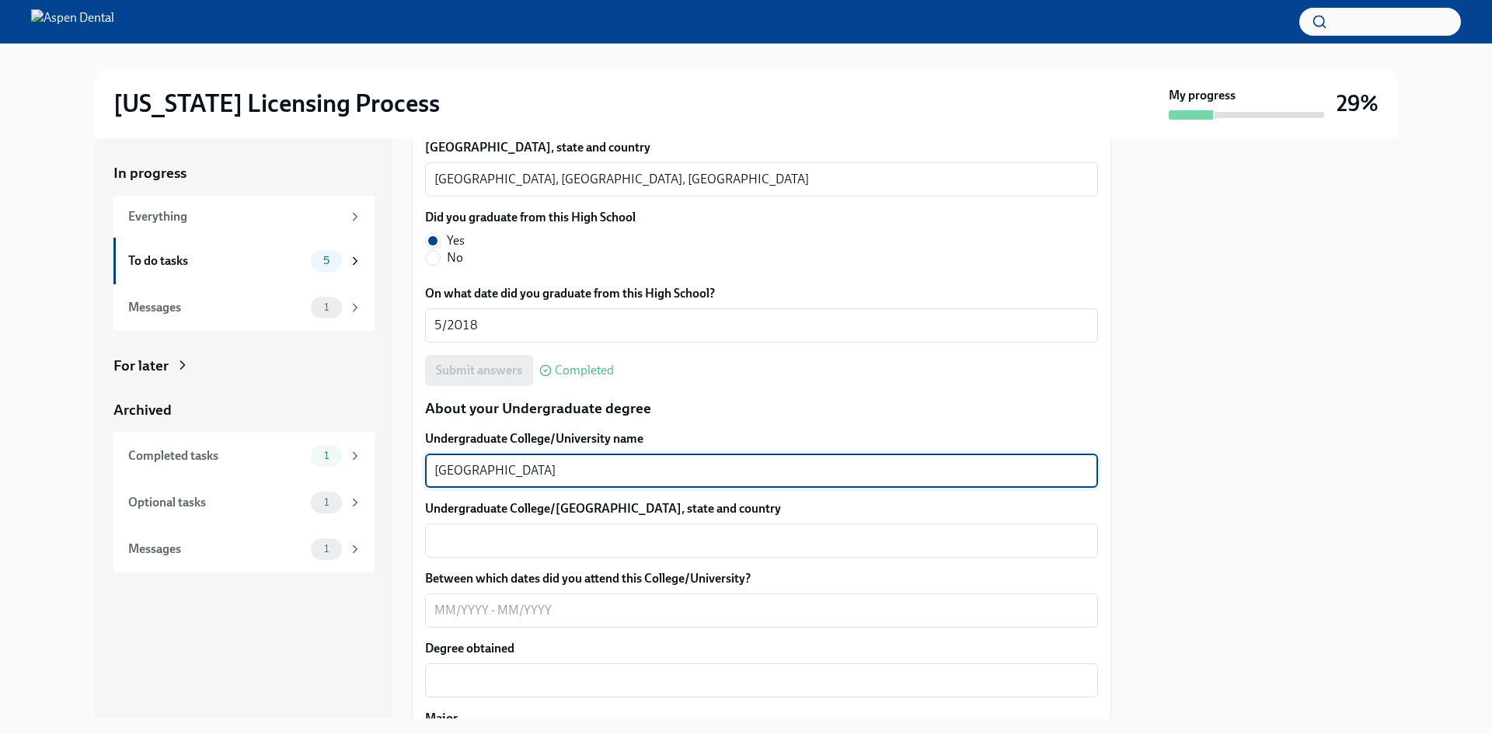
type textarea "[GEOGRAPHIC_DATA]"
drag, startPoint x: 615, startPoint y: 472, endPoint x: 430, endPoint y: 504, distance: 188.6
click at [378, 457] on div "In progress Everything To do tasks 5 Messages 1 For later Archived Completed ta…" at bounding box center [746, 428] width 1302 height 580
click at [517, 549] on textarea "Undergraduate College/[GEOGRAPHIC_DATA], state and country" at bounding box center [761, 540] width 654 height 19
paste textarea "[GEOGRAPHIC_DATA]"
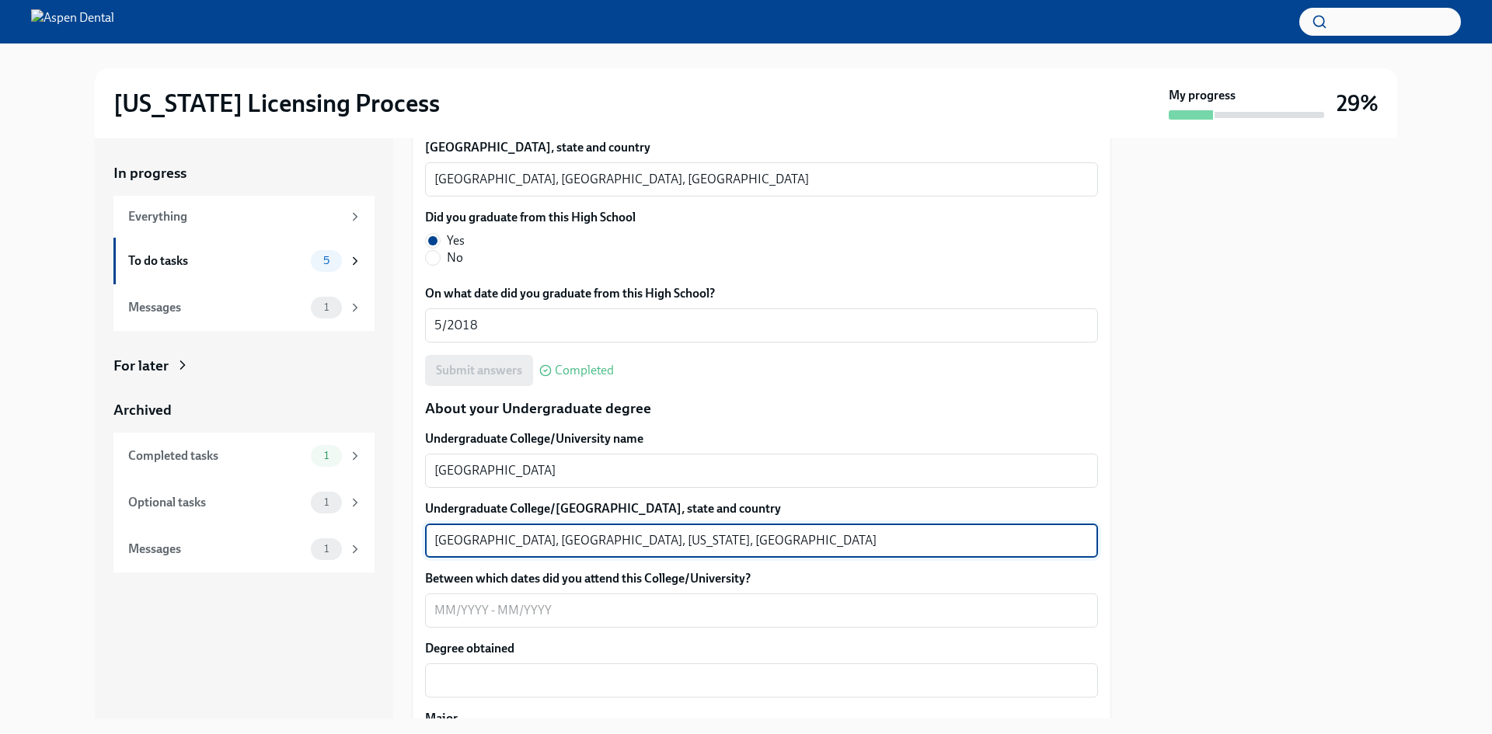
type textarea "[GEOGRAPHIC_DATA], [GEOGRAPHIC_DATA], [US_STATE], [GEOGRAPHIC_DATA]"
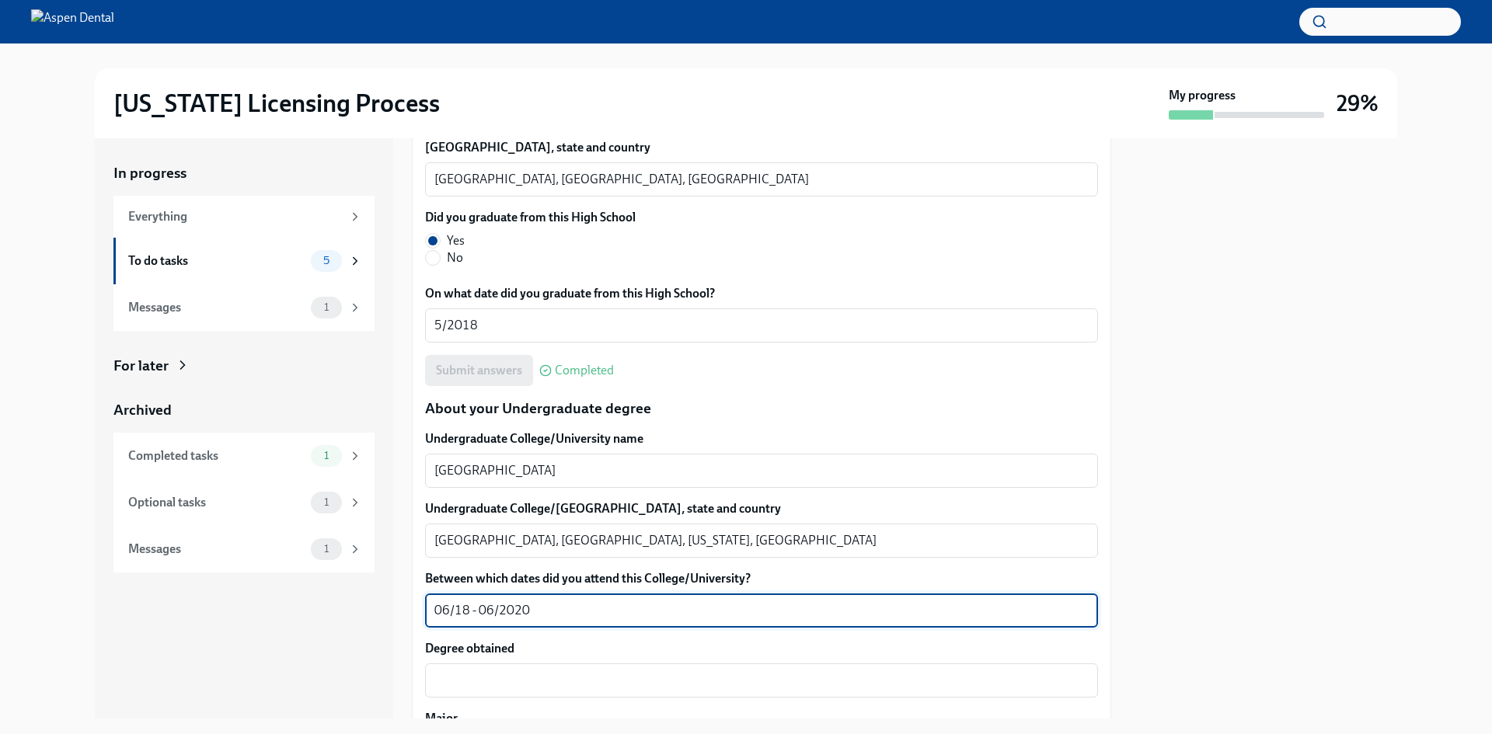
click at [469, 605] on textarea "06/18 - 06/2020" at bounding box center [761, 610] width 654 height 19
click at [542, 608] on textarea "06/2018 - 06/2020" at bounding box center [761, 610] width 654 height 19
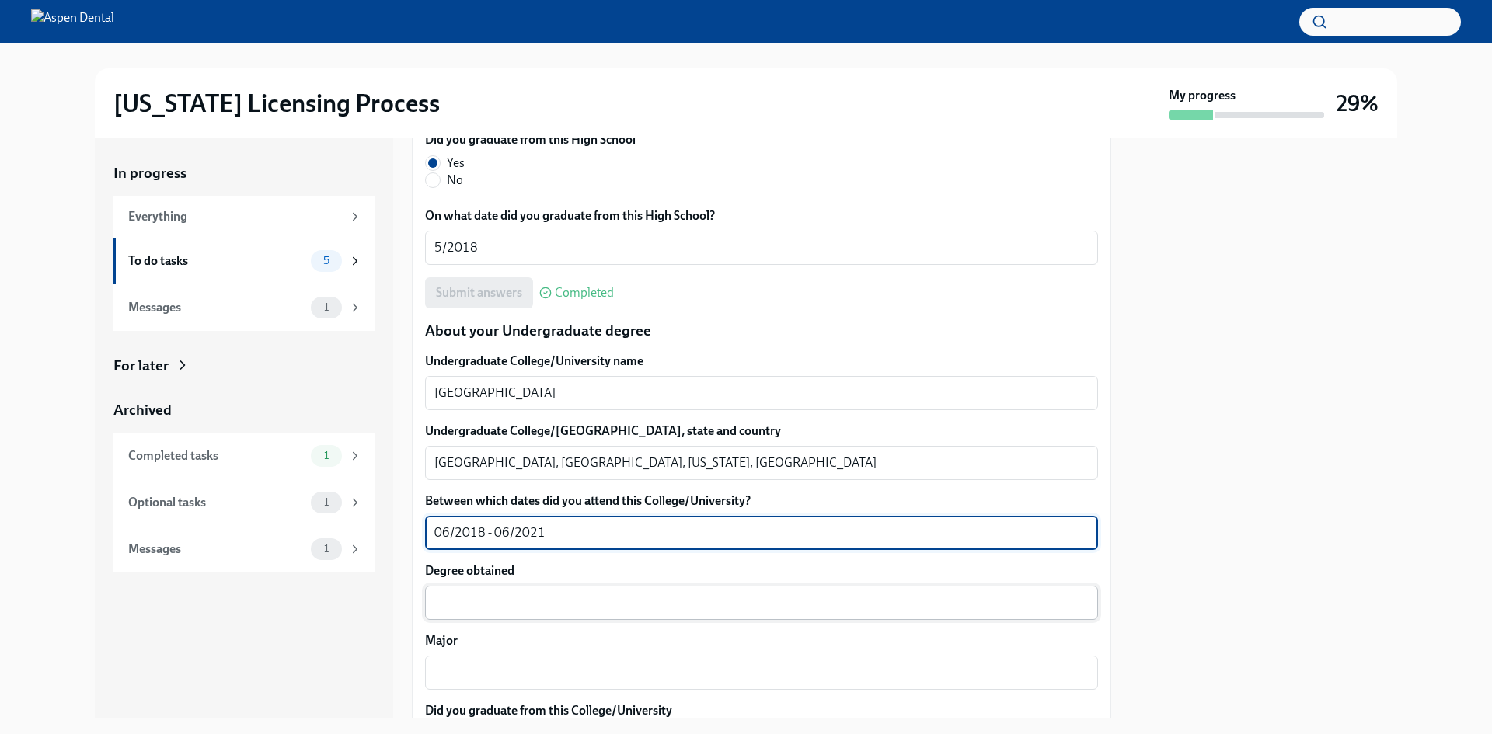
type textarea "06/2018 - 06/2021"
click at [524, 594] on textarea "Degree obtained" at bounding box center [761, 603] width 654 height 19
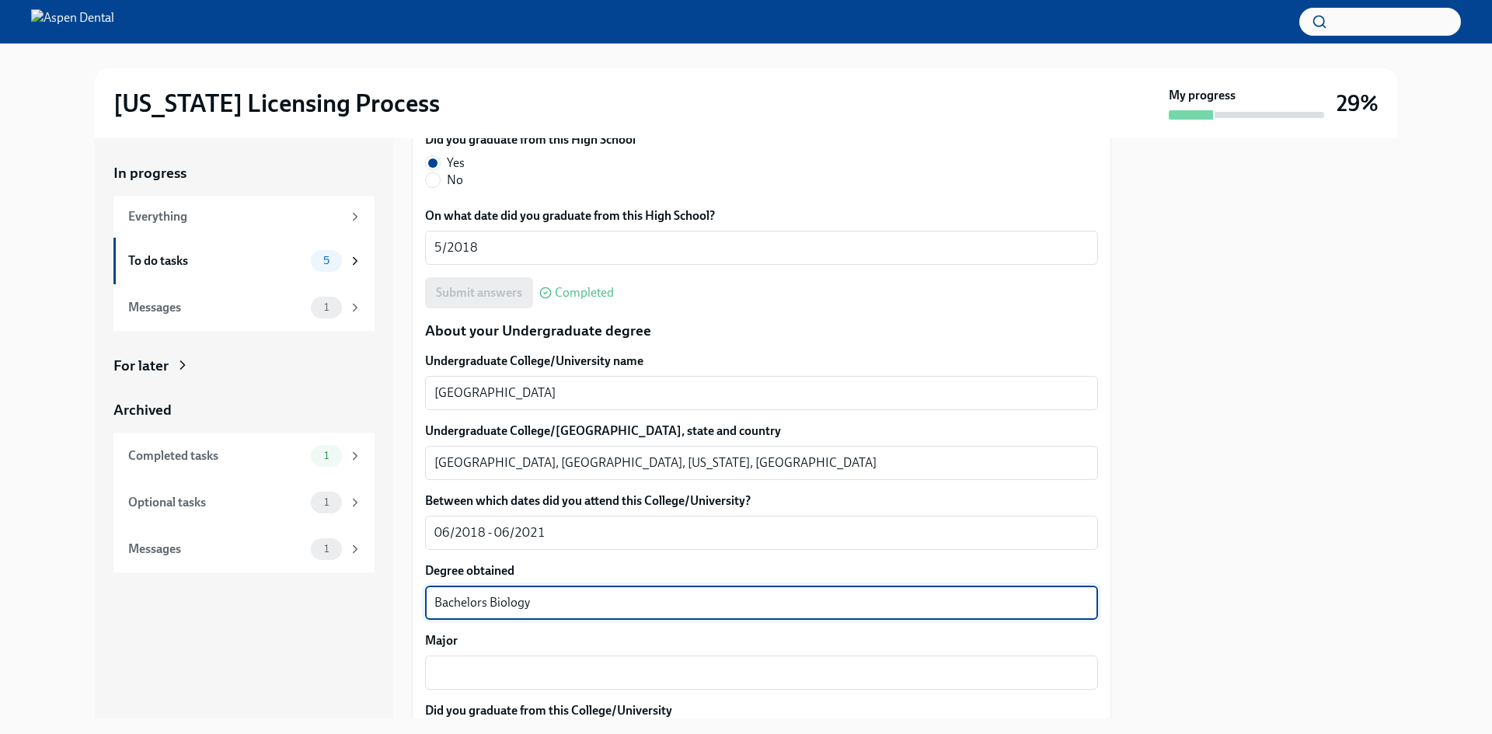
type textarea "Bachelors Biology"
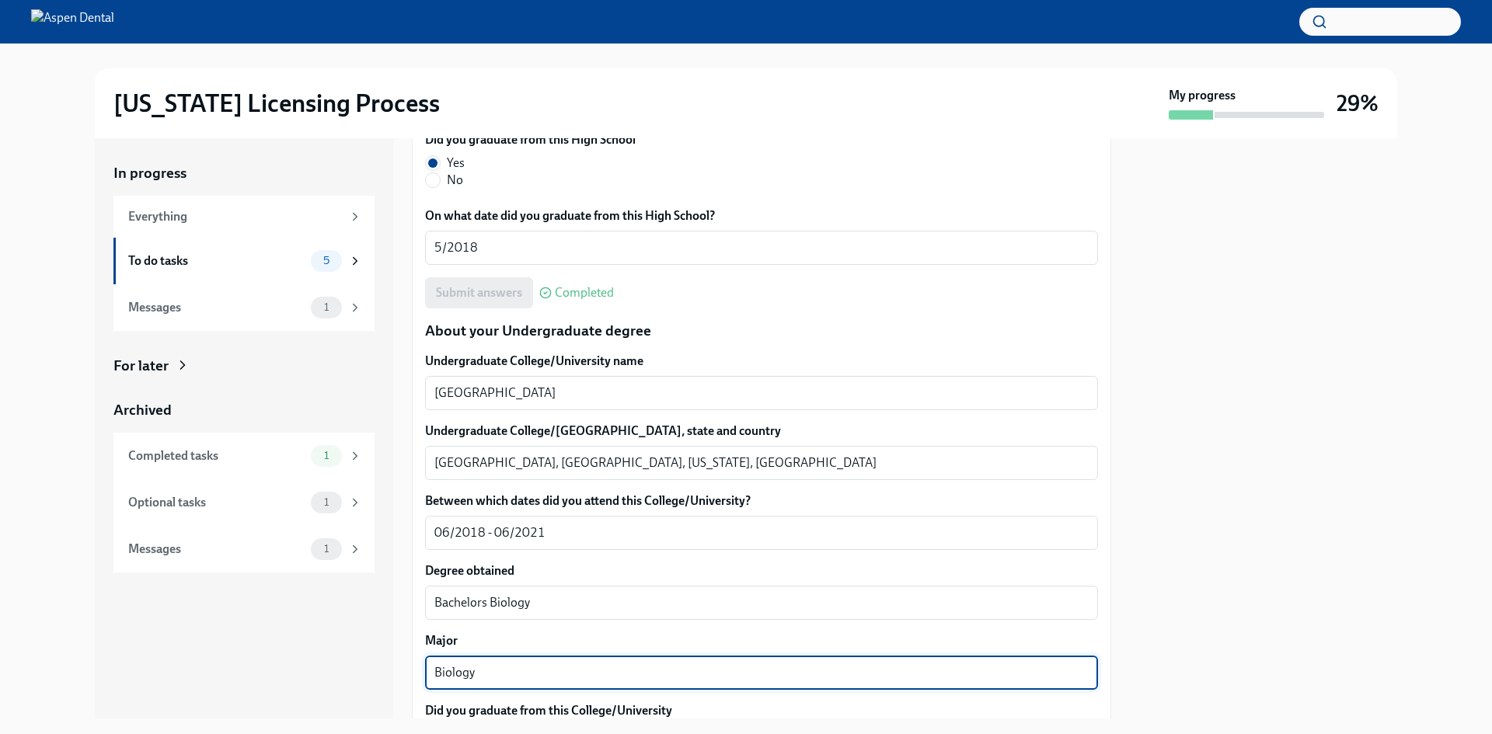
scroll to position [1554, 0]
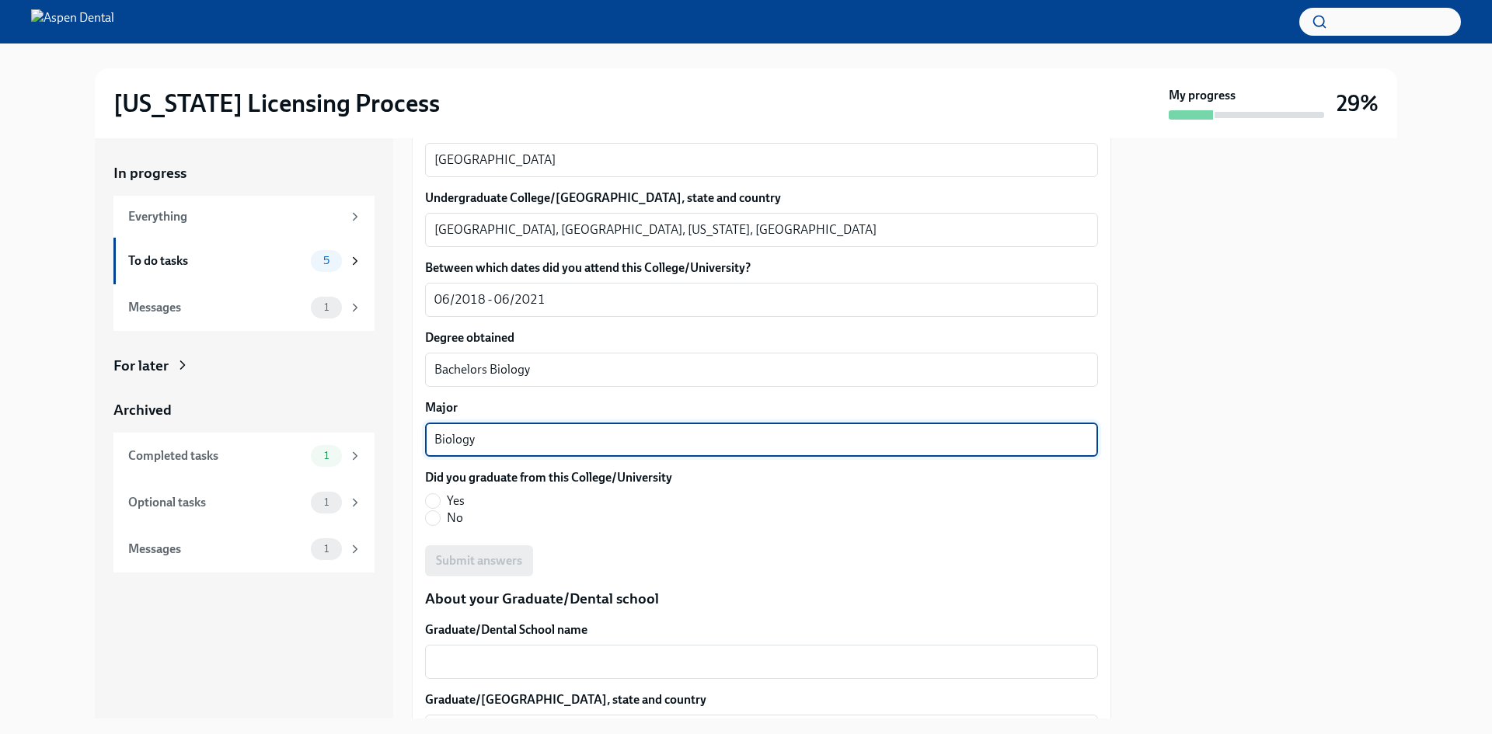
type textarea "Biology"
click at [448, 505] on span "Yes" at bounding box center [456, 501] width 18 height 17
click at [440, 505] on input "Yes" at bounding box center [433, 501] width 14 height 14
radio input "true"
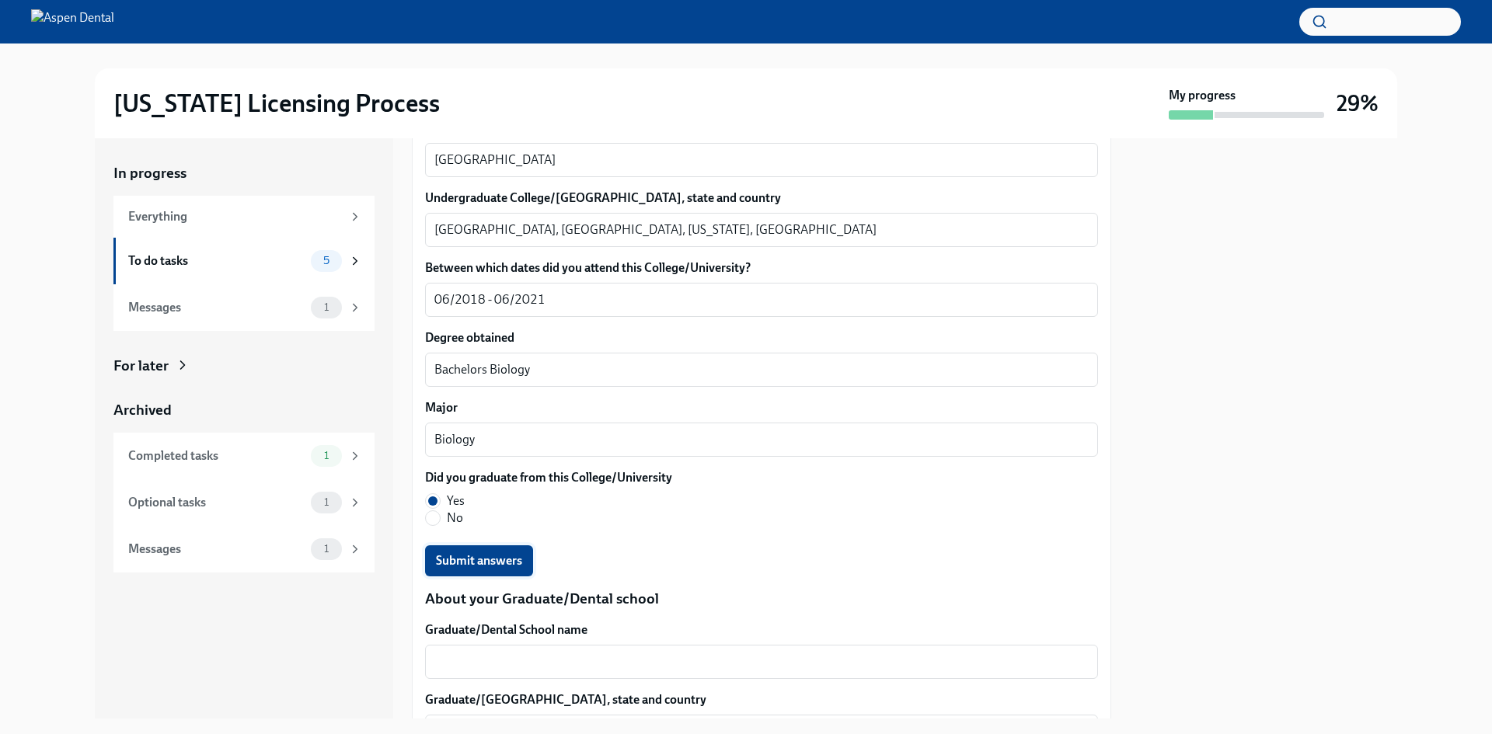
click at [454, 561] on span "Submit answers" at bounding box center [479, 561] width 86 height 16
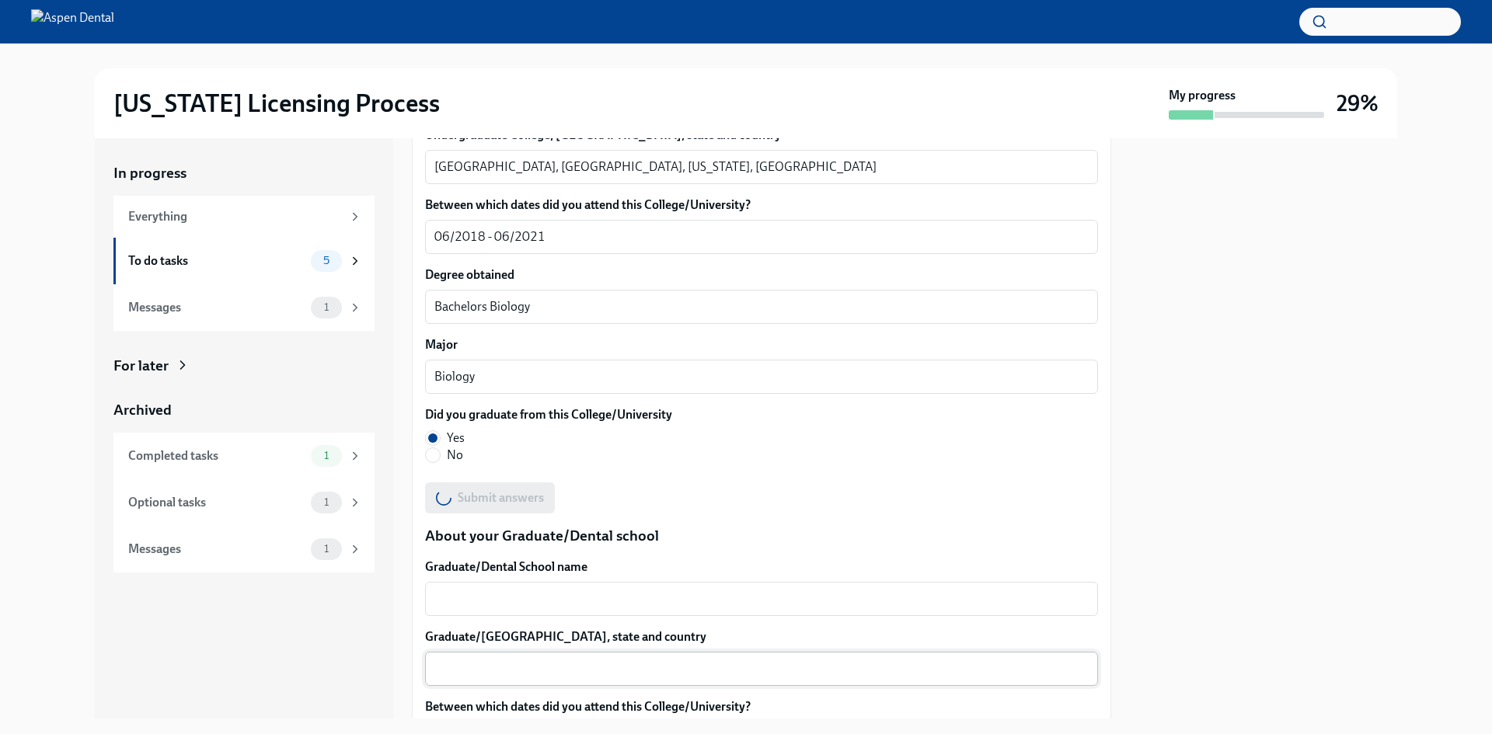
scroll to position [1709, 0]
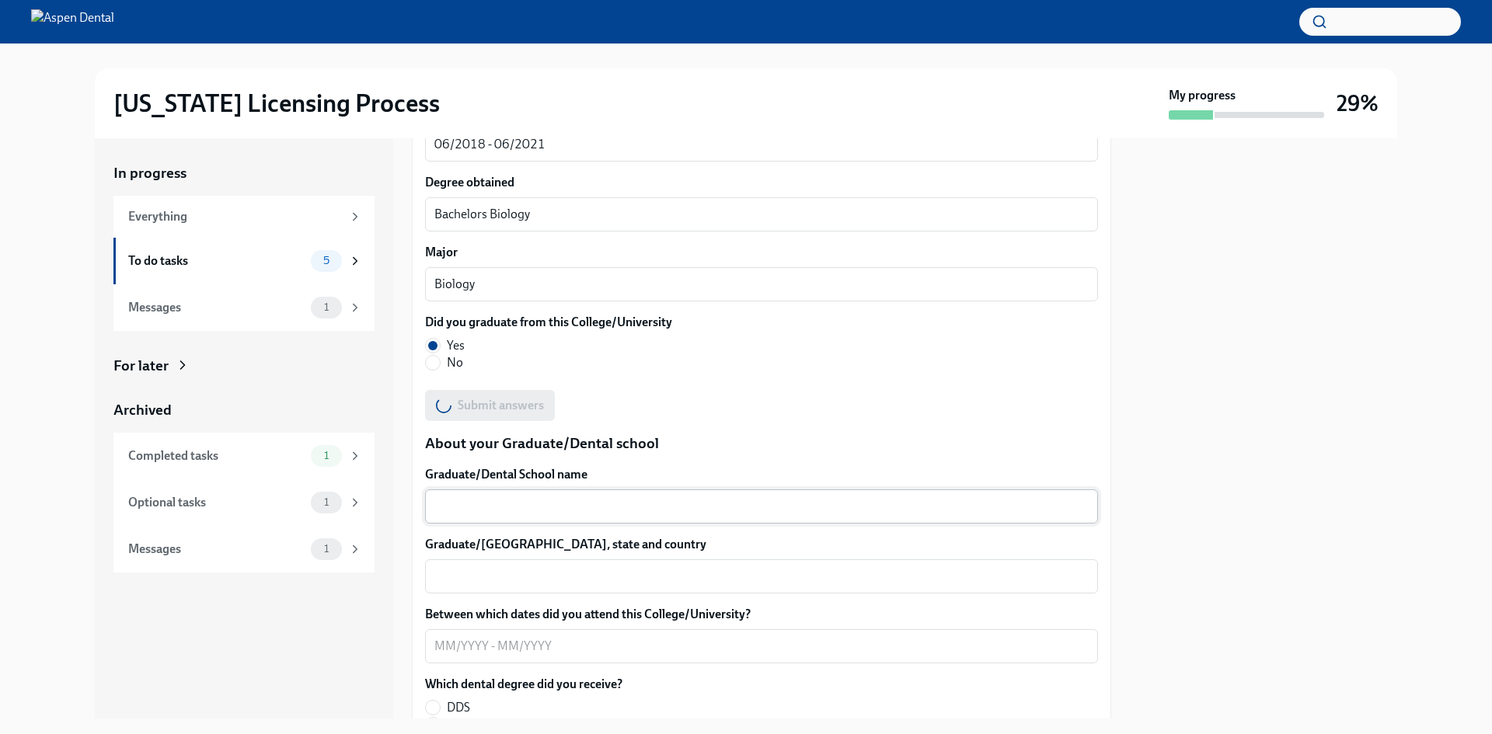
click at [469, 497] on textarea "Graduate/Dental School name" at bounding box center [761, 506] width 654 height 19
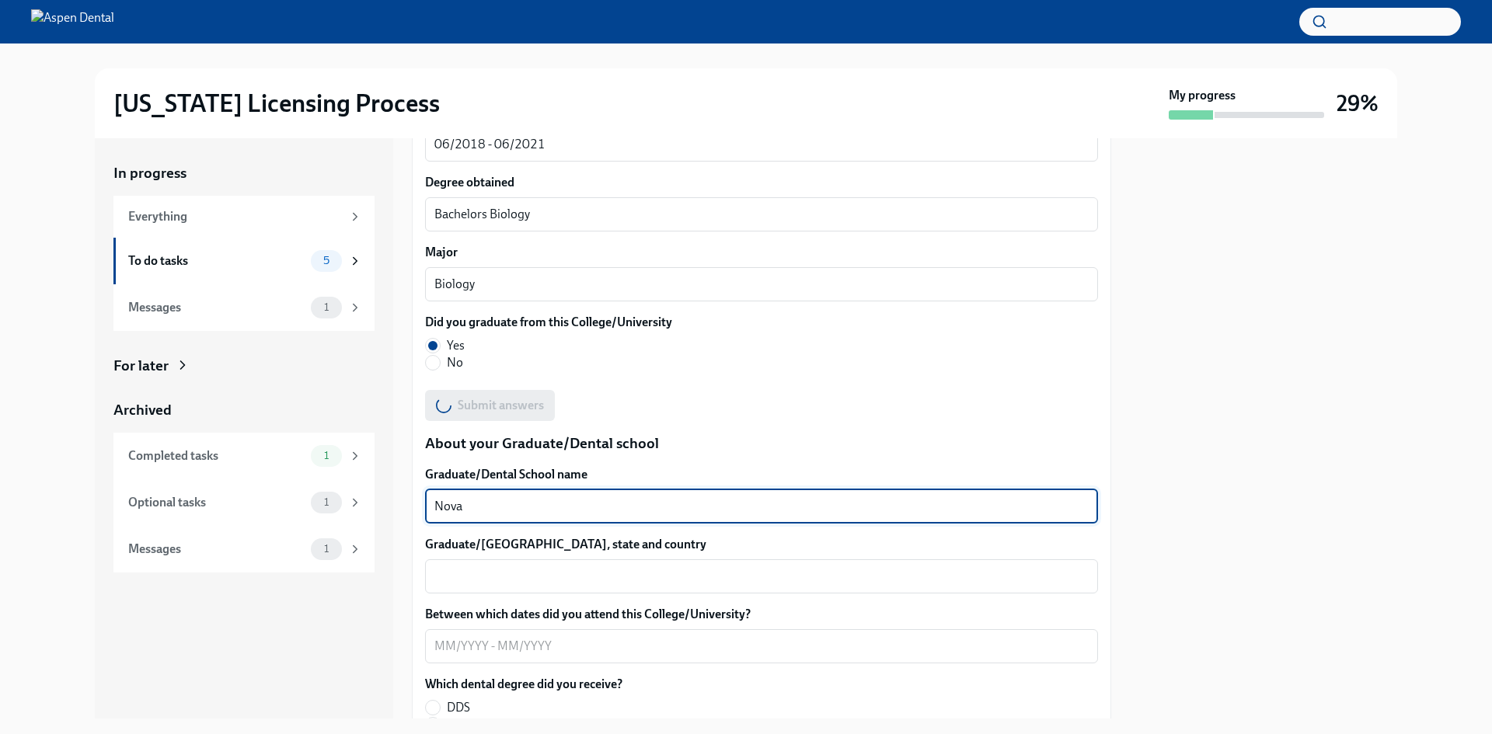
type textarea "Nova S"
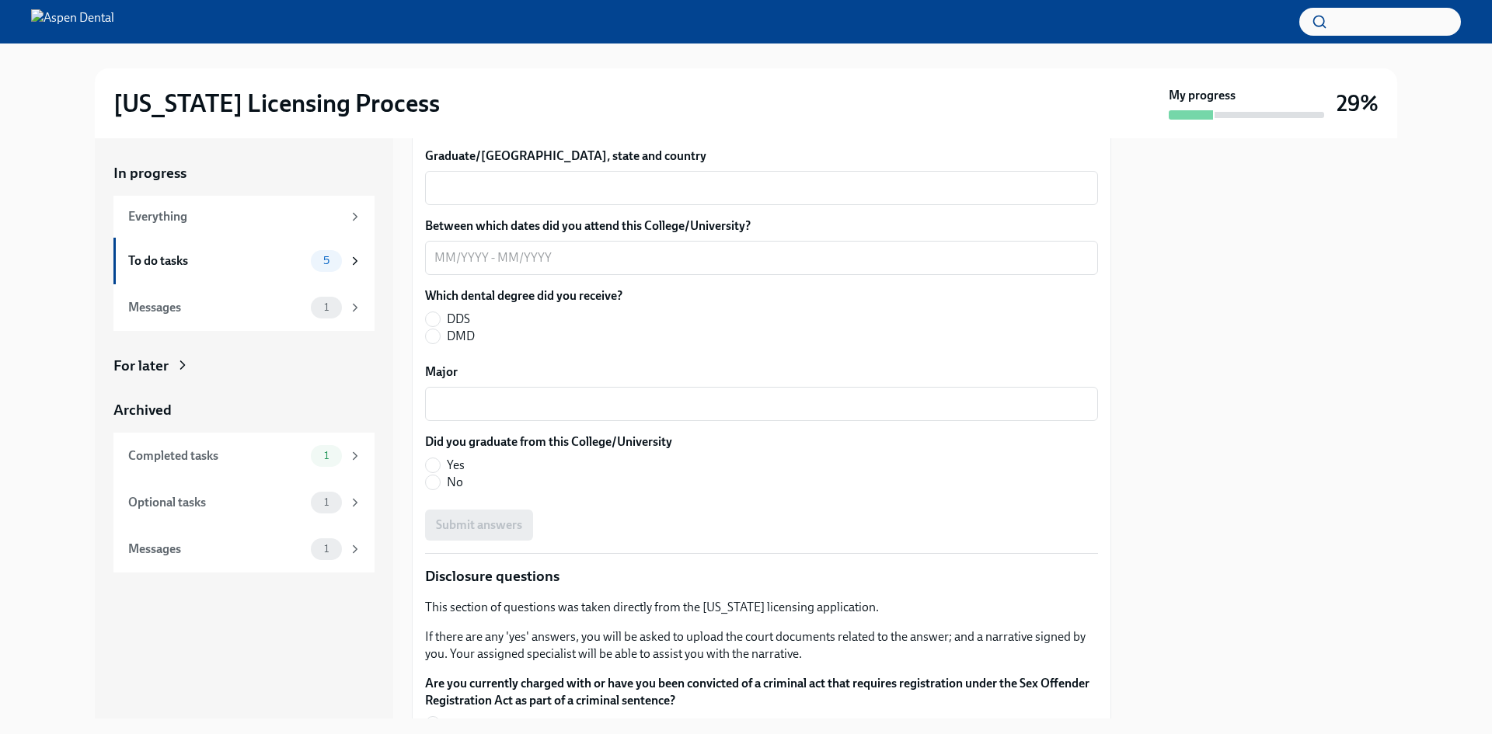
scroll to position [1787, 0]
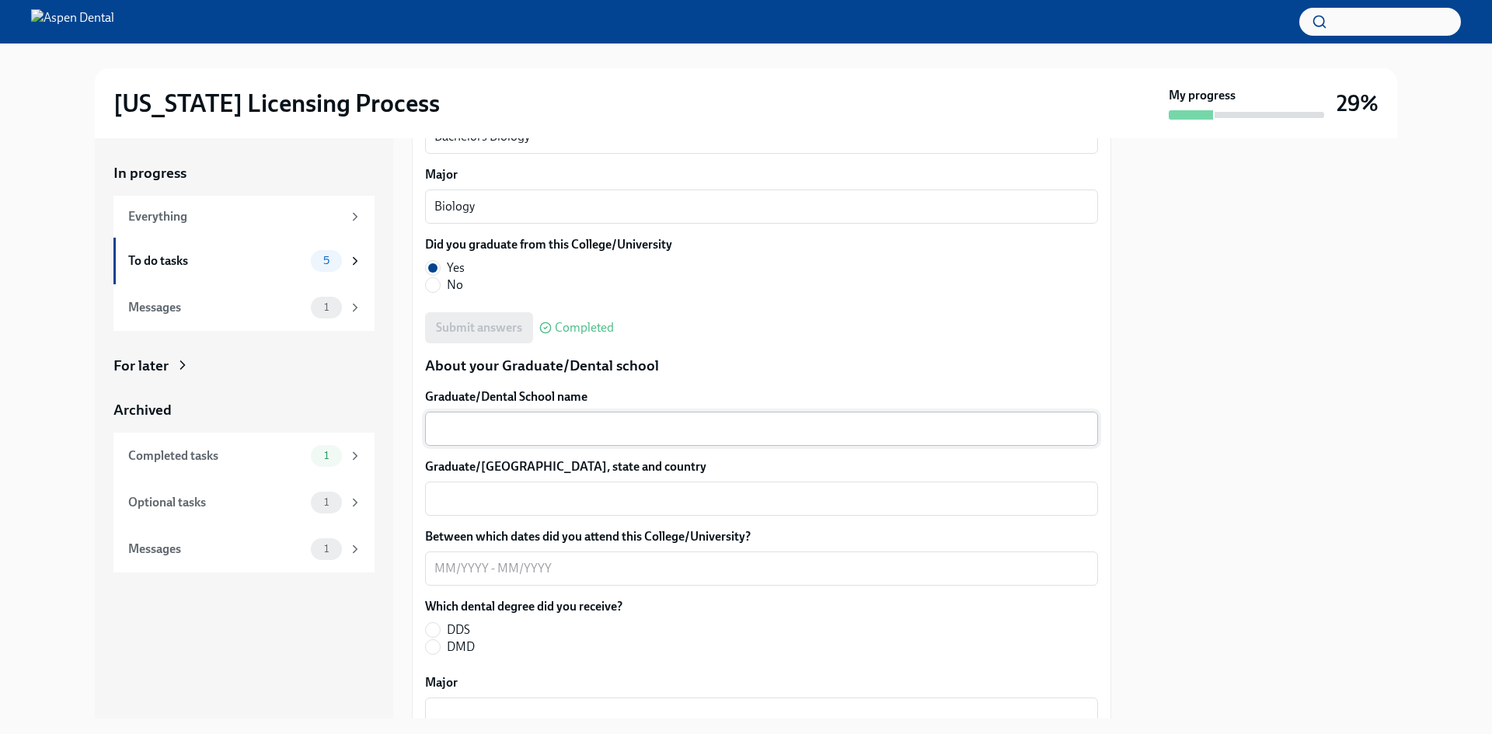
click at [479, 429] on textarea "Graduate/Dental School name" at bounding box center [761, 429] width 654 height 19
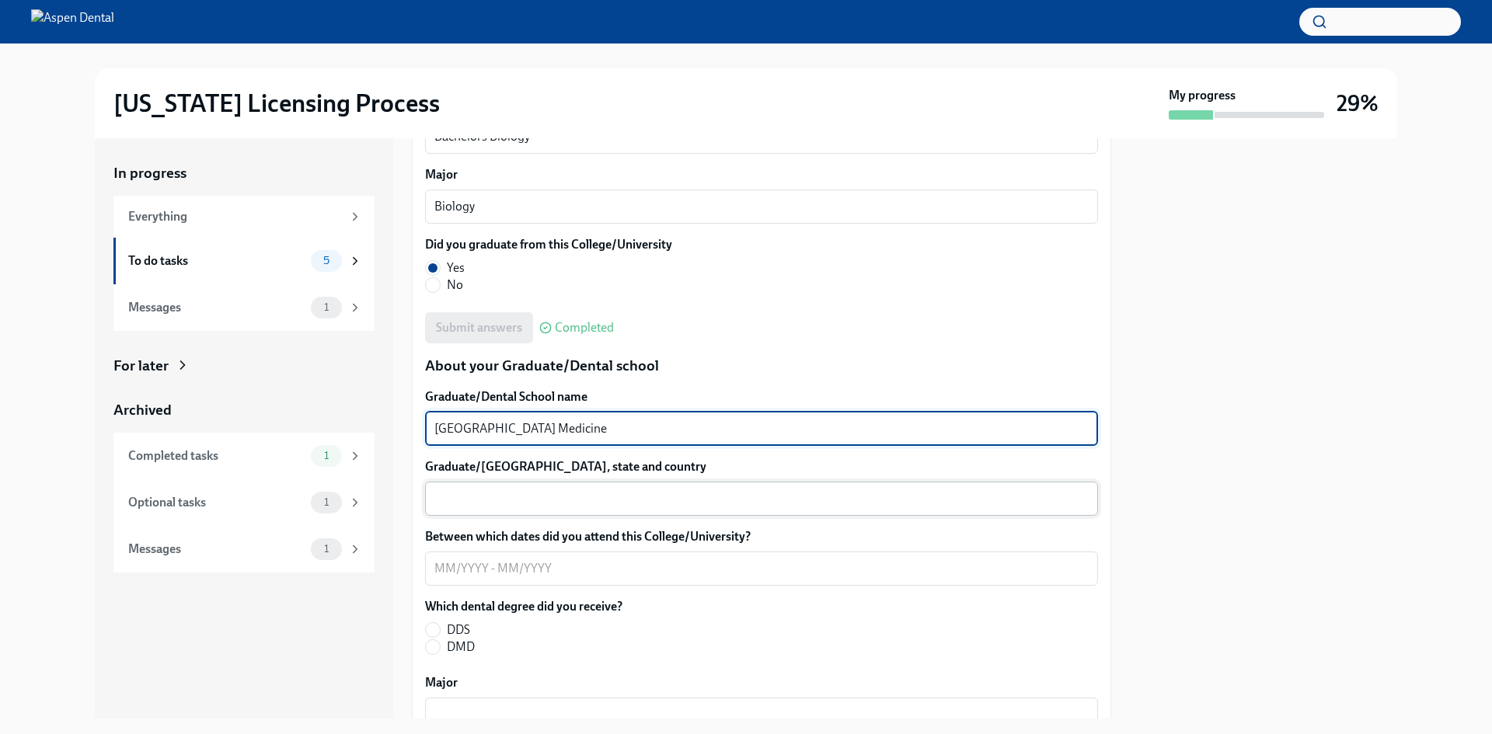
type textarea "[GEOGRAPHIC_DATA] Medicine"
click at [519, 508] on div "x ​" at bounding box center [761, 499] width 673 height 34
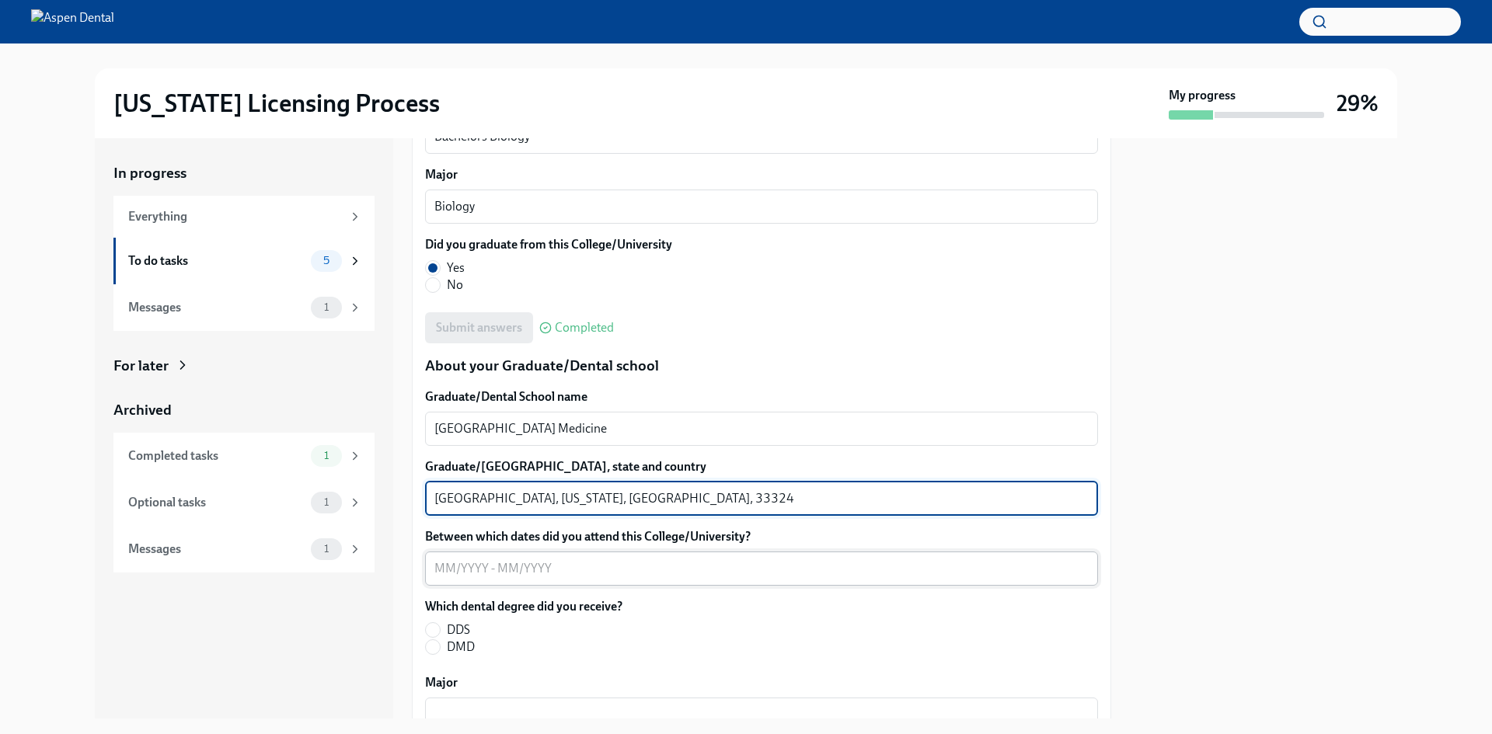
type textarea "[GEOGRAPHIC_DATA], [US_STATE], [GEOGRAPHIC_DATA], 33324"
click at [518, 560] on textarea "Between which dates did you attend this College/University?" at bounding box center [761, 568] width 654 height 19
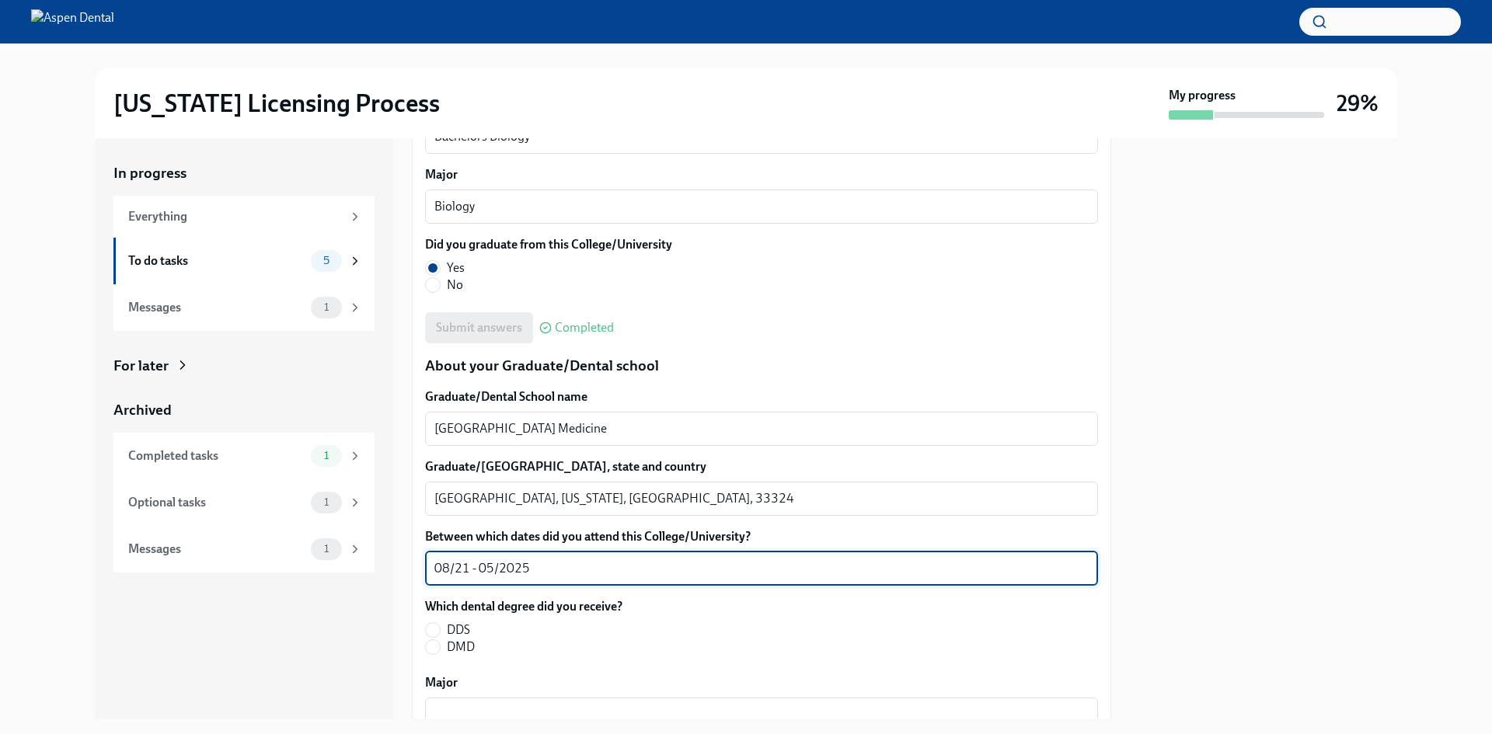
type textarea "08/21 - 05/2025"
click at [451, 644] on span "DMD" at bounding box center [461, 647] width 28 height 17
click at [440, 644] on input "DMD" at bounding box center [433, 647] width 14 height 14
radio input "true"
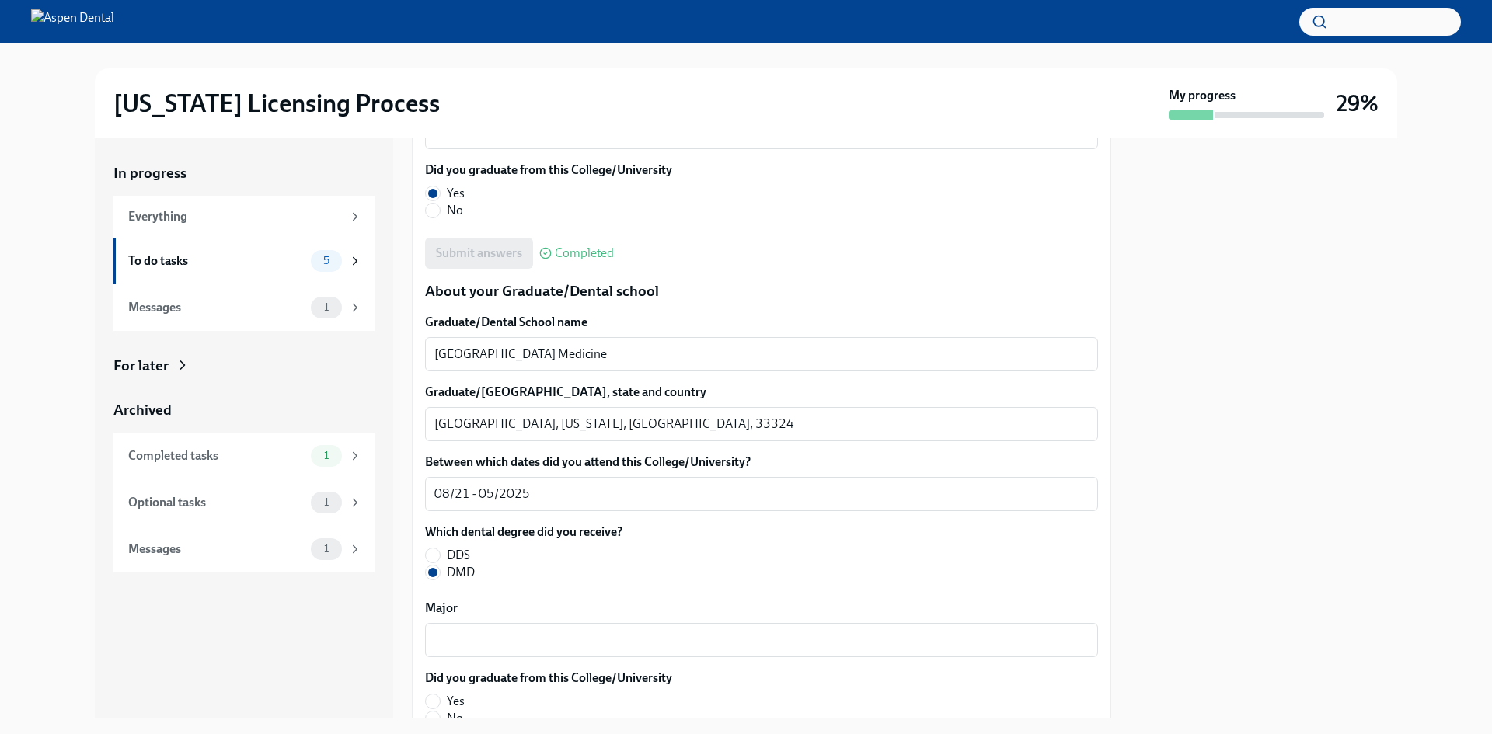
scroll to position [1943, 0]
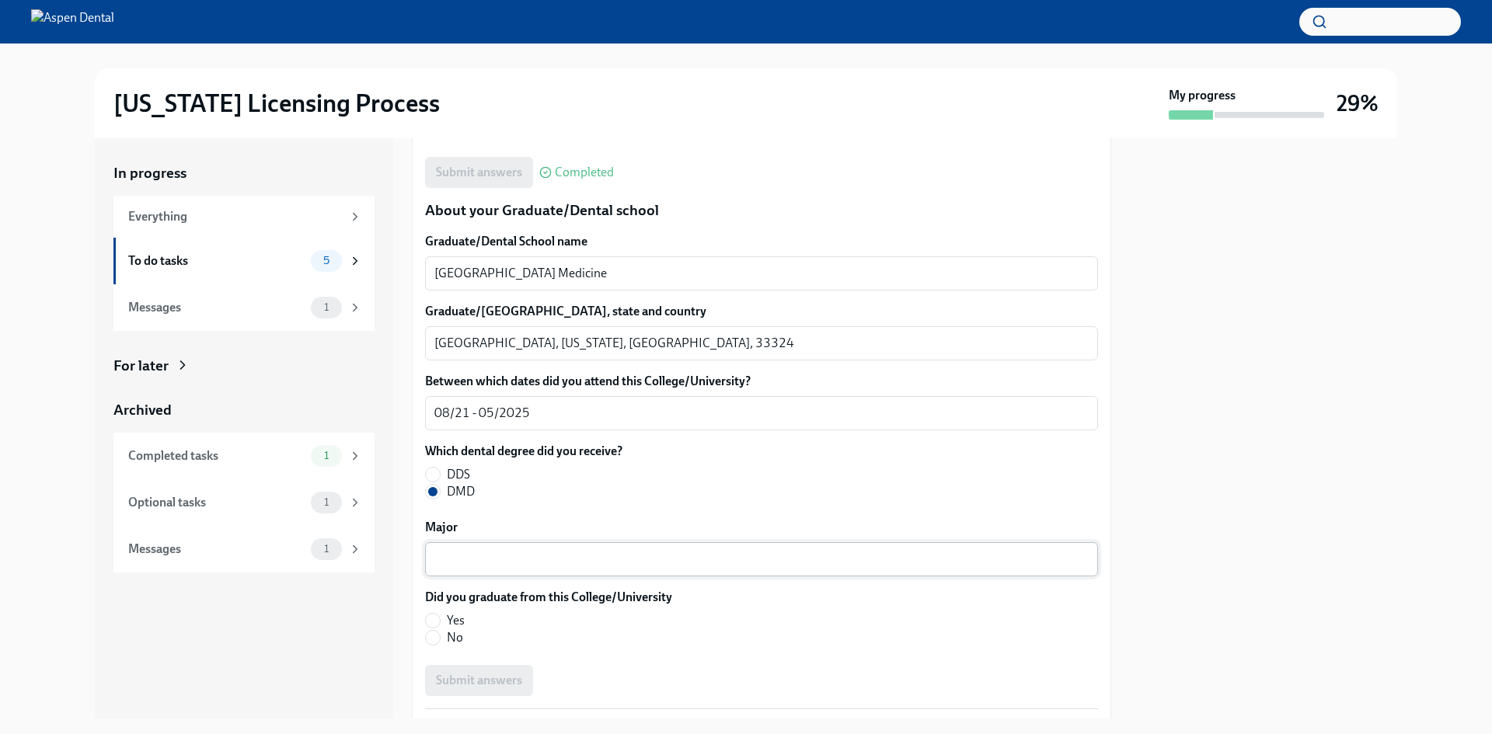
click at [480, 566] on textarea "Major" at bounding box center [761, 559] width 654 height 19
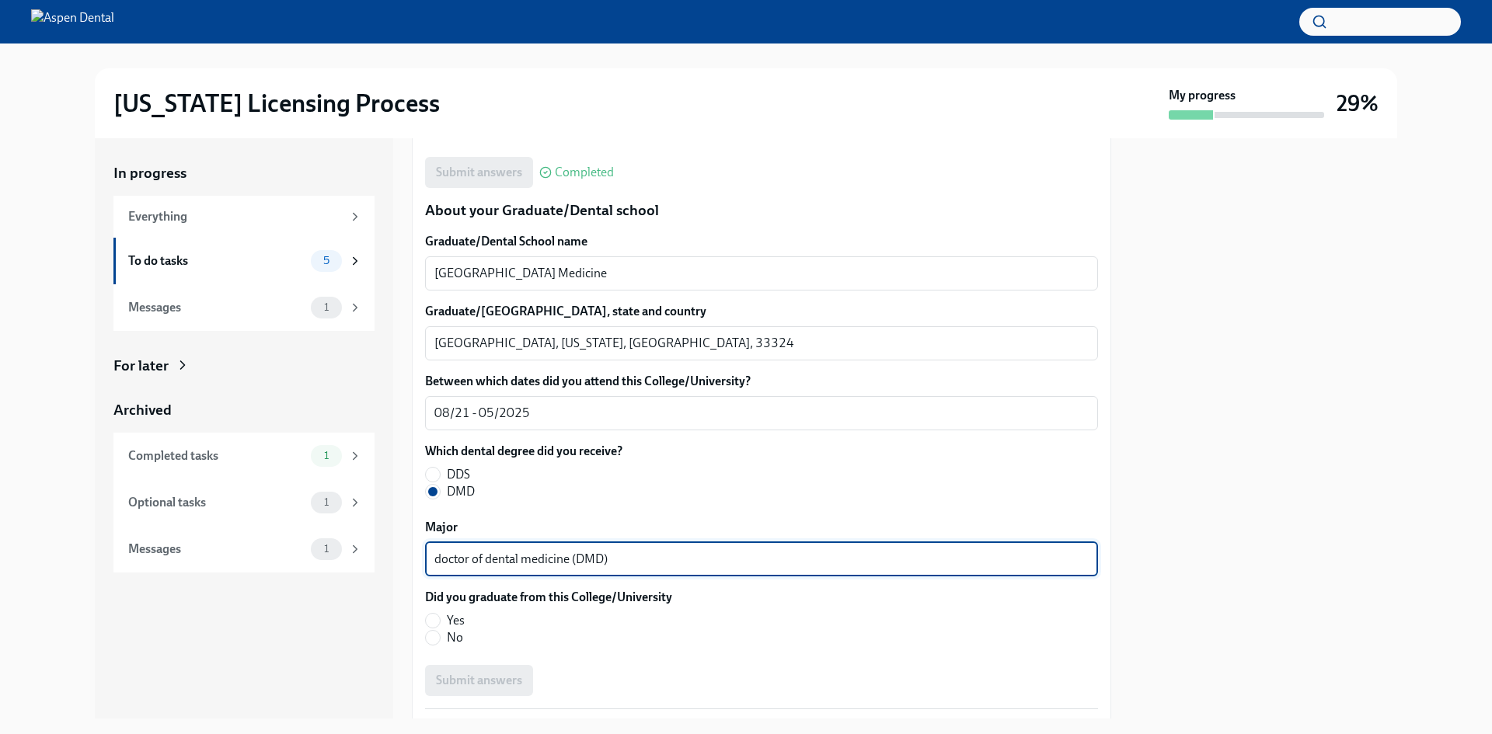
type textarea "doctor of dental medicine (DMD)"
click at [441, 621] on label "Yes" at bounding box center [542, 620] width 235 height 17
click at [440, 621] on input "Yes" at bounding box center [433, 621] width 14 height 14
radio input "true"
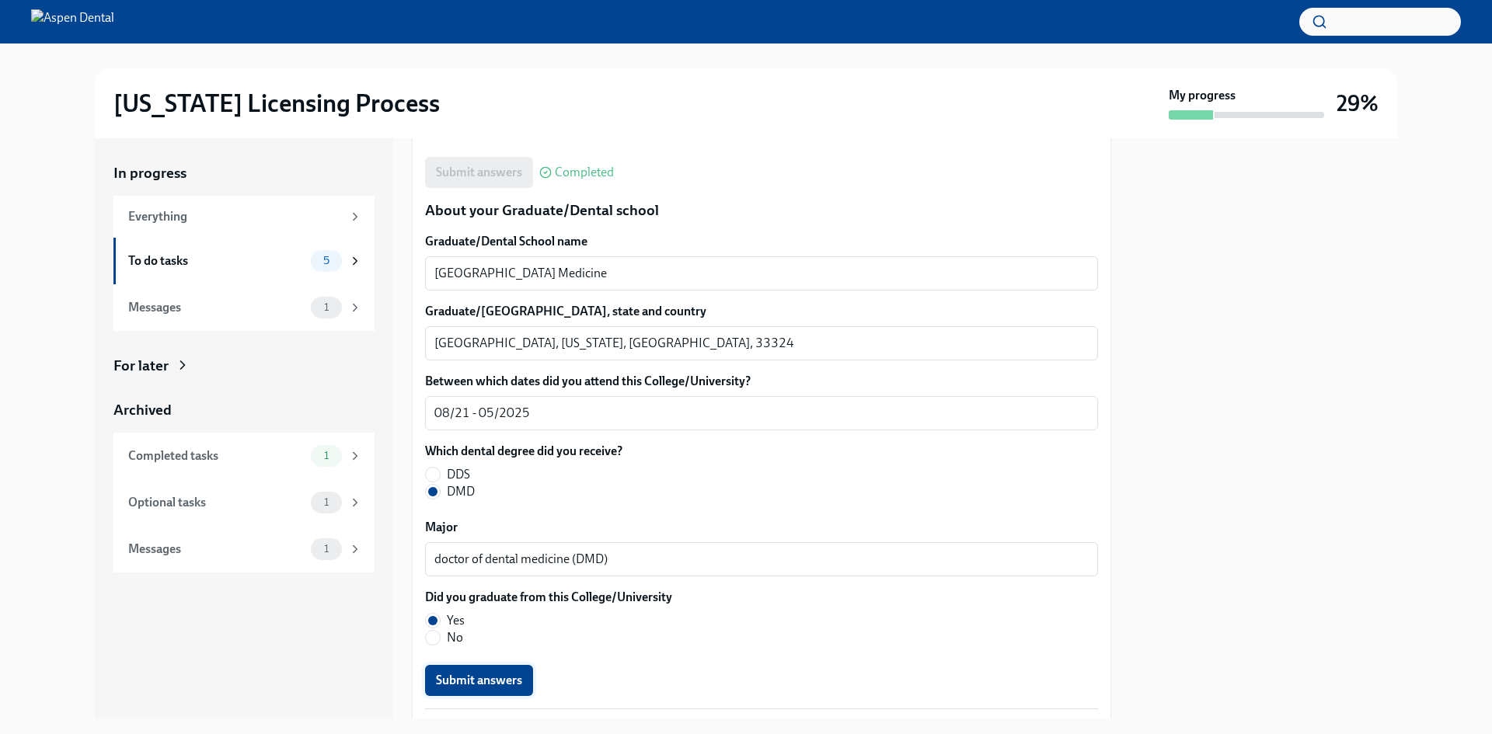
click at [451, 671] on button "Submit answers" at bounding box center [479, 680] width 108 height 31
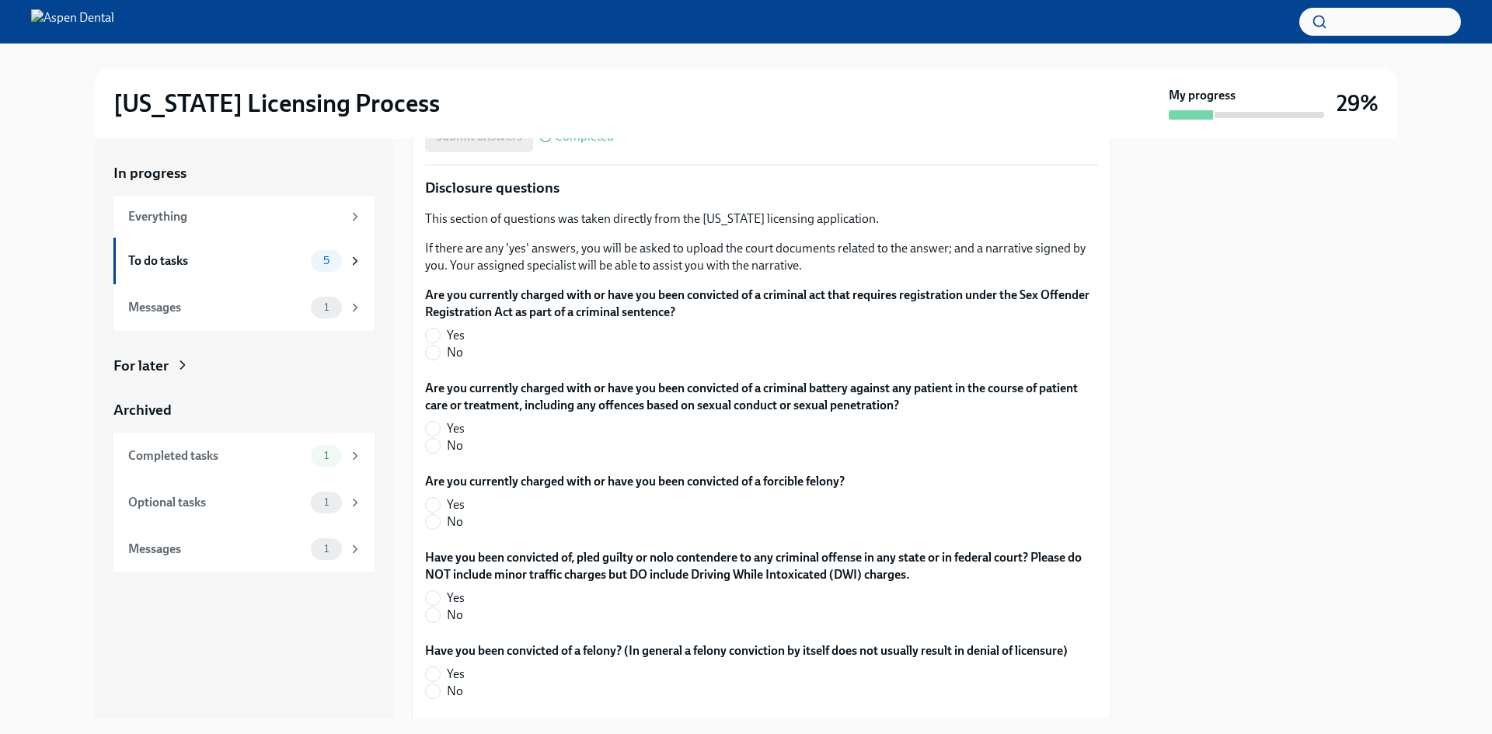
scroll to position [2409, 0]
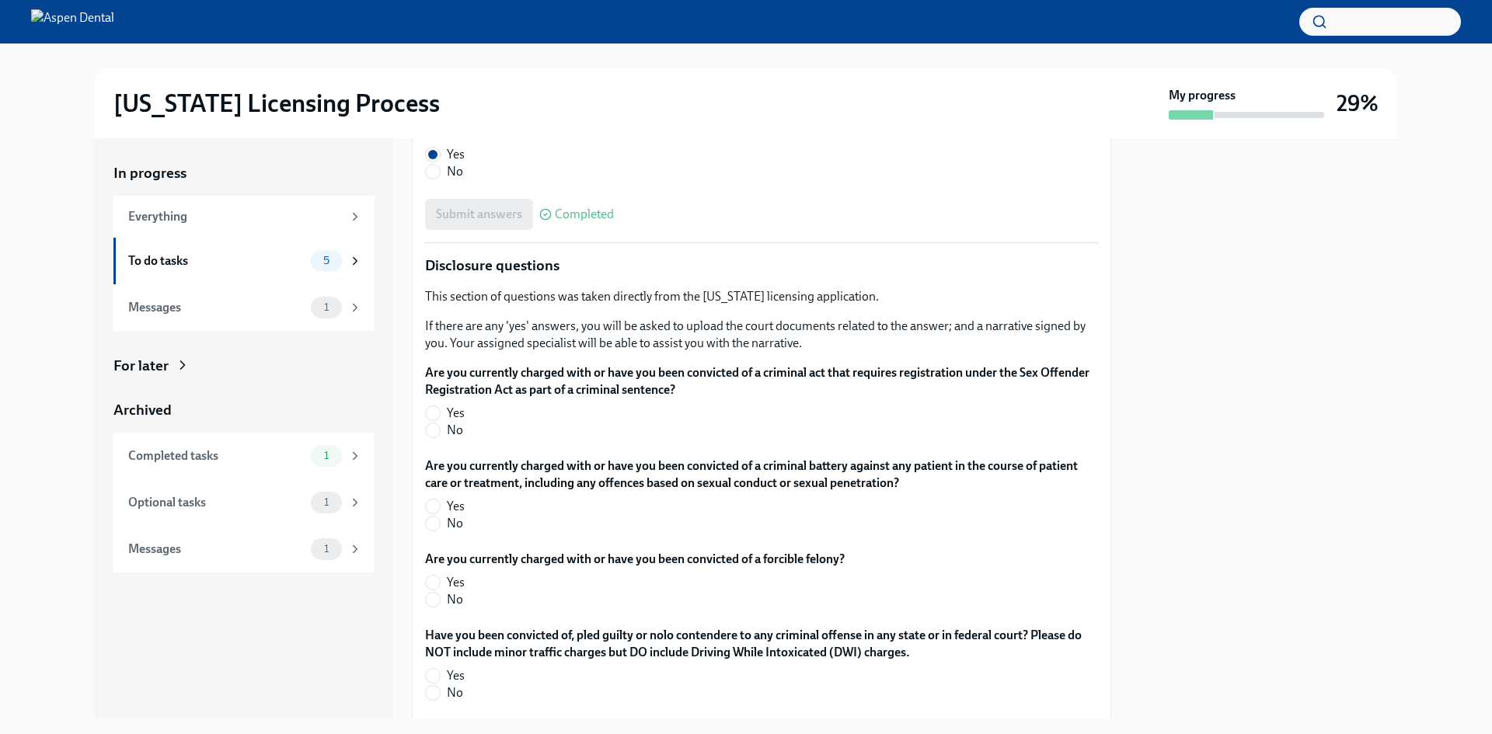
click at [451, 430] on span "No" at bounding box center [455, 430] width 16 height 17
click at [440, 430] on input "No" at bounding box center [433, 430] width 14 height 14
radio input "true"
click at [446, 525] on label "No" at bounding box center [755, 523] width 660 height 17
click at [440, 525] on input "No" at bounding box center [433, 524] width 14 height 14
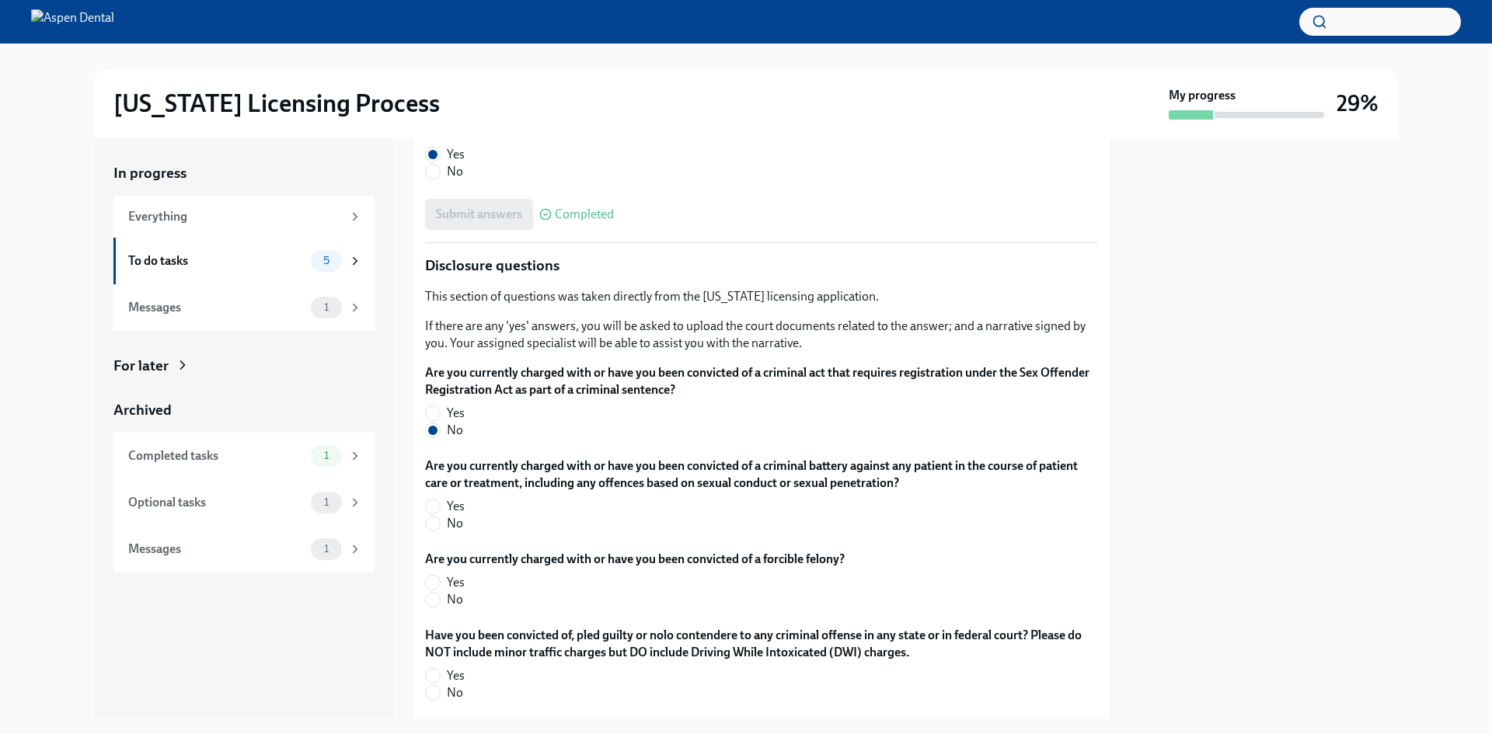
radio input "true"
click at [443, 591] on label "No" at bounding box center [628, 599] width 407 height 17
click at [440, 593] on input "No" at bounding box center [433, 600] width 14 height 14
radio input "true"
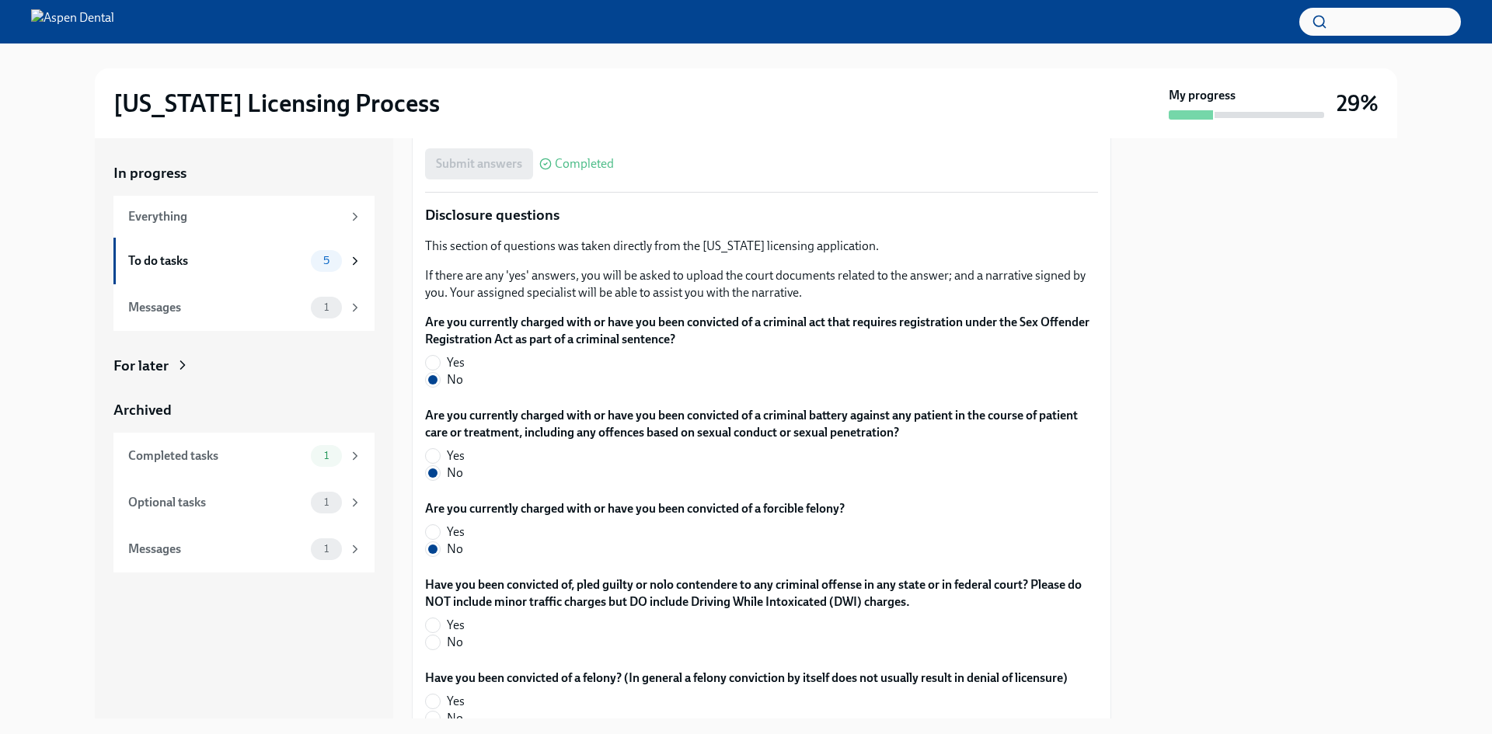
scroll to position [2486, 0]
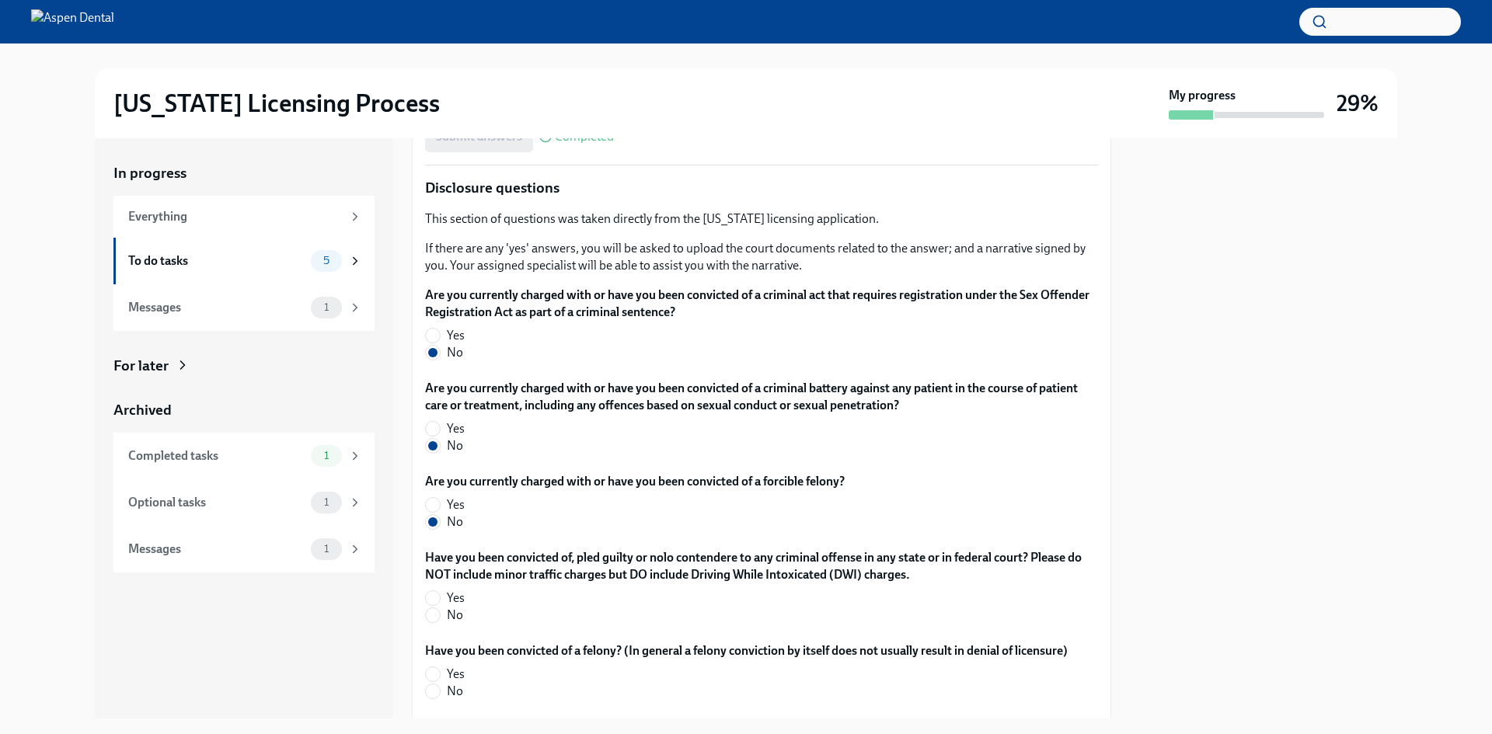
click at [455, 621] on span "No" at bounding box center [455, 615] width 16 height 17
click at [440, 621] on input "No" at bounding box center [433, 615] width 14 height 14
radio input "true"
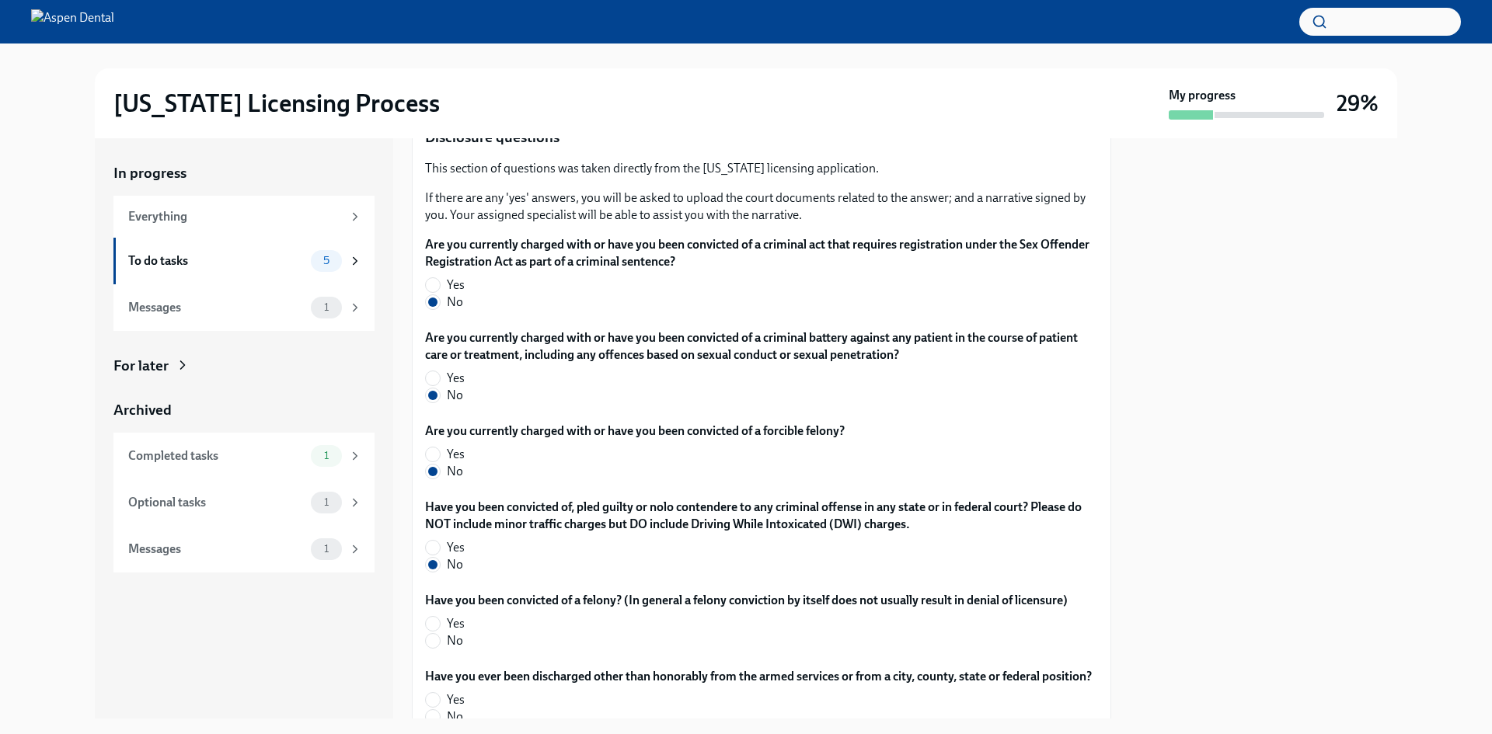
scroll to position [2564, 0]
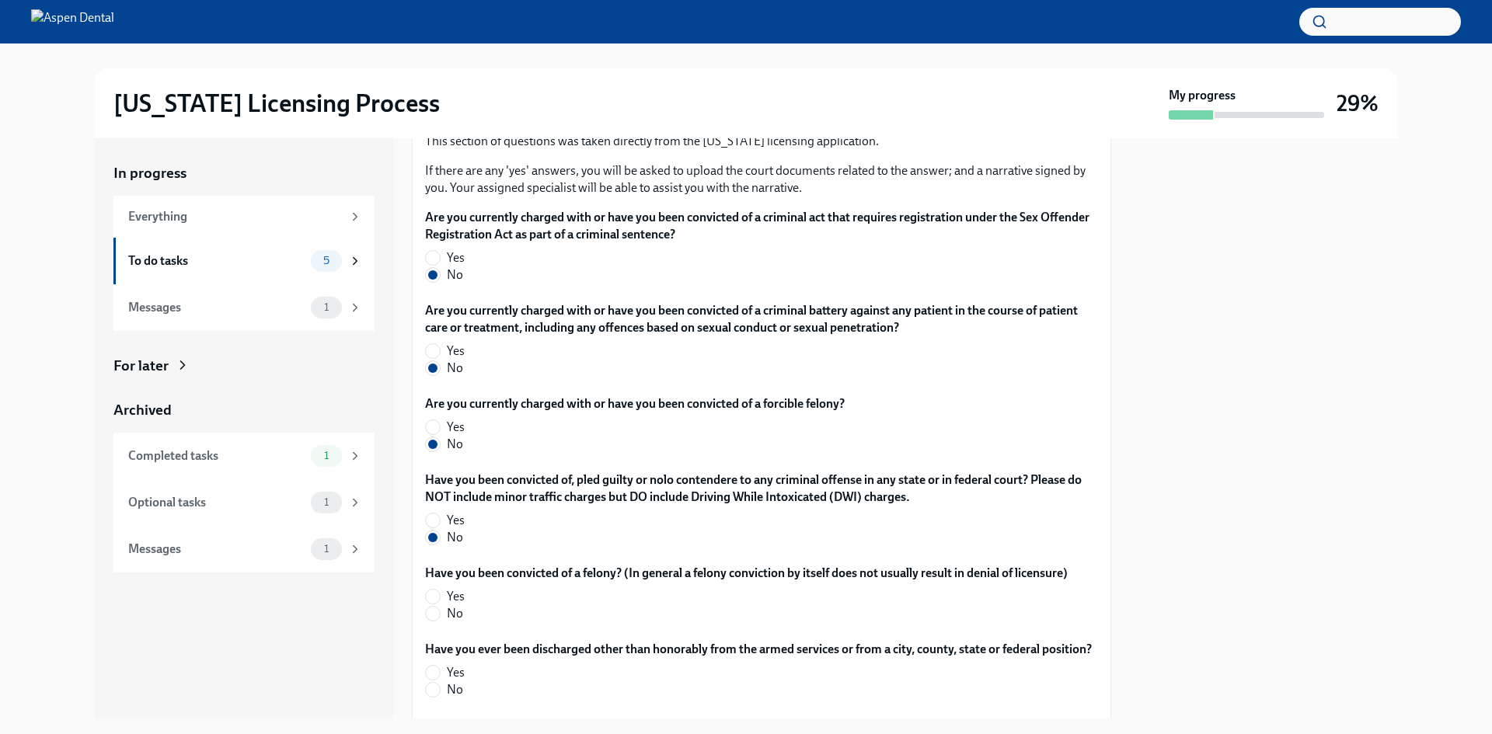
click at [451, 622] on span "No" at bounding box center [455, 613] width 16 height 17
click at [440, 621] on input "No" at bounding box center [433, 614] width 14 height 14
radio input "true"
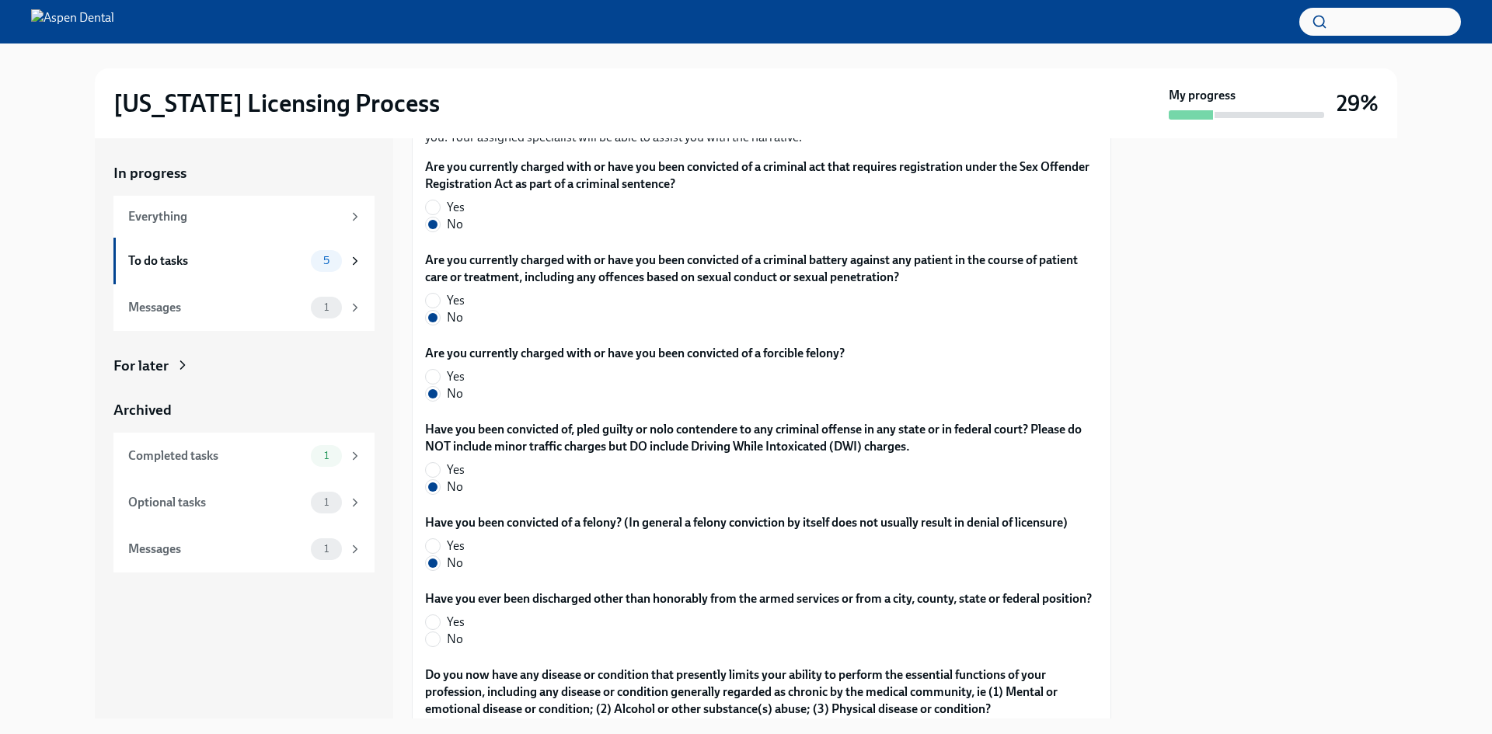
scroll to position [2642, 0]
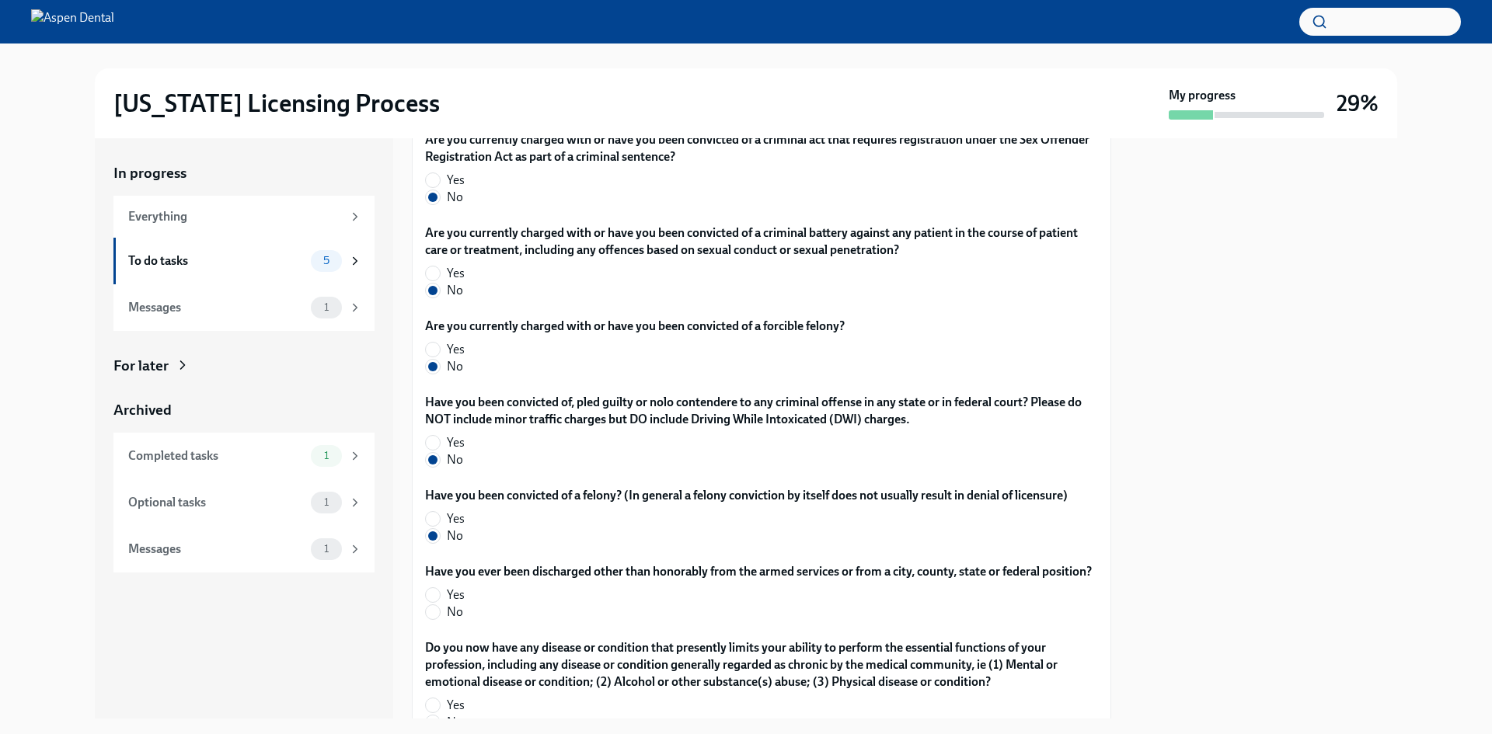
click at [455, 621] on span "No" at bounding box center [455, 612] width 16 height 17
click at [440, 619] on input "No" at bounding box center [433, 612] width 14 height 14
radio input "true"
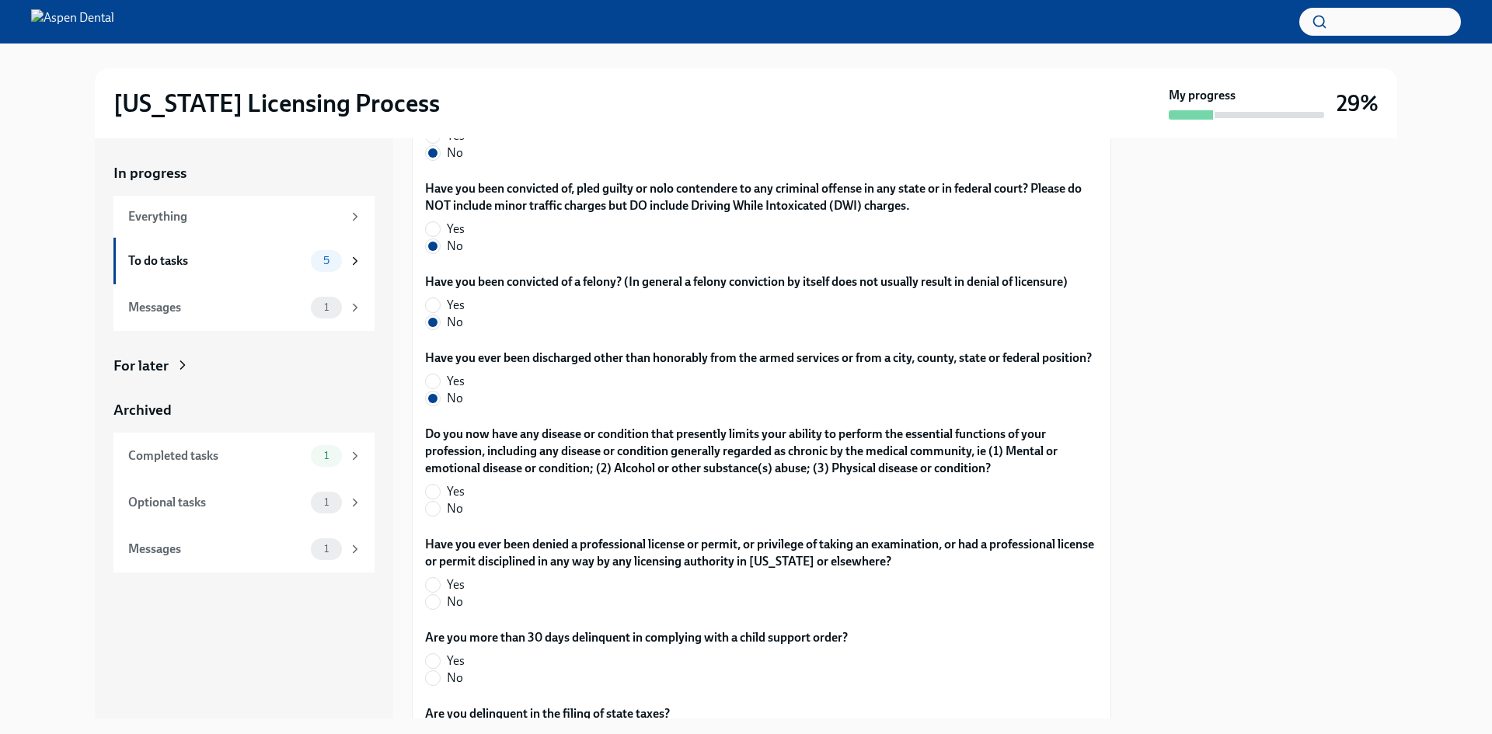
scroll to position [2875, 0]
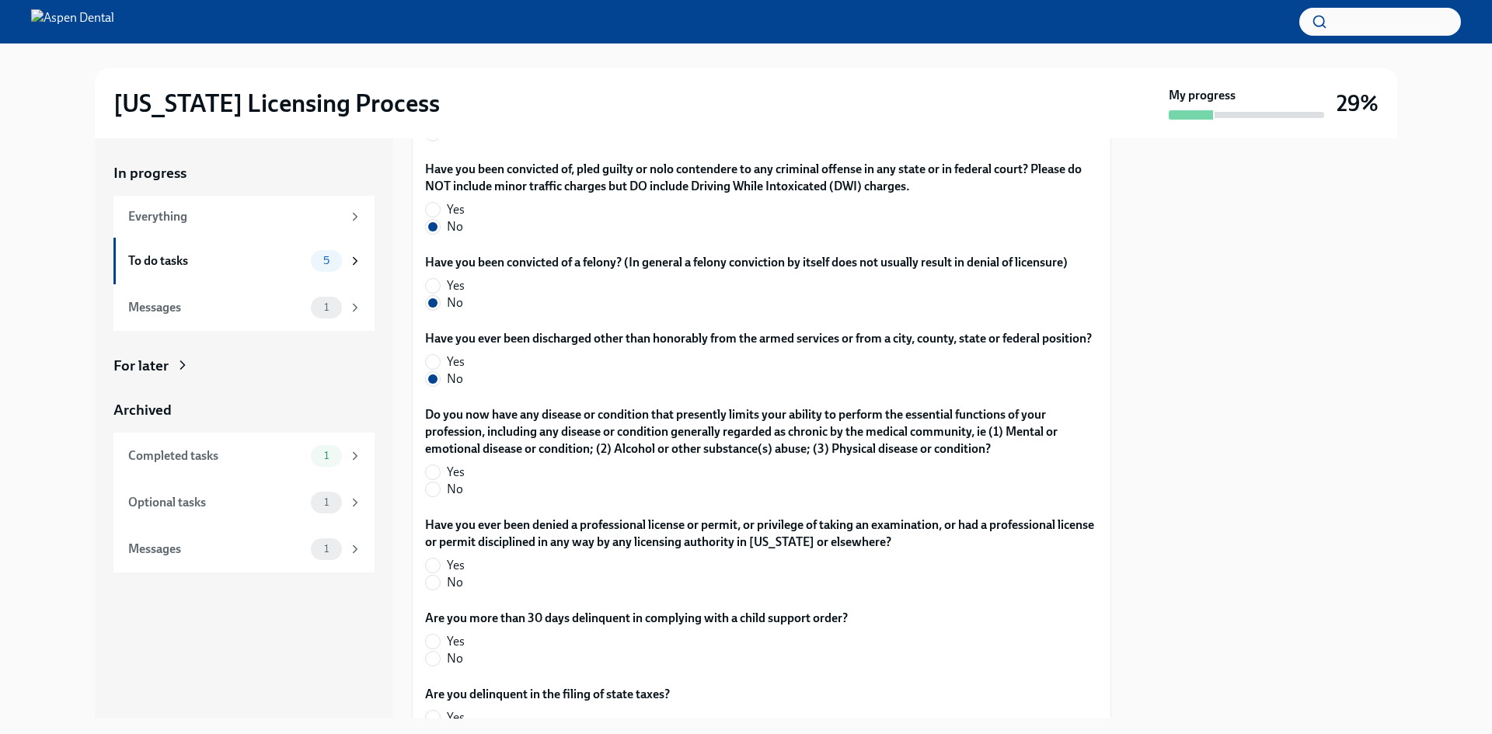
click at [458, 504] on div "Do you now have any disease or condition that presently limits your ability to …" at bounding box center [761, 455] width 673 height 98
click at [453, 498] on span "No" at bounding box center [455, 489] width 16 height 17
click at [440, 497] on input "No" at bounding box center [433, 490] width 14 height 14
radio input "true"
click at [444, 591] on label "No" at bounding box center [755, 582] width 660 height 17
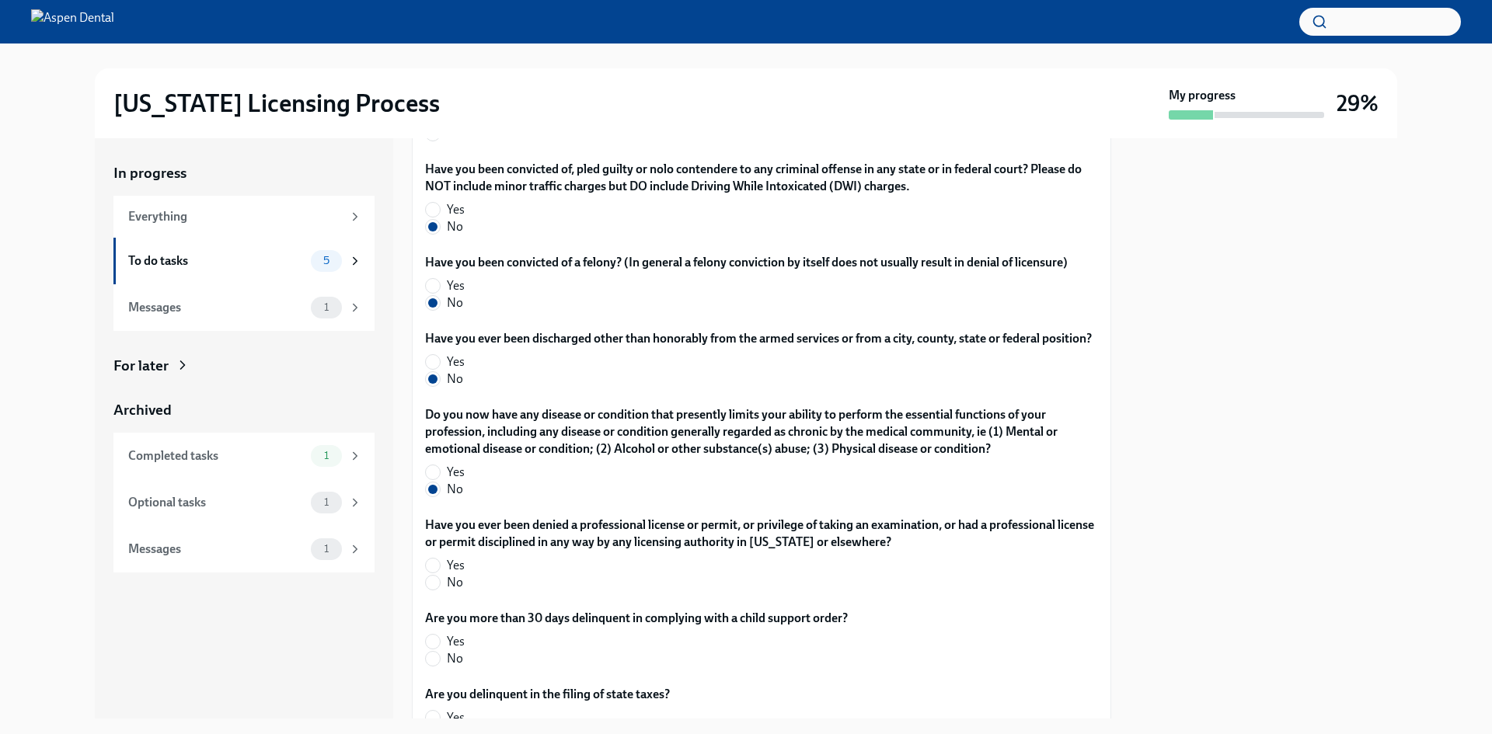
click at [440, 590] on input "No" at bounding box center [433, 583] width 14 height 14
radio input "true"
click at [441, 667] on label "No" at bounding box center [630, 658] width 410 height 17
click at [440, 666] on input "No" at bounding box center [433, 659] width 14 height 14
radio input "true"
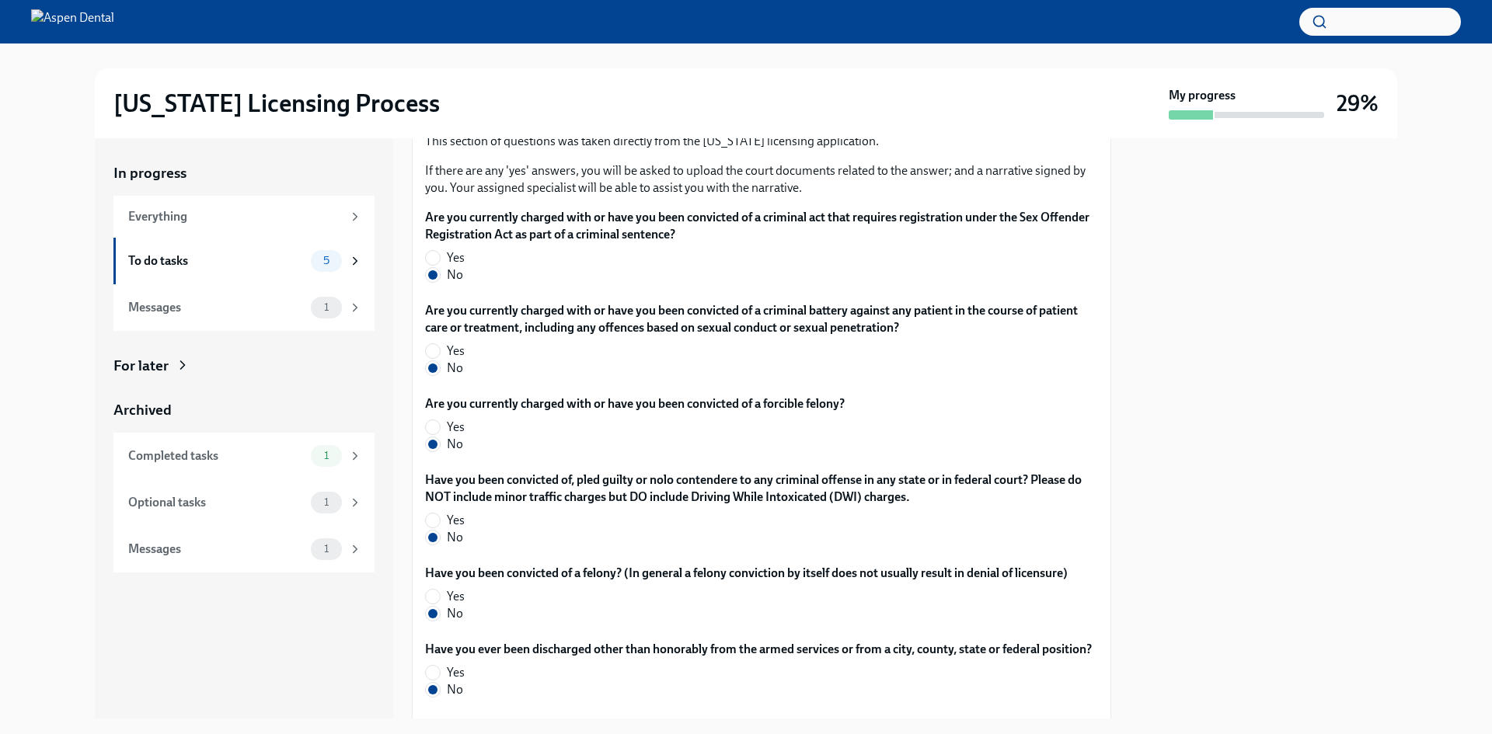
scroll to position [2953, 0]
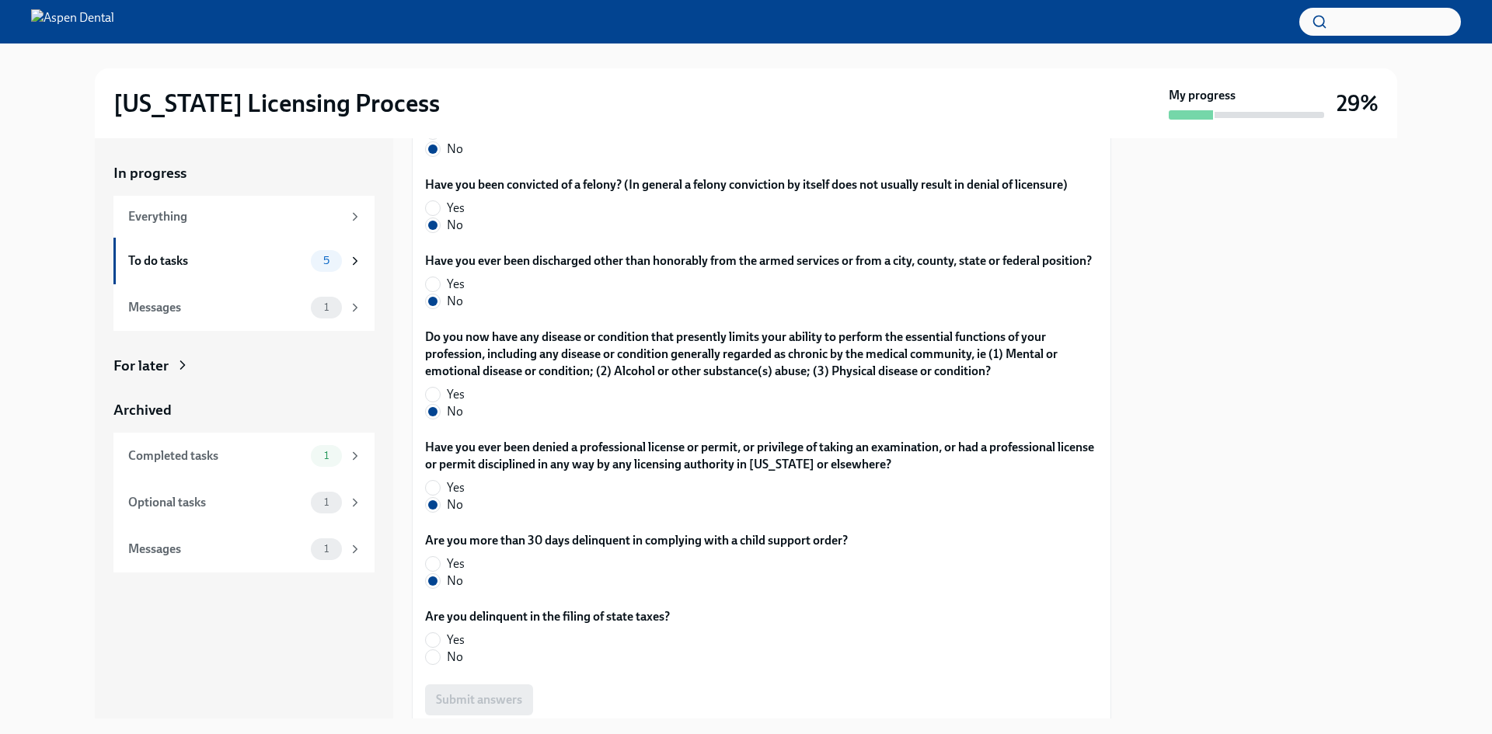
click at [455, 666] on span "No" at bounding box center [455, 657] width 16 height 17
click at [440, 664] on input "No" at bounding box center [433, 657] width 14 height 14
radio input "true"
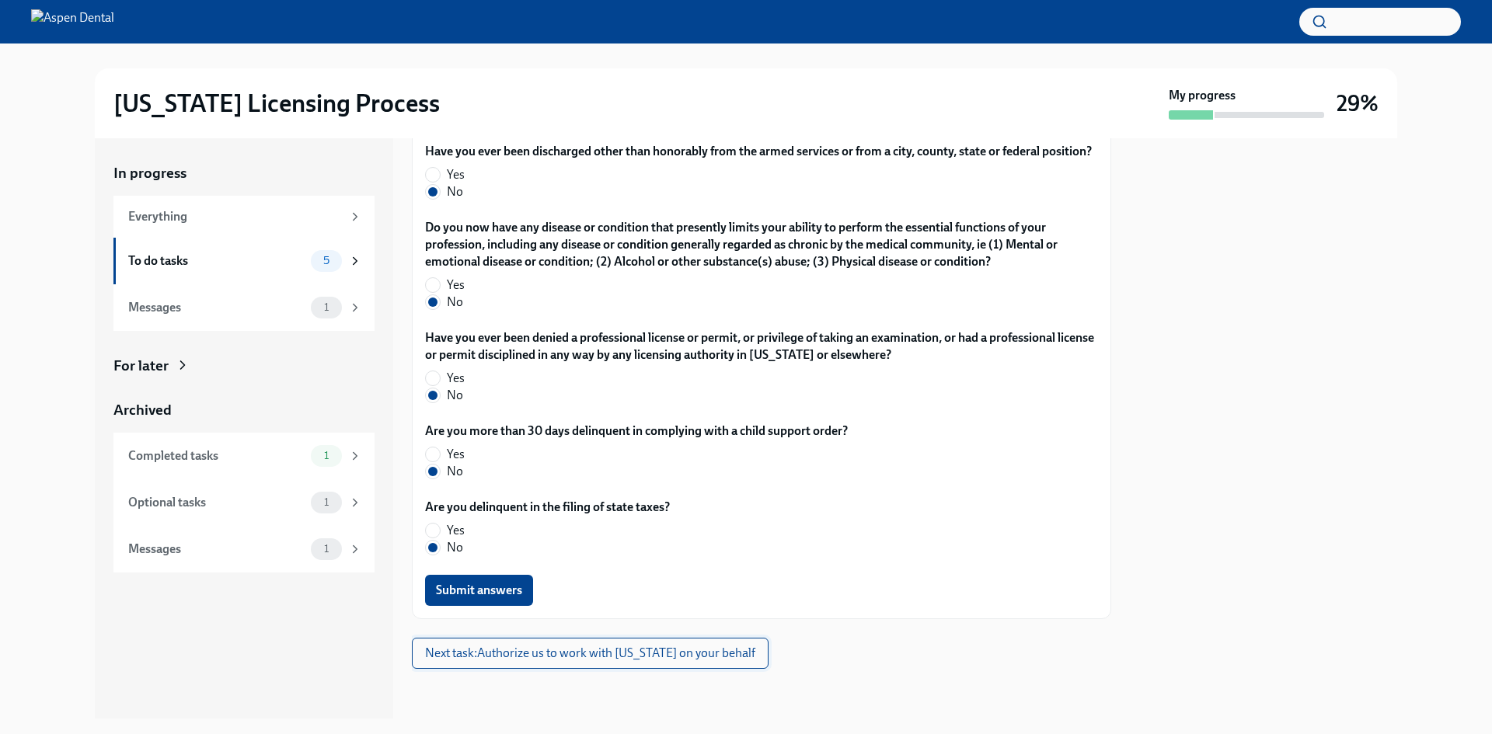
scroll to position [3079, 0]
click at [471, 595] on span "Submit answers" at bounding box center [479, 591] width 86 height 16
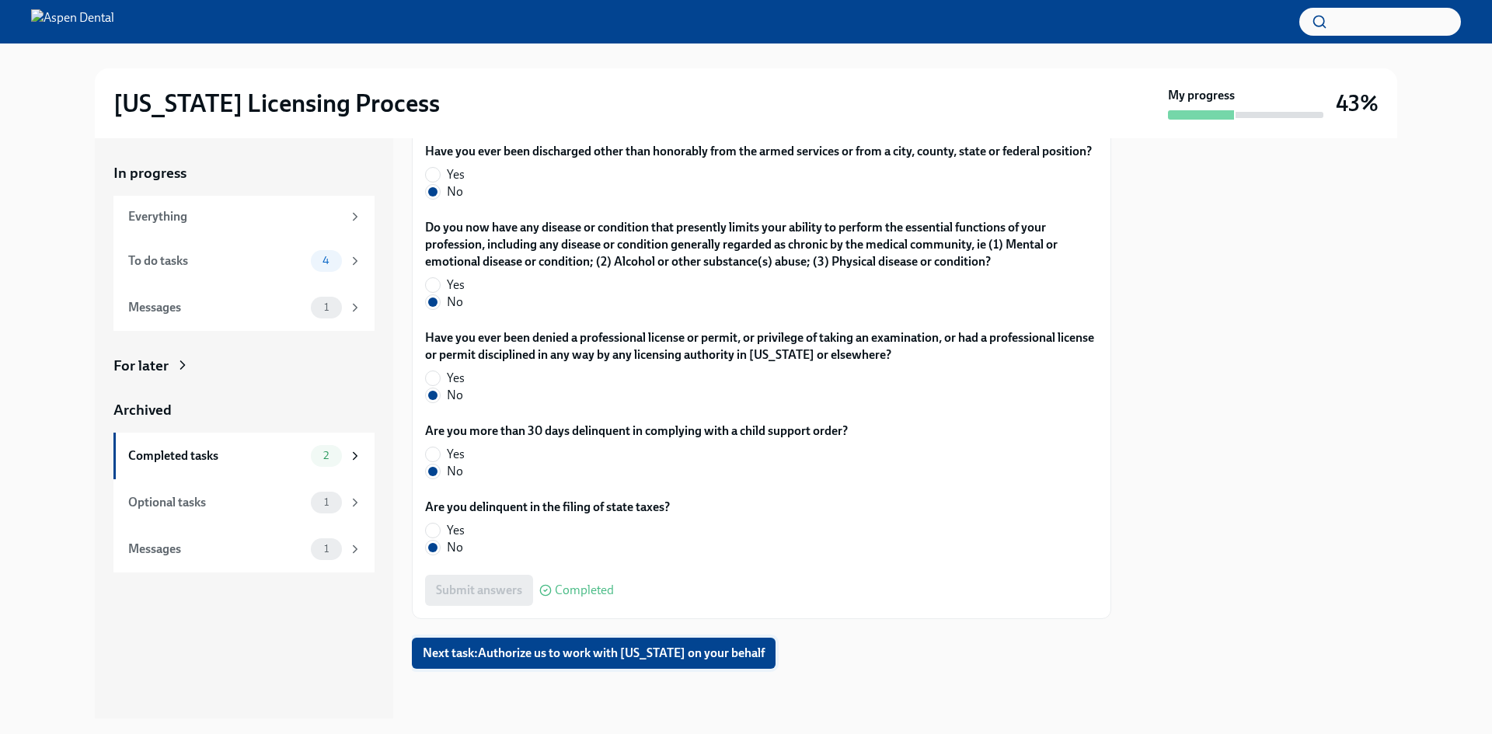
click at [638, 652] on span "Next task : Authorize us to work with [US_STATE] on your behalf" at bounding box center [594, 654] width 342 height 16
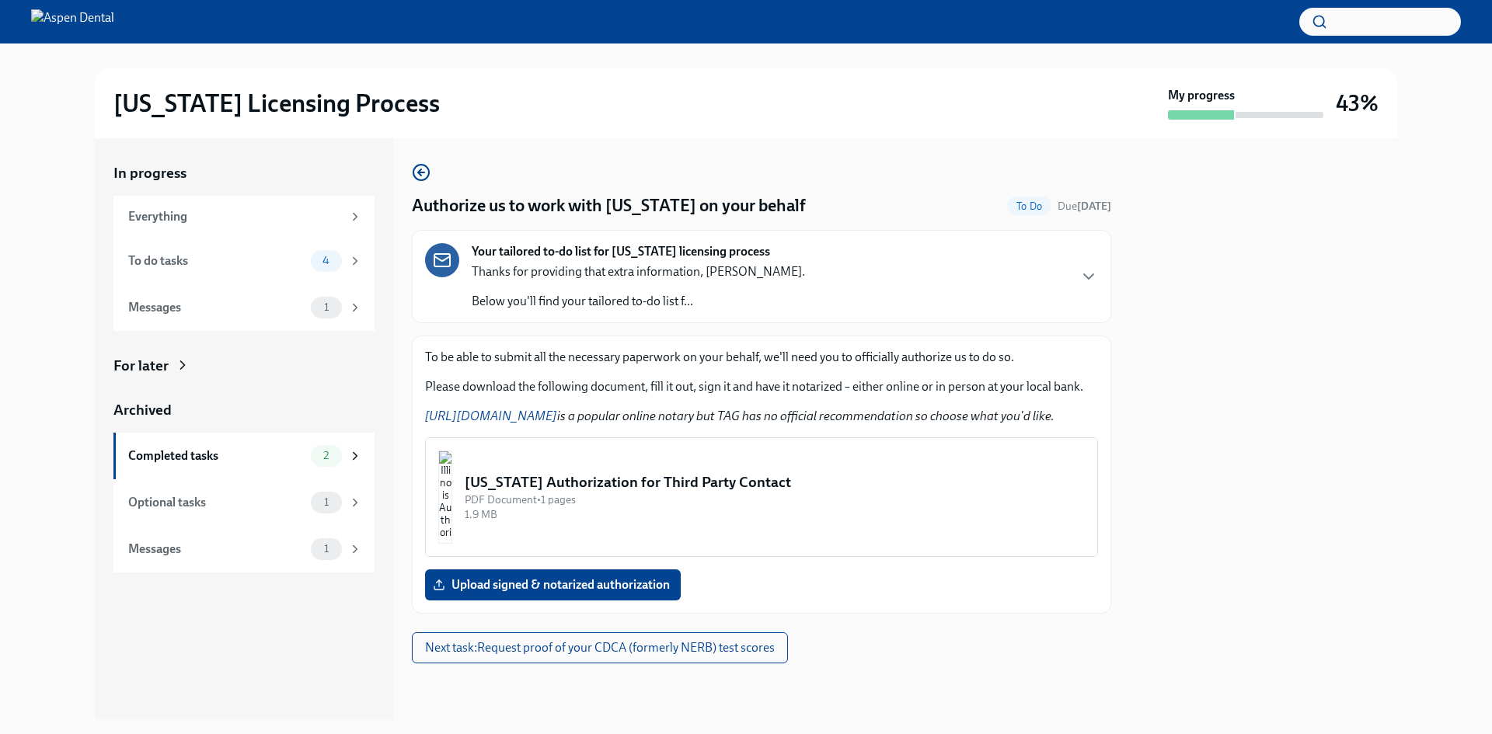
click at [452, 492] on img "button" at bounding box center [445, 497] width 14 height 93
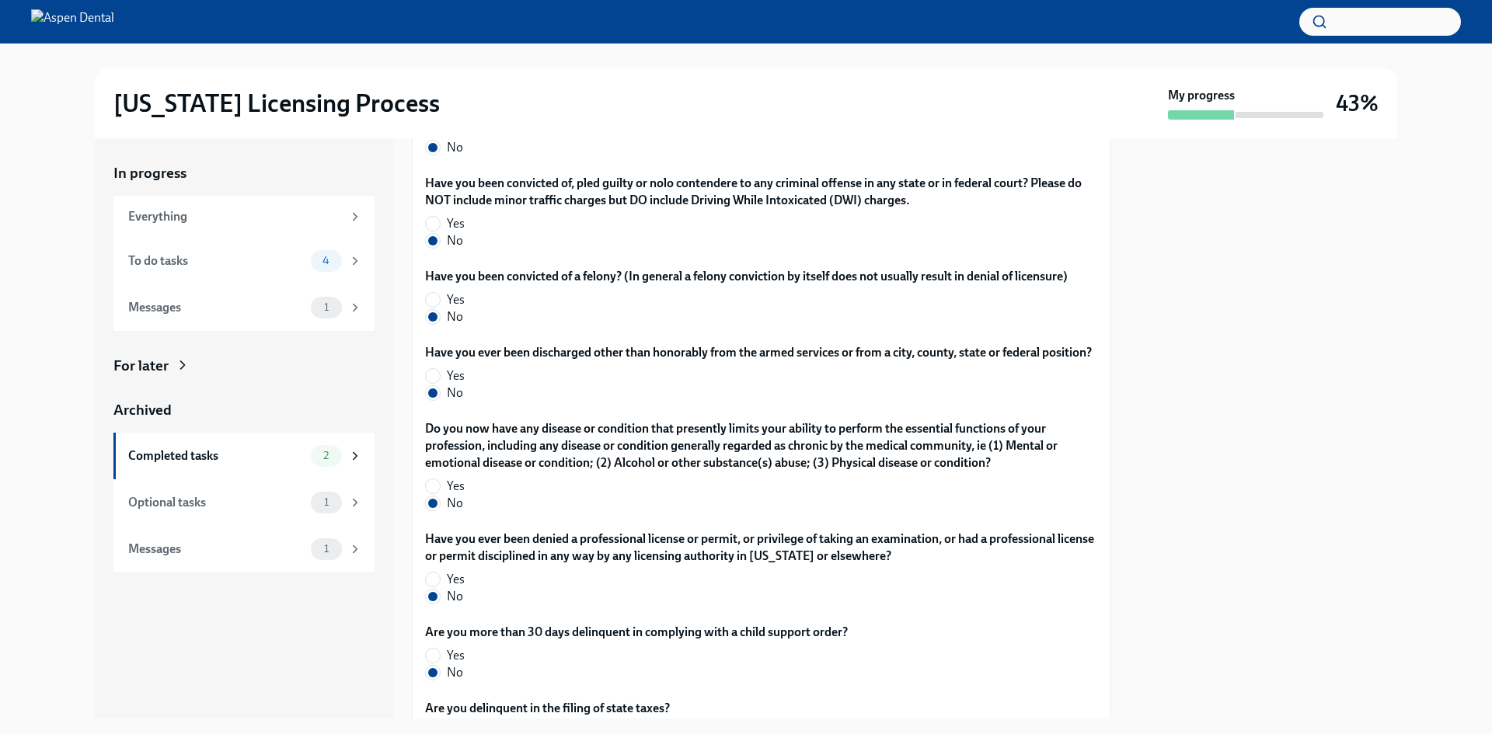
scroll to position [3079, 0]
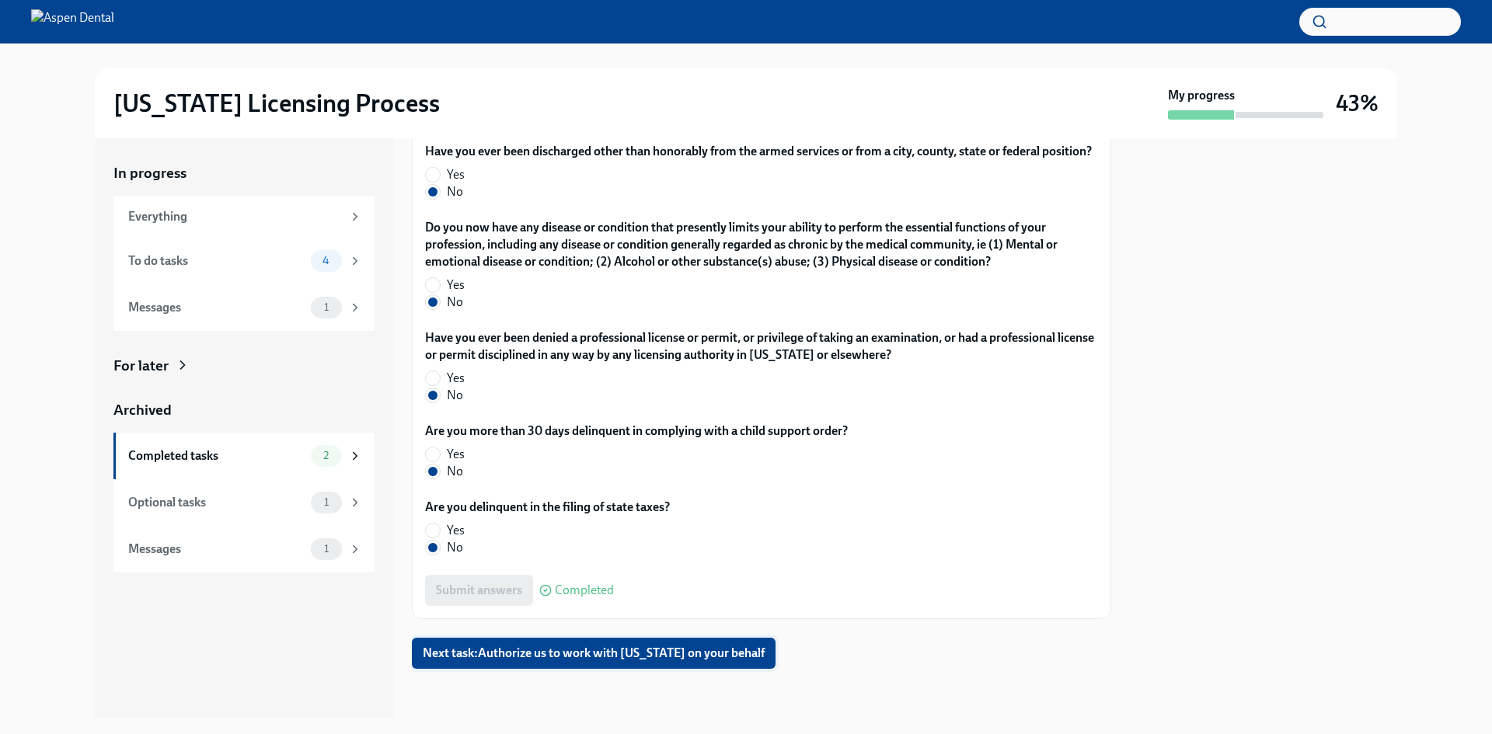
click at [718, 651] on span "Next task : Authorize us to work with [US_STATE] on your behalf" at bounding box center [594, 654] width 342 height 16
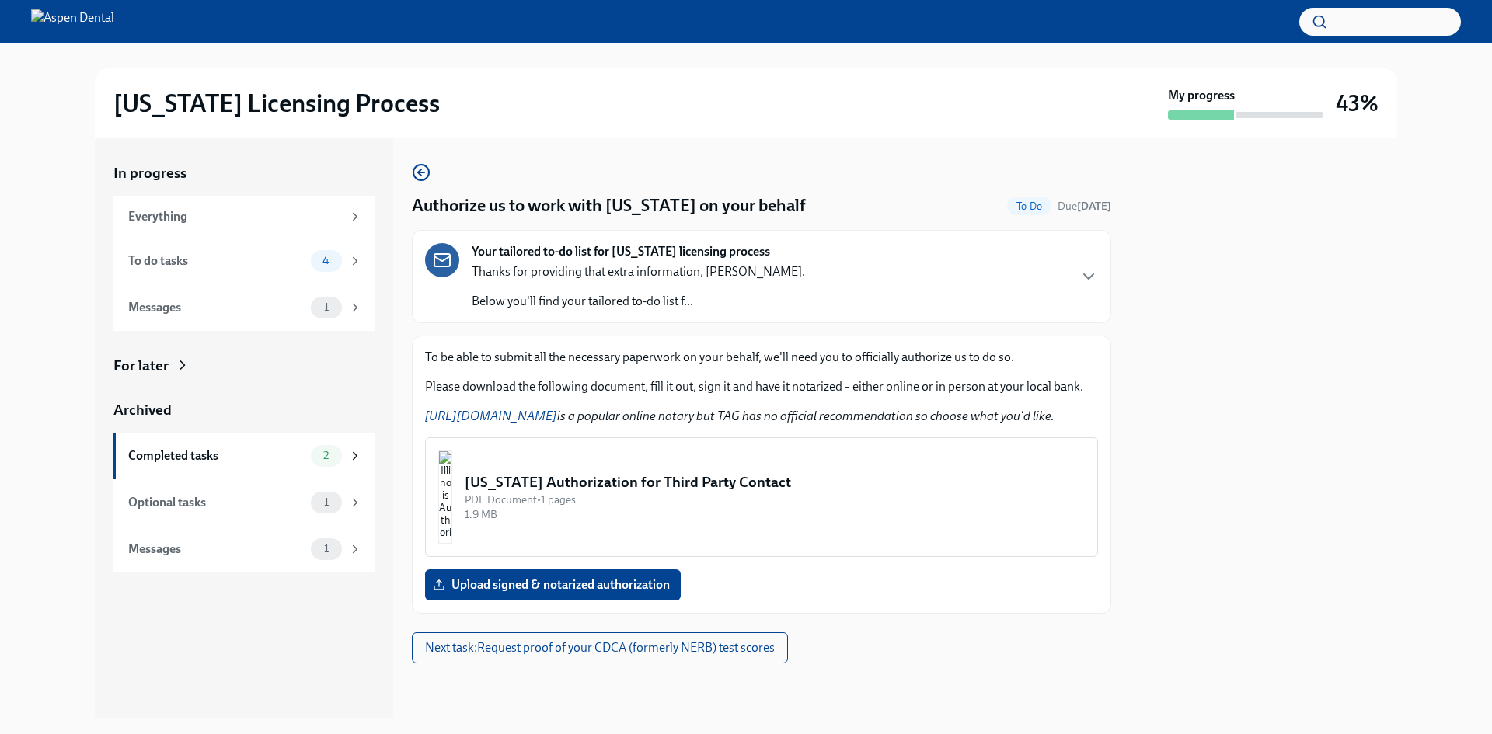
click at [452, 514] on img "button" at bounding box center [445, 497] width 14 height 93
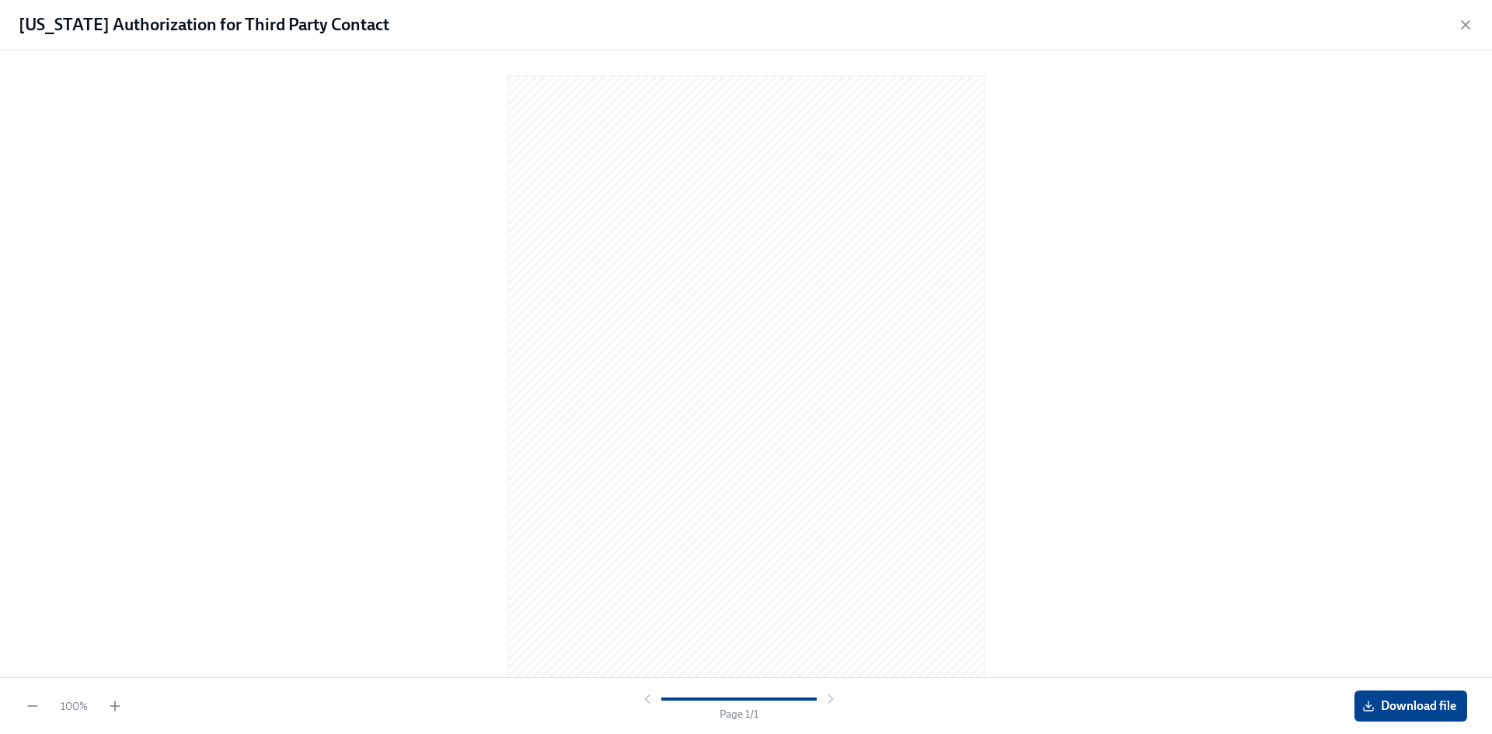
scroll to position [15, 0]
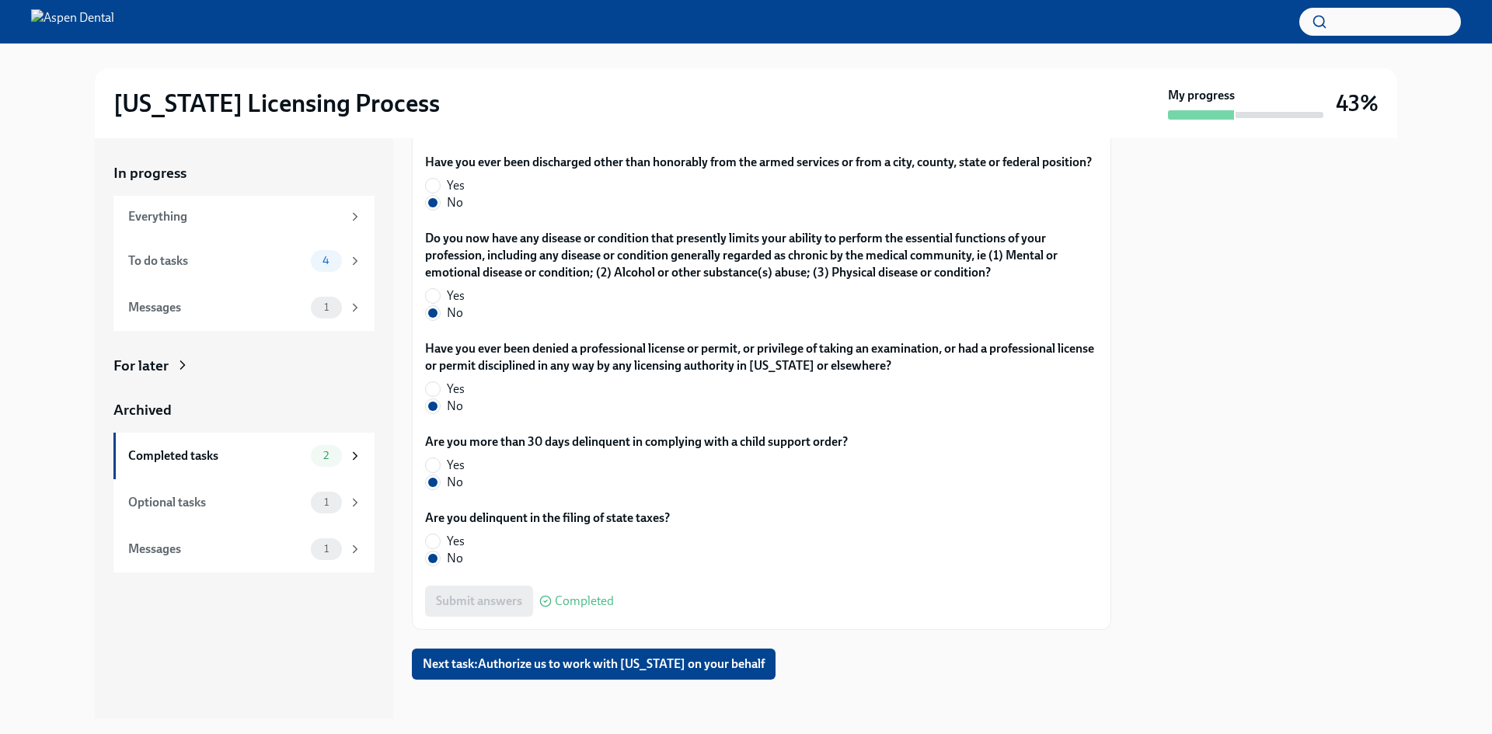
scroll to position [3079, 0]
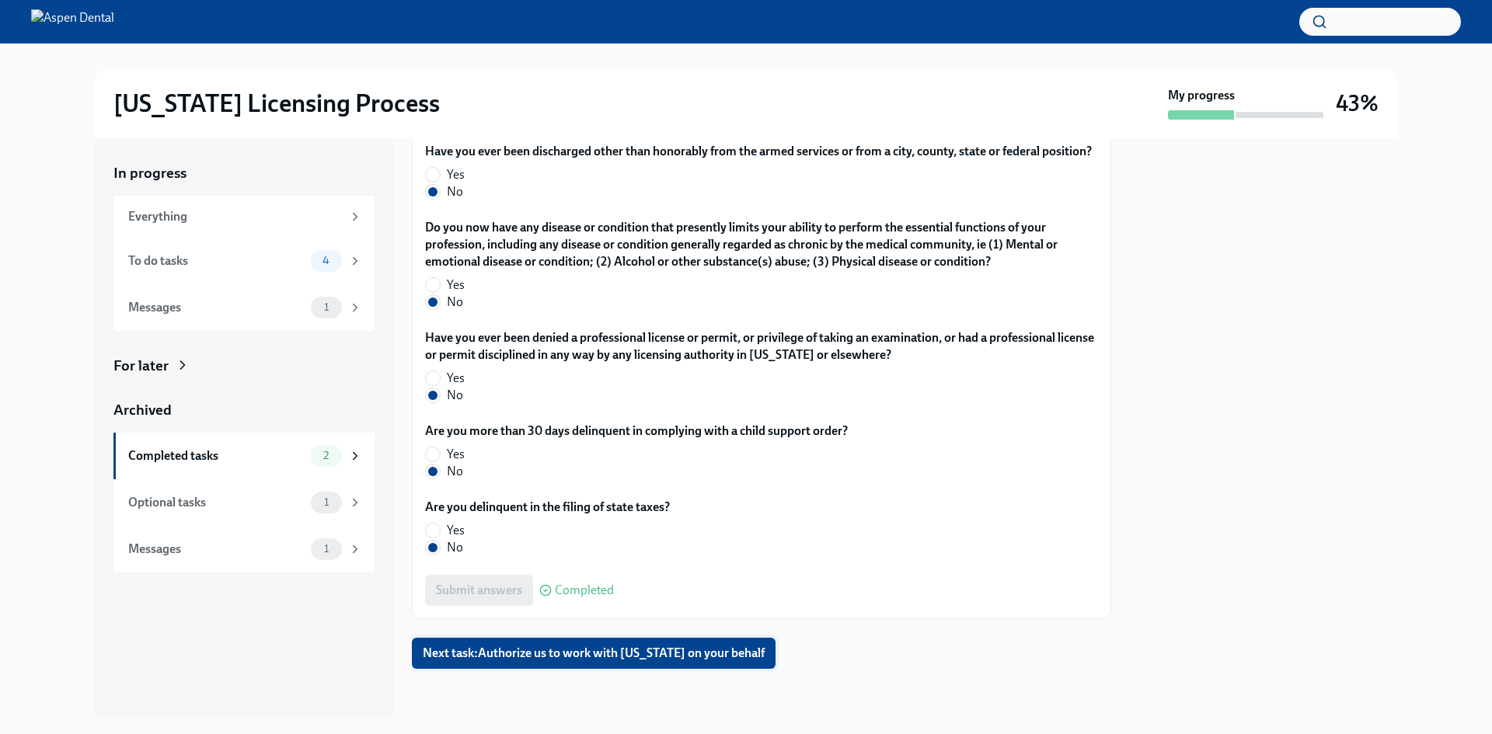
click at [512, 650] on span "Next task : Authorize us to work with [US_STATE] on your behalf" at bounding box center [594, 654] width 342 height 16
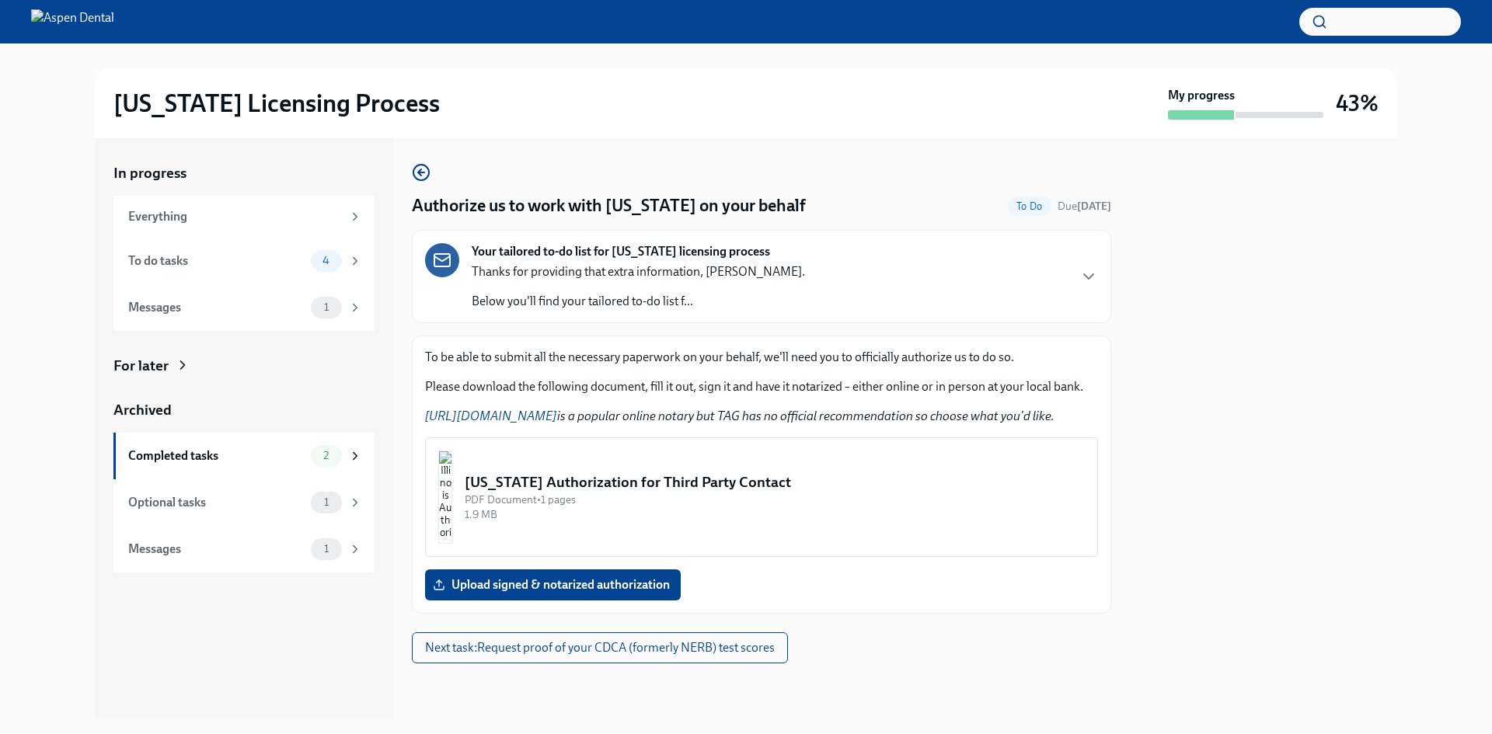
click at [1210, 531] on div at bounding box center [1263, 428] width 267 height 580
click at [504, 599] on label "Upload signed & notarized authorization" at bounding box center [553, 585] width 256 height 31
click at [0, 0] on input "Upload signed & notarized authorization" at bounding box center [0, 0] width 0 height 0
click at [623, 655] on span "Next task : Request proof of your CDCA (formerly NERB) test scores" at bounding box center [600, 648] width 350 height 16
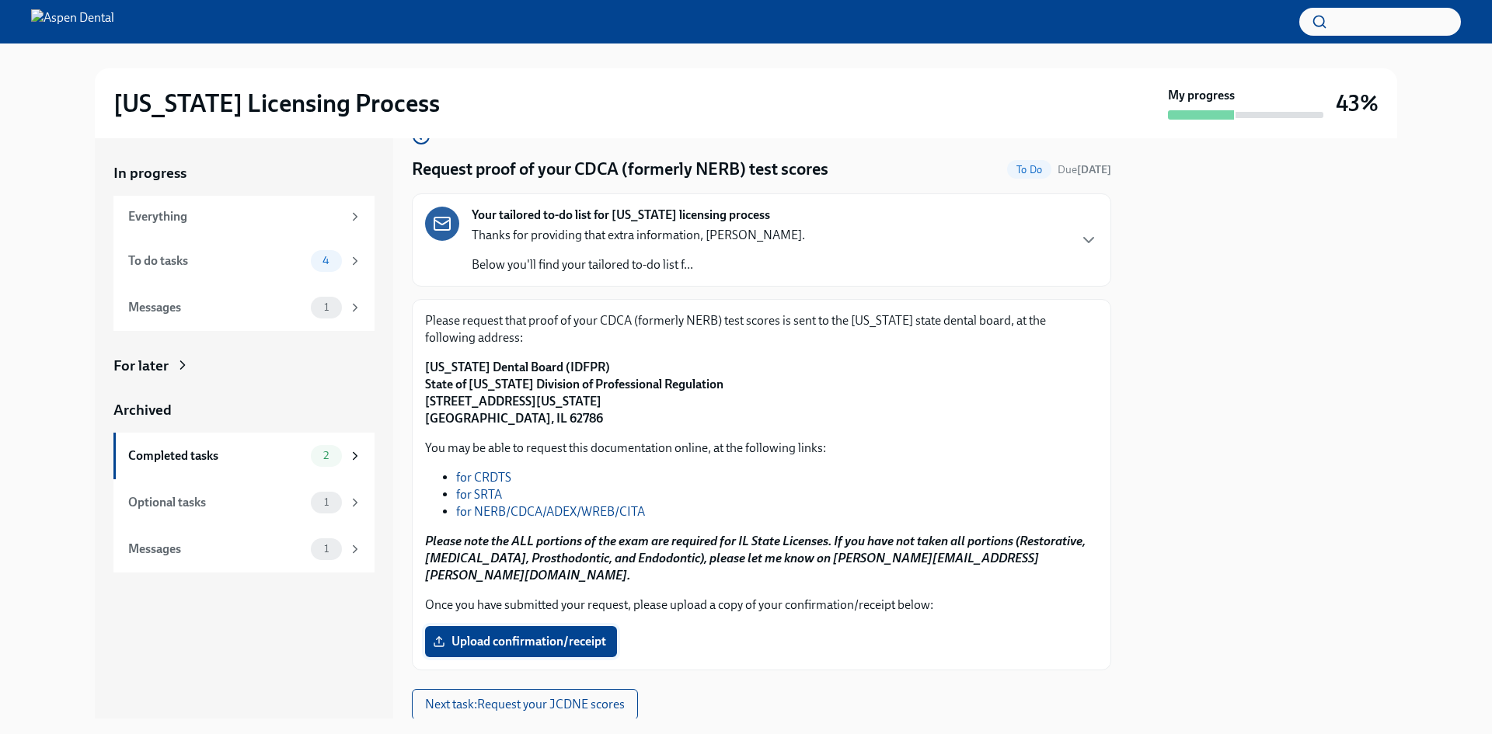
scroll to position [71, 0]
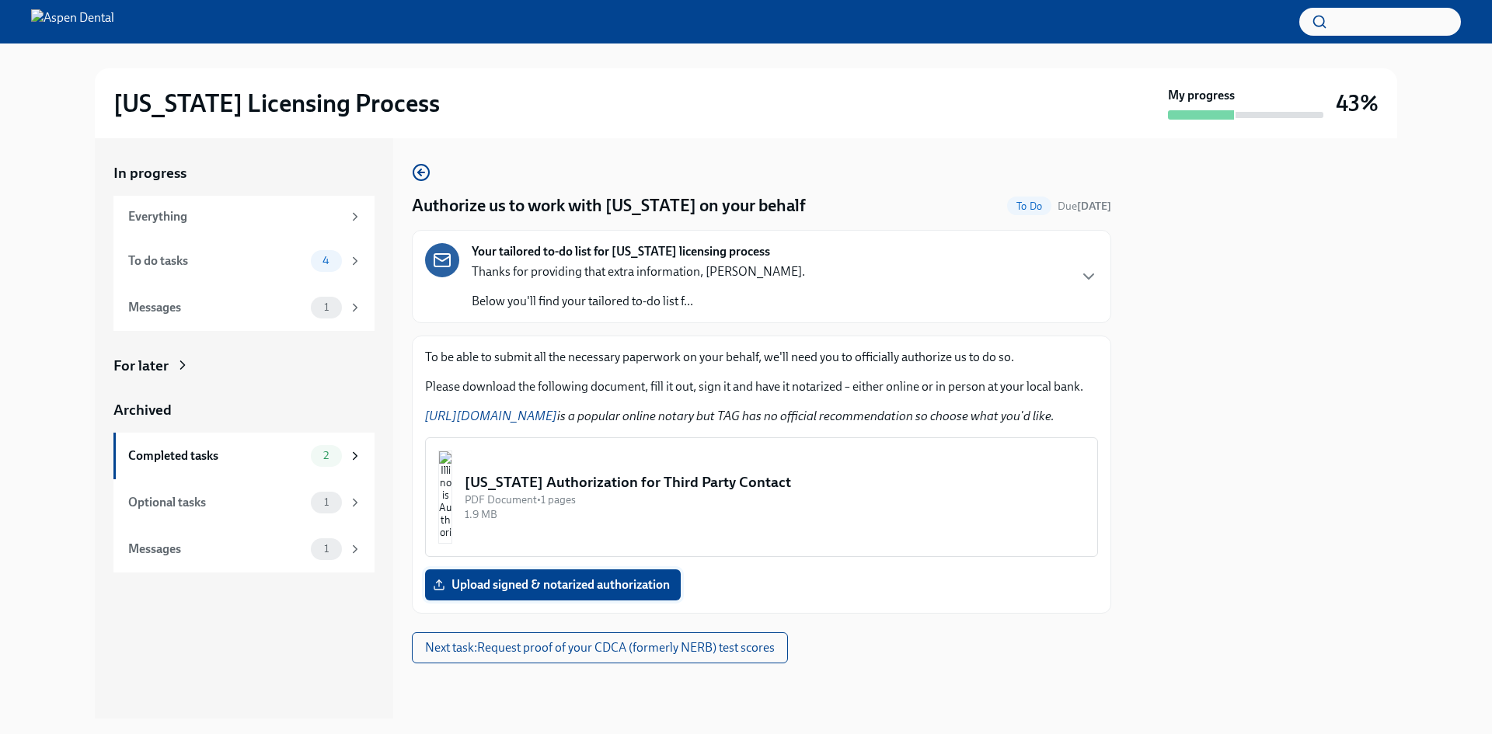
click at [483, 581] on span "Upload signed & notarized authorization" at bounding box center [553, 585] width 234 height 16
click at [0, 0] on input "Upload signed & notarized authorization" at bounding box center [0, 0] width 0 height 0
click at [532, 662] on button "Next task : Request proof of your CDCA (formerly NERB) test scores" at bounding box center [600, 647] width 376 height 31
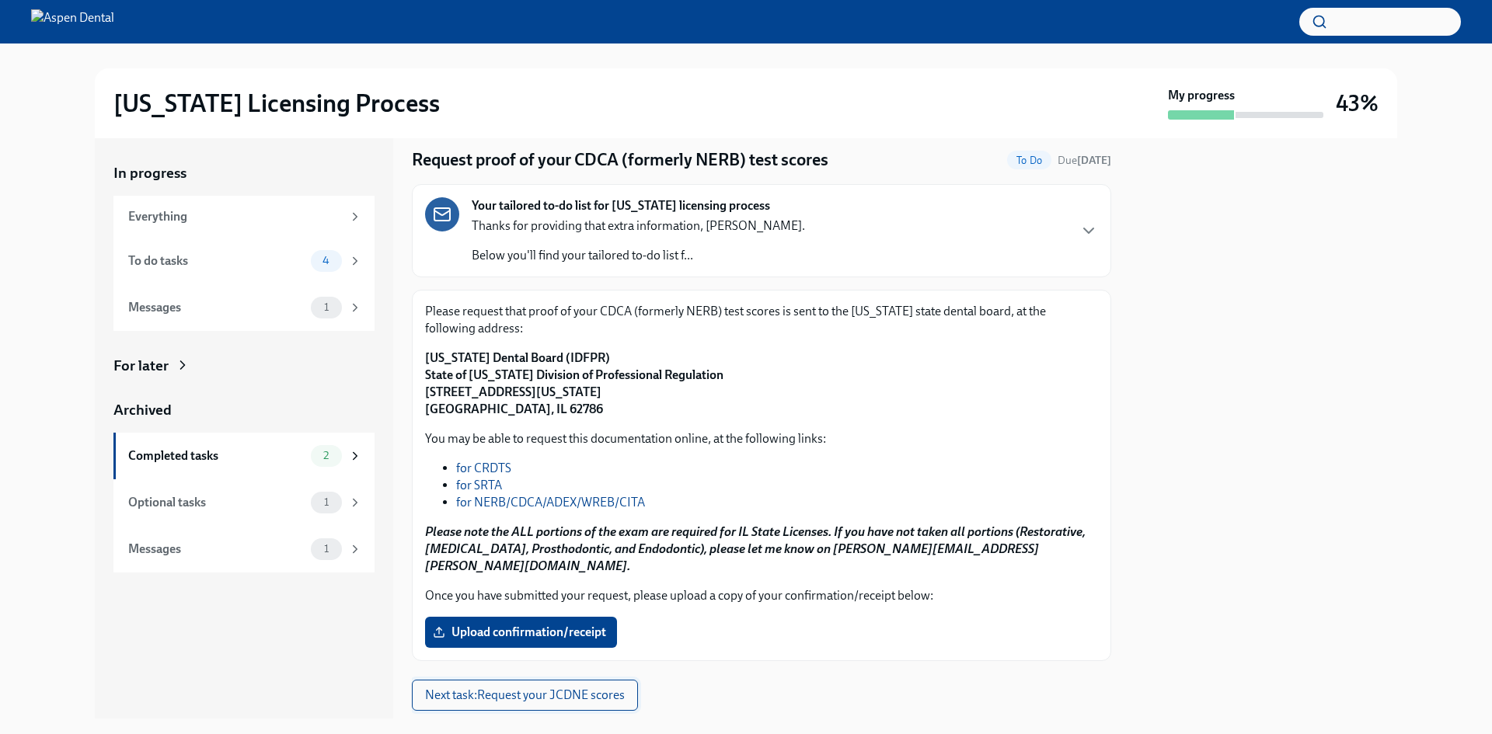
scroll to position [71, 0]
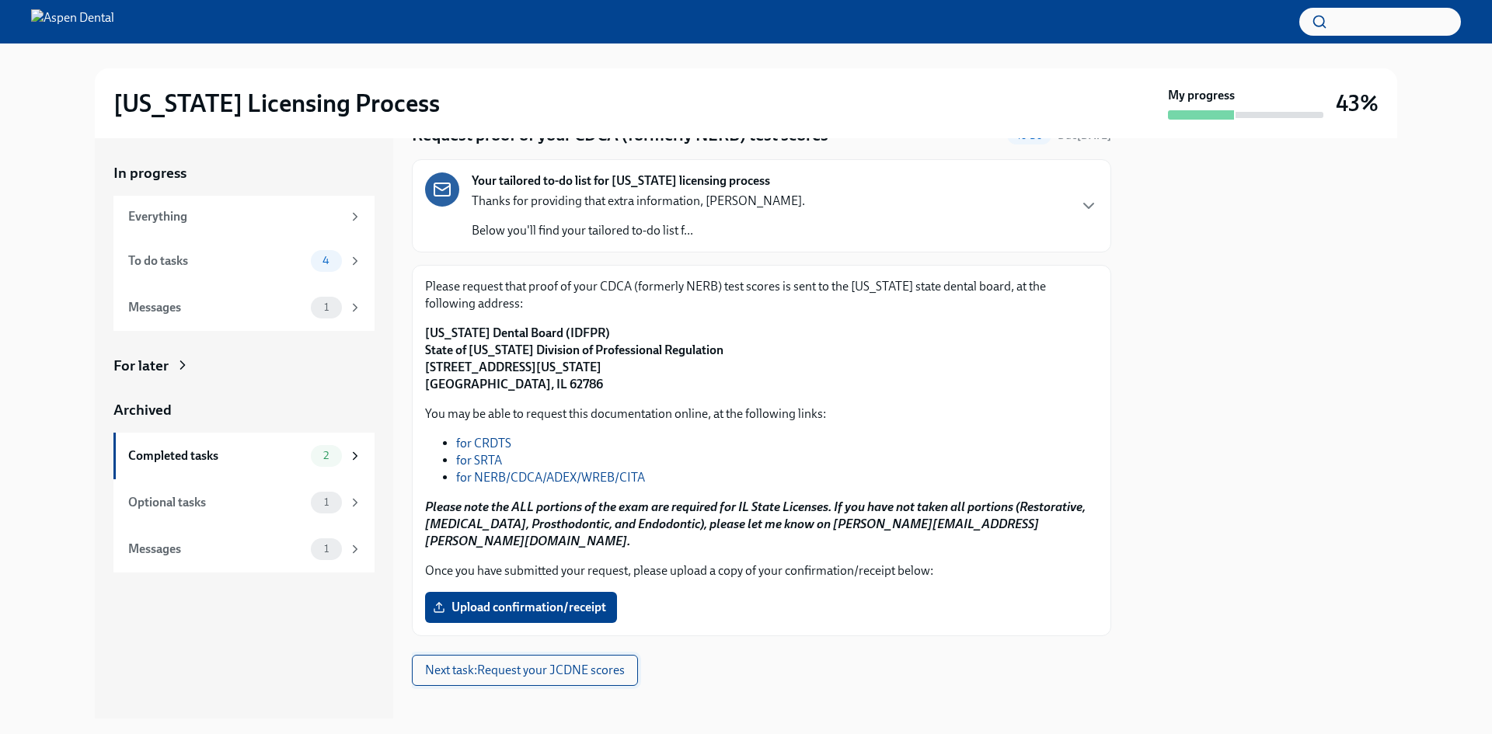
click at [532, 662] on button "Next task : Request your JCDNE scores" at bounding box center [525, 670] width 226 height 31
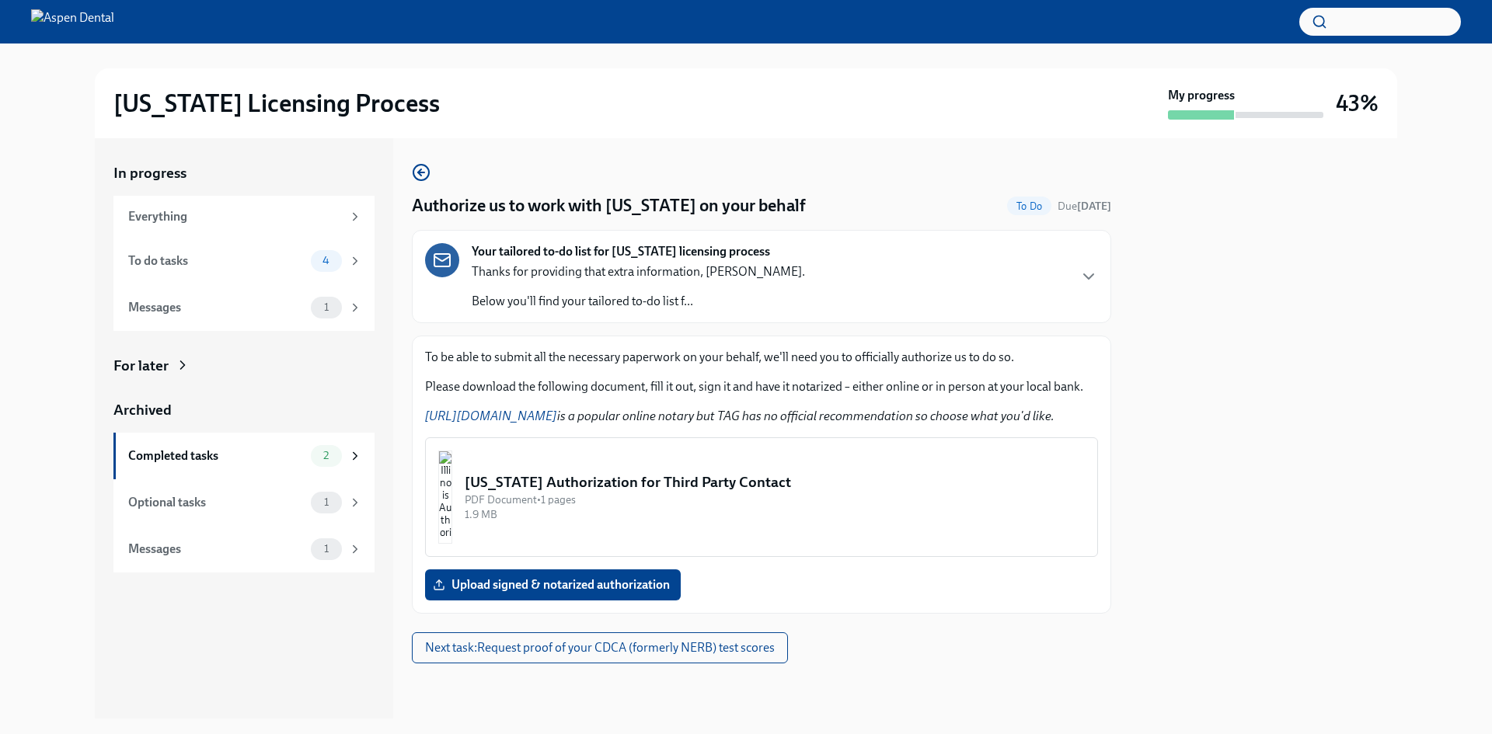
click at [452, 510] on img "button" at bounding box center [445, 497] width 14 height 93
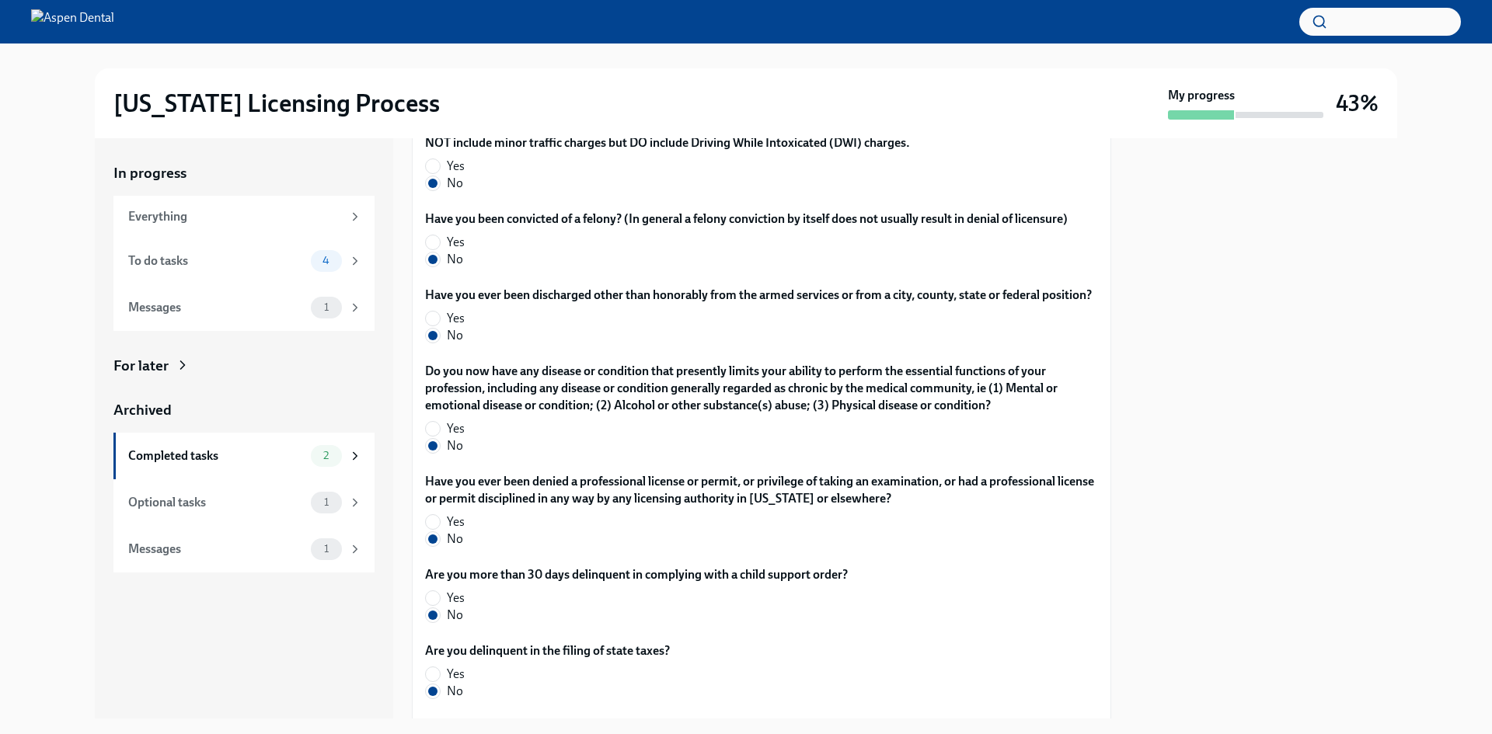
scroll to position [3079, 0]
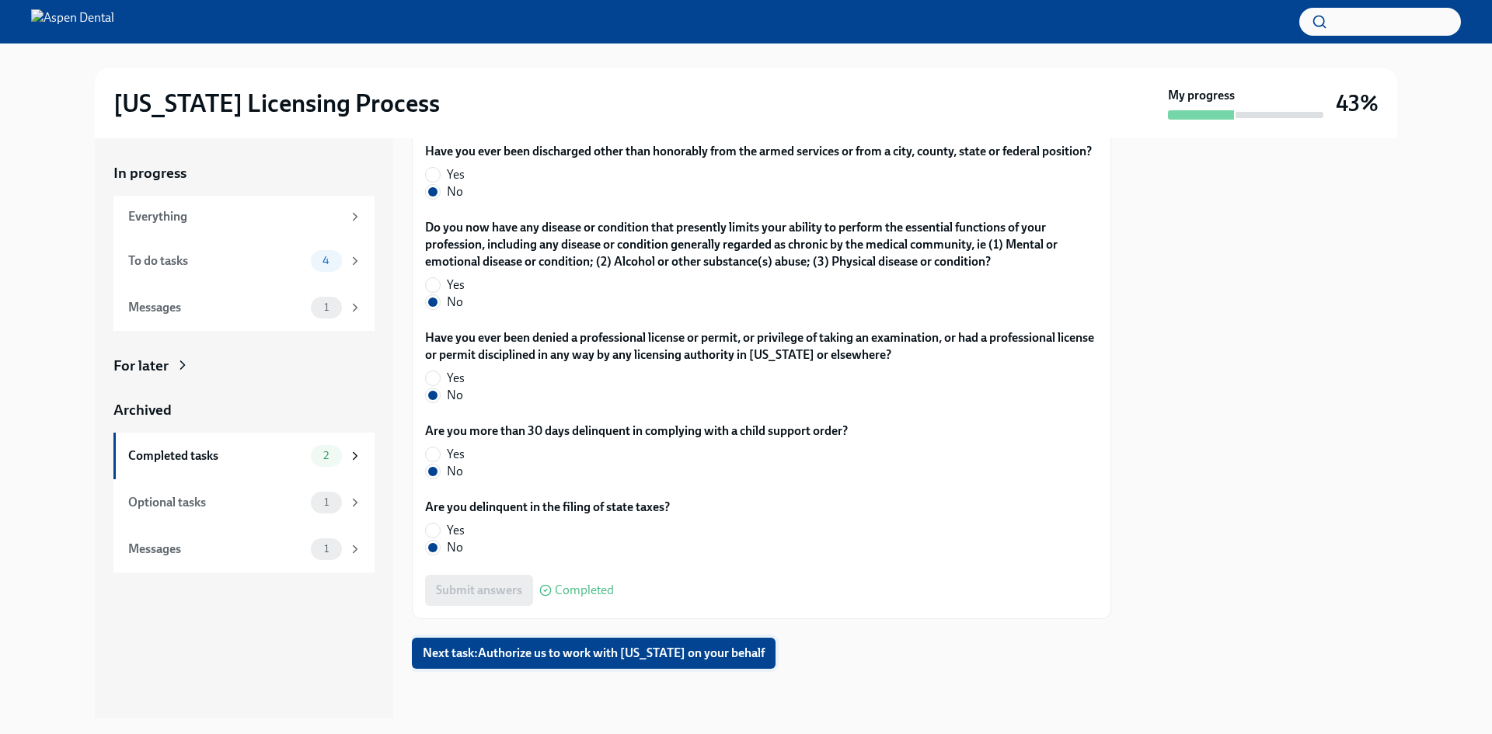
click at [618, 650] on span "Next task : Authorize us to work with [US_STATE] on your behalf" at bounding box center [594, 654] width 342 height 16
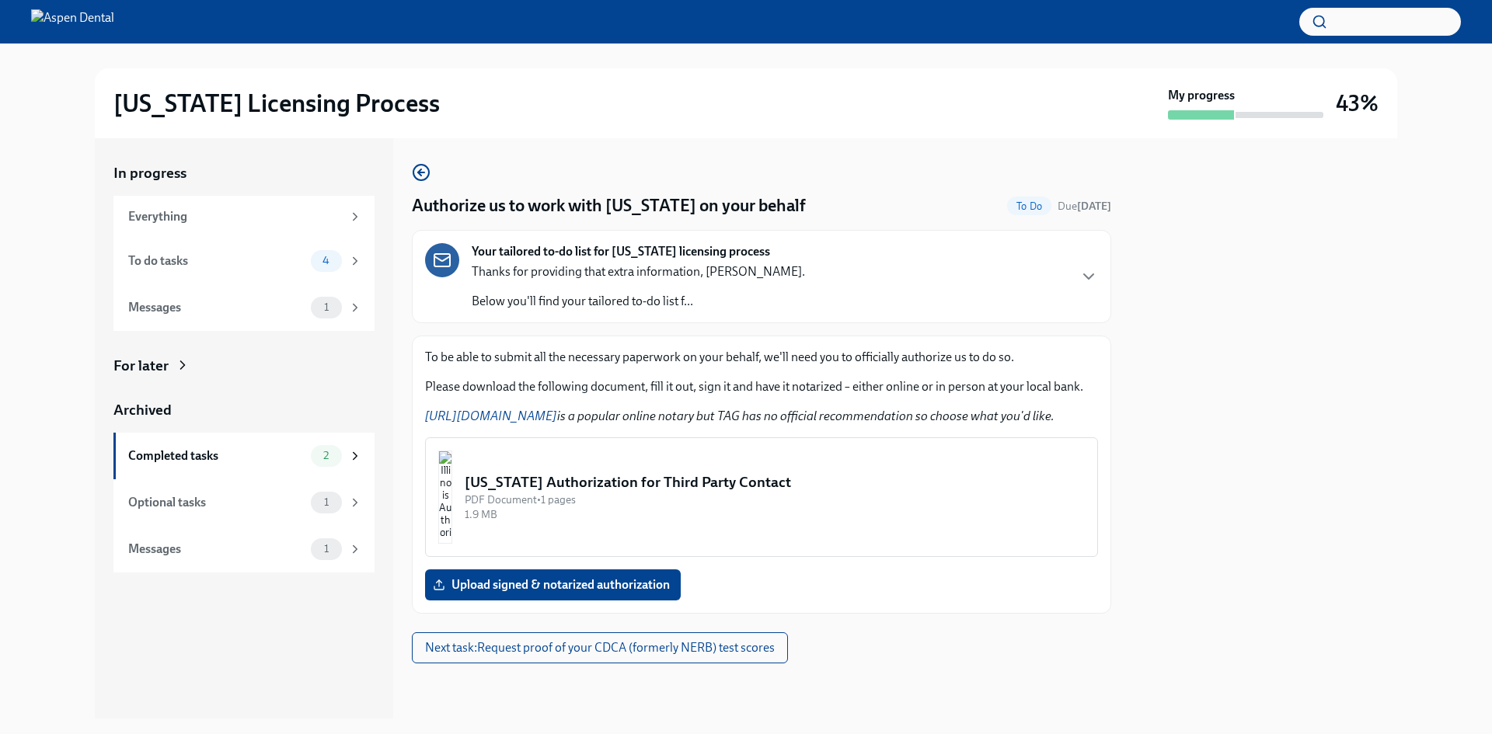
click at [452, 500] on img "button" at bounding box center [445, 497] width 14 height 93
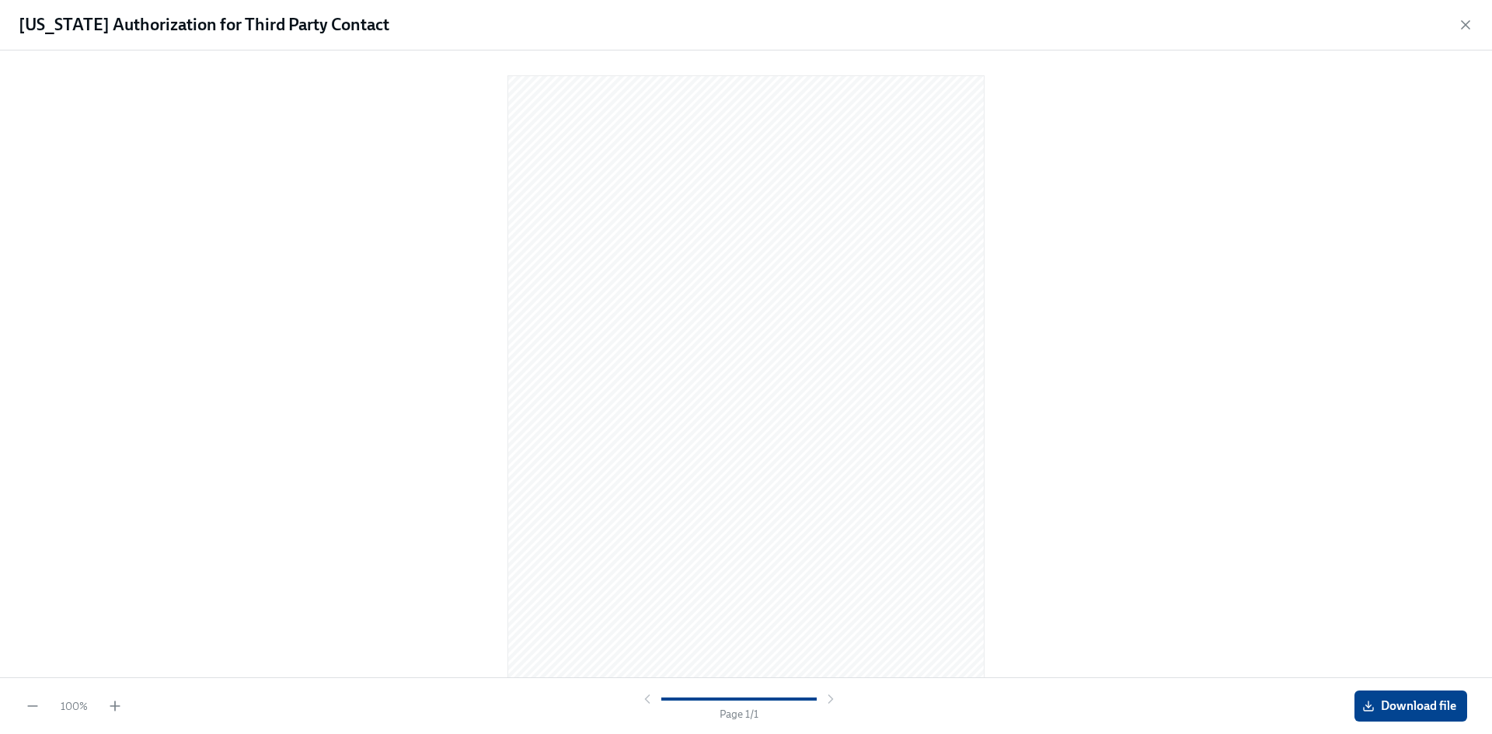
click at [1452, 23] on div "[US_STATE] Authorization for Third Party Contact" at bounding box center [746, 25] width 1492 height 51
click at [1460, 23] on icon "button" at bounding box center [1466, 25] width 16 height 16
